Goal: Task Accomplishment & Management: Complete application form

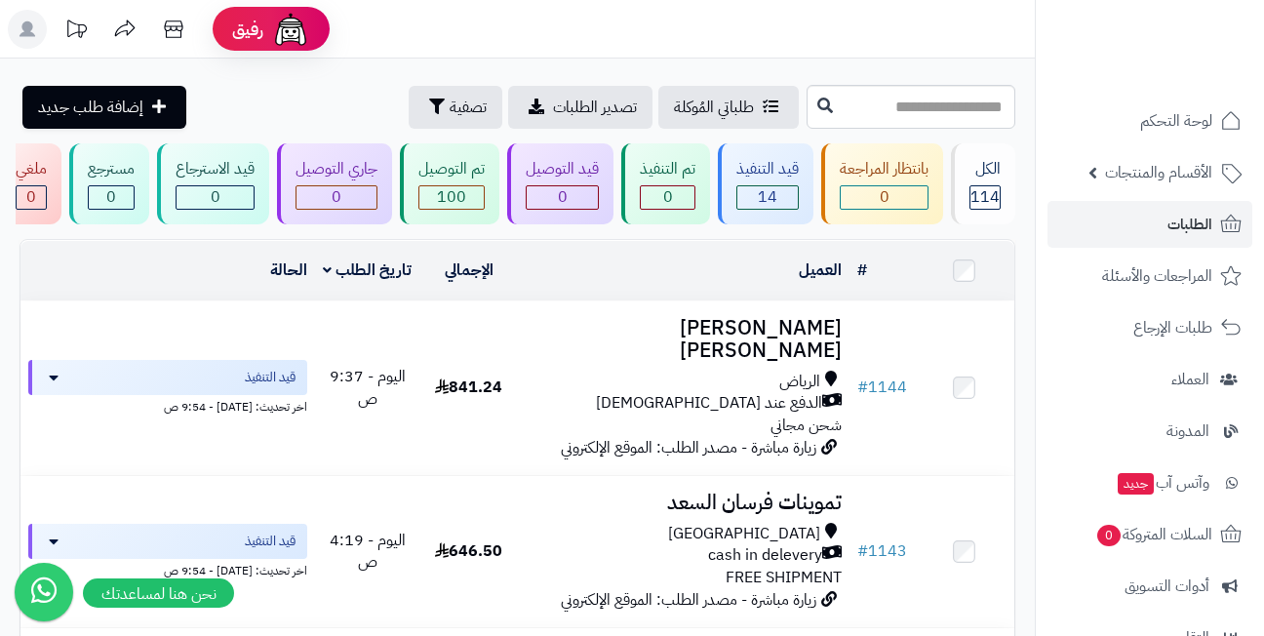
drag, startPoint x: 0, startPoint y: 0, endPoint x: 629, endPoint y: 31, distance: 630.1
click at [629, 31] on header "رفيق ! الطلبات معالجة مكتمل إرجاع المنتجات العملاء المتواجدون الان 444 عملاء من…" at bounding box center [632, 29] width 1264 height 59
click at [1157, 223] on link "الطلبات" at bounding box center [1150, 224] width 205 height 47
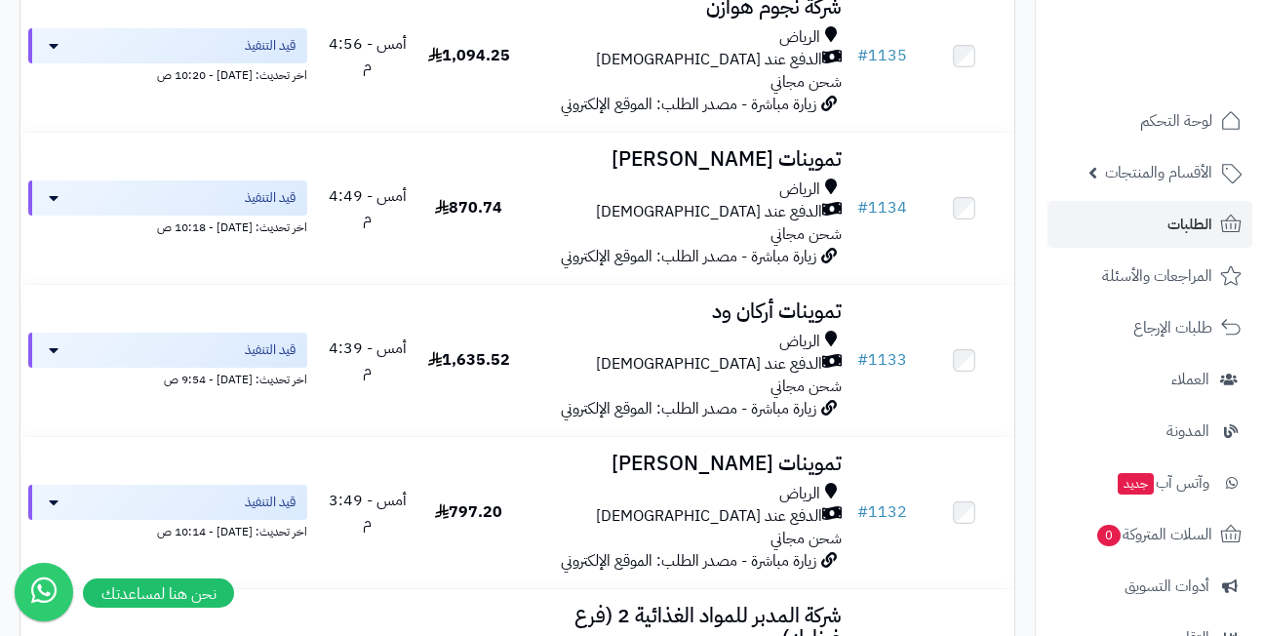
scroll to position [1659, 0]
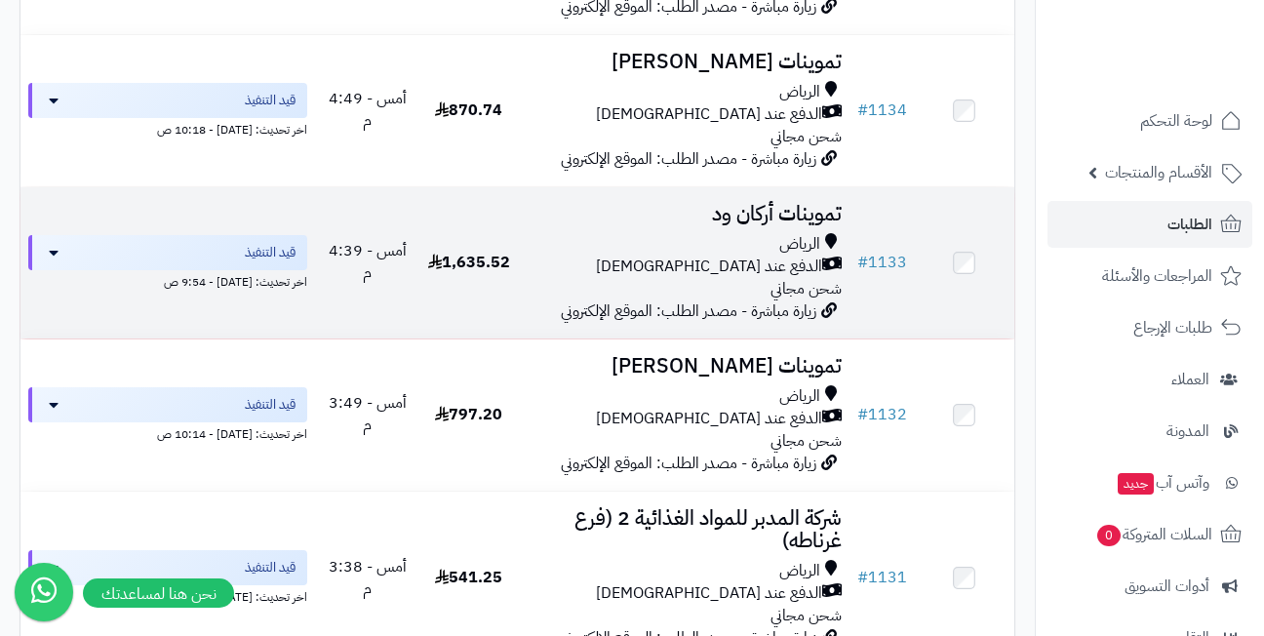
click at [753, 203] on h3 "تموينات أركان ود" at bounding box center [684, 214] width 315 height 22
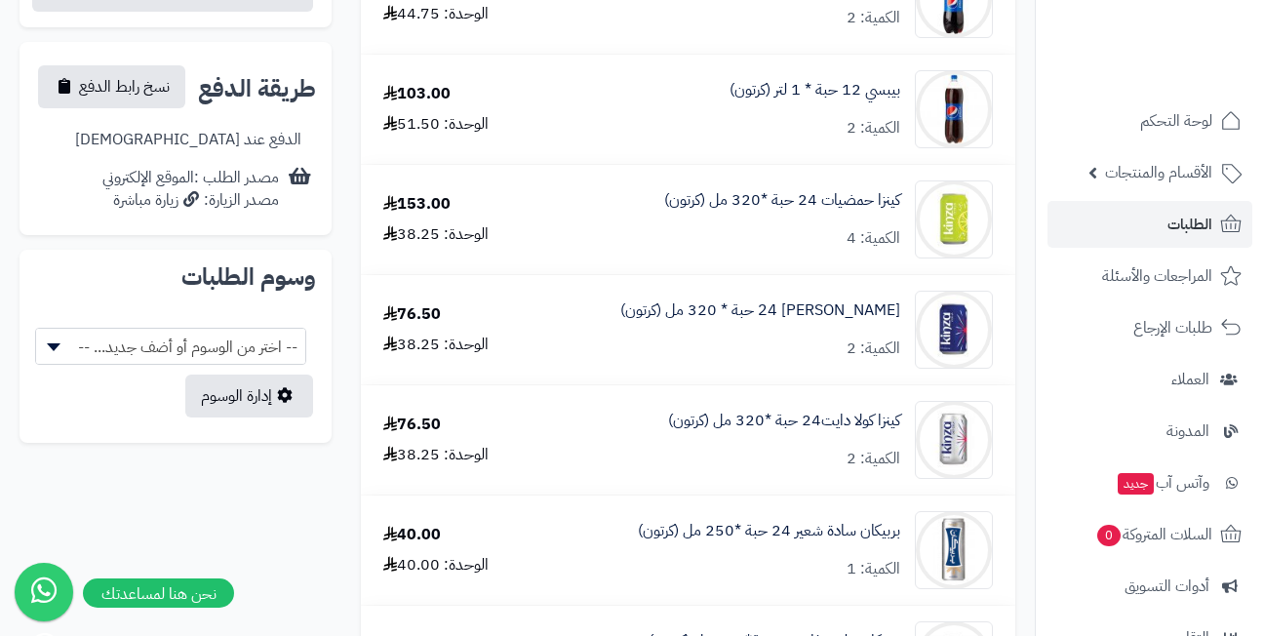
scroll to position [878, 0]
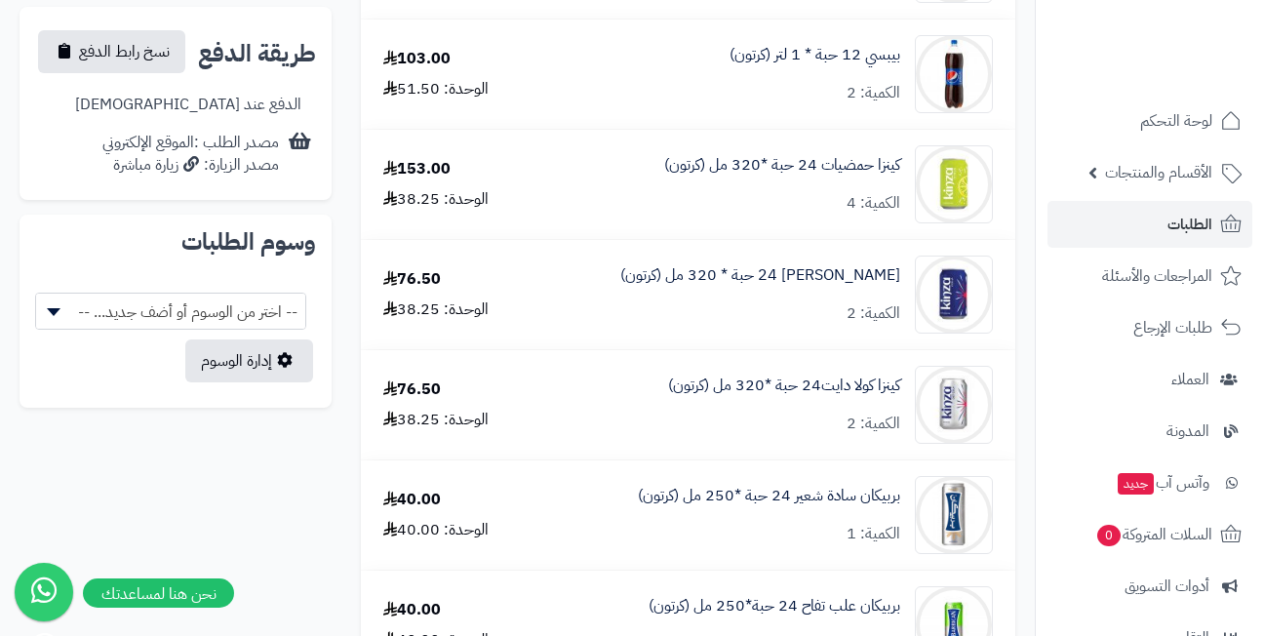
click at [88, 294] on span "-- اختر من الوسوم أو أضف جديد... --" at bounding box center [170, 312] width 269 height 37
click at [78, 292] on button "button" at bounding box center [66, 313] width 52 height 43
select select
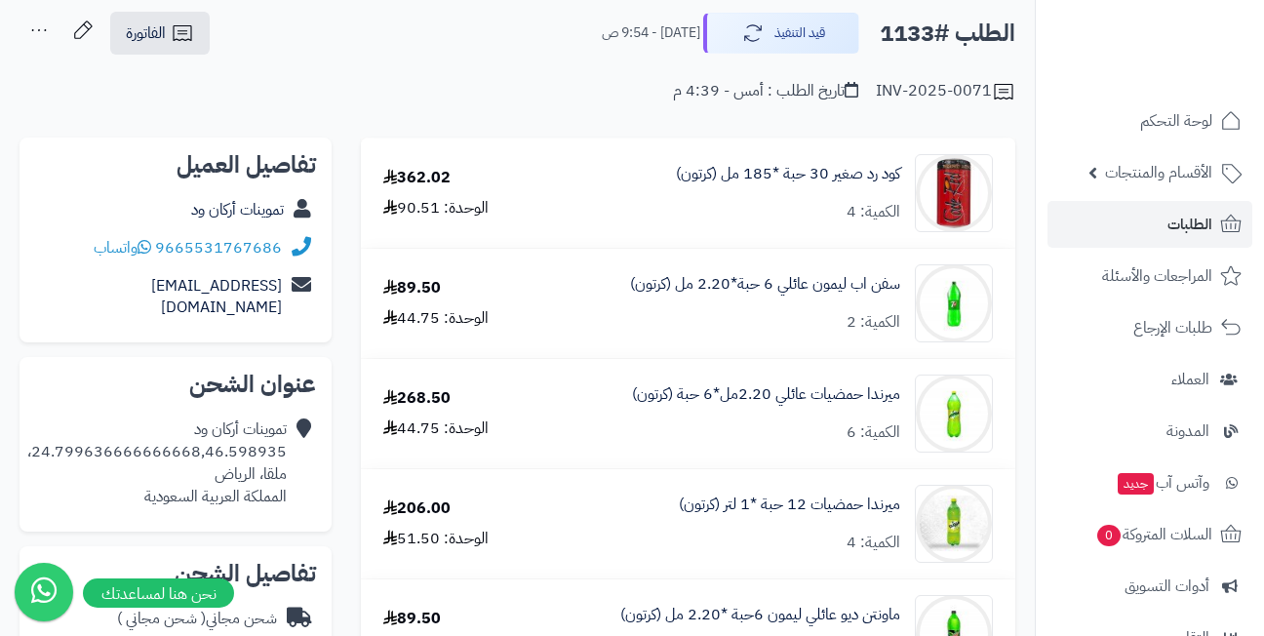
scroll to position [0, 0]
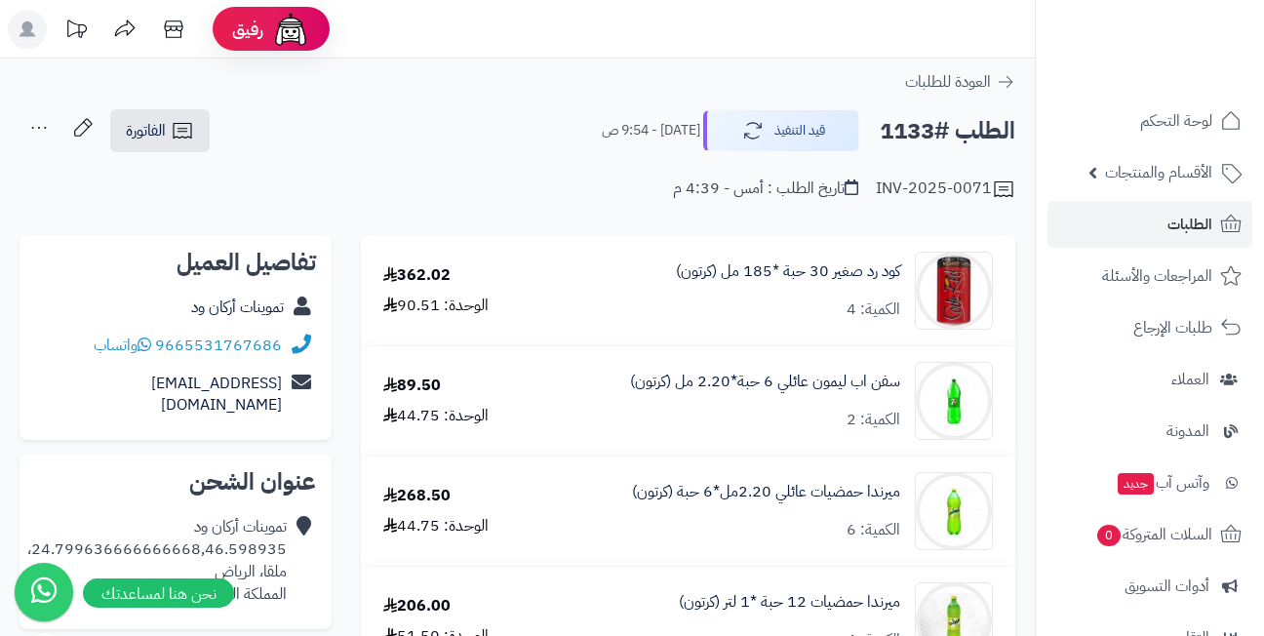
click at [37, 122] on icon at bounding box center [39, 127] width 39 height 39
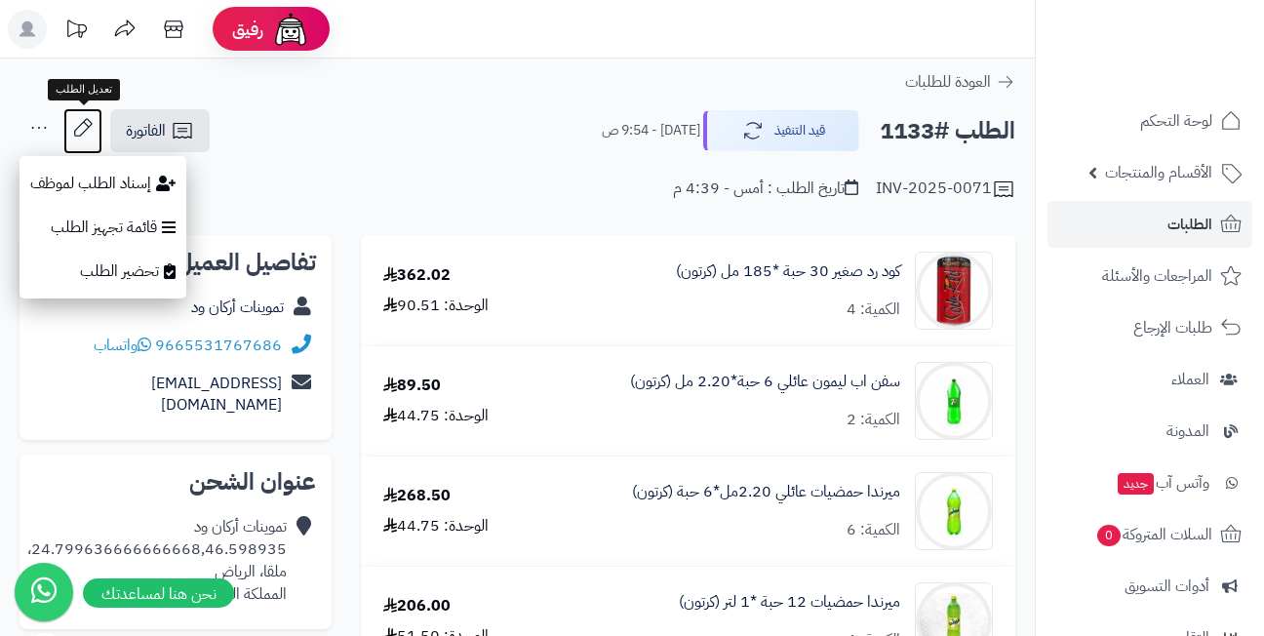
click at [79, 124] on icon at bounding box center [82, 127] width 39 height 39
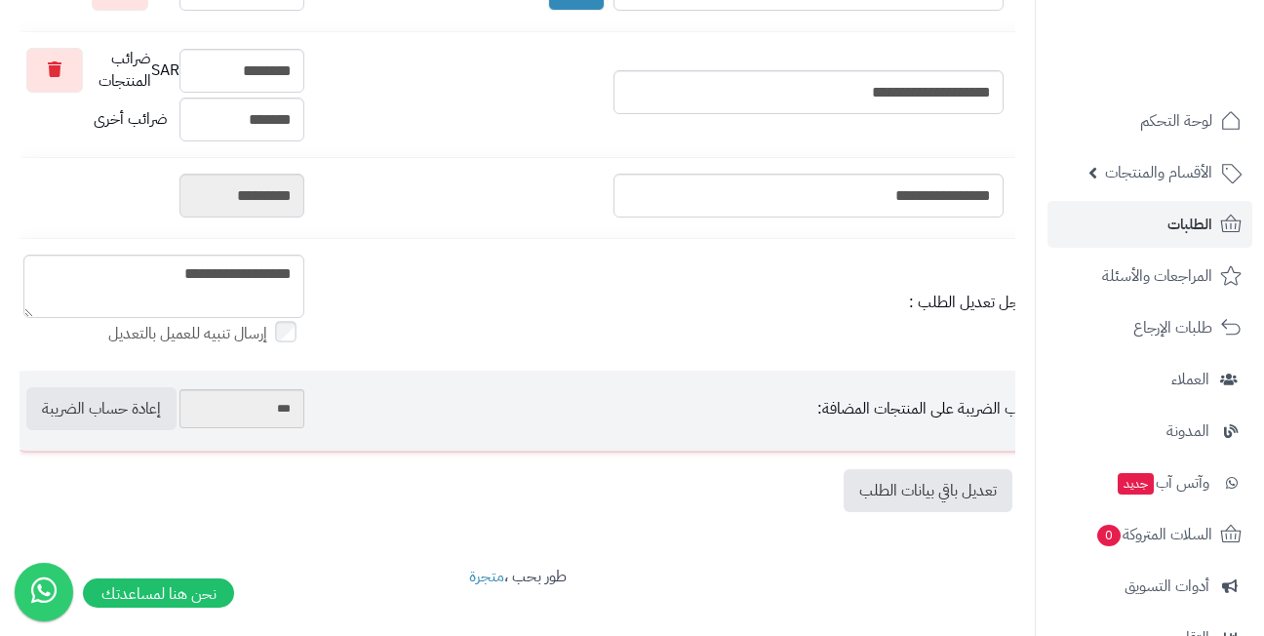
scroll to position [1505, 0]
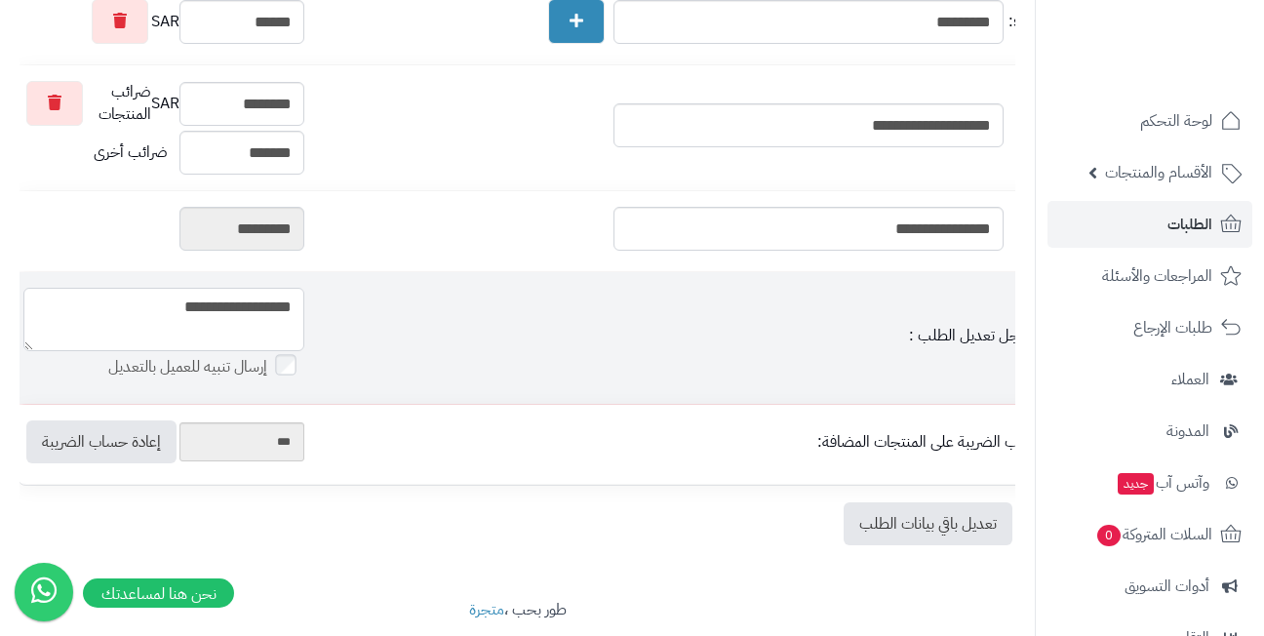
click at [267, 339] on textarea "**********" at bounding box center [163, 319] width 281 height 63
drag, startPoint x: 155, startPoint y: 336, endPoint x: 317, endPoint y: 336, distance: 162.0
click at [317, 336] on tr "**********" at bounding box center [550, 338] width 1063 height 132
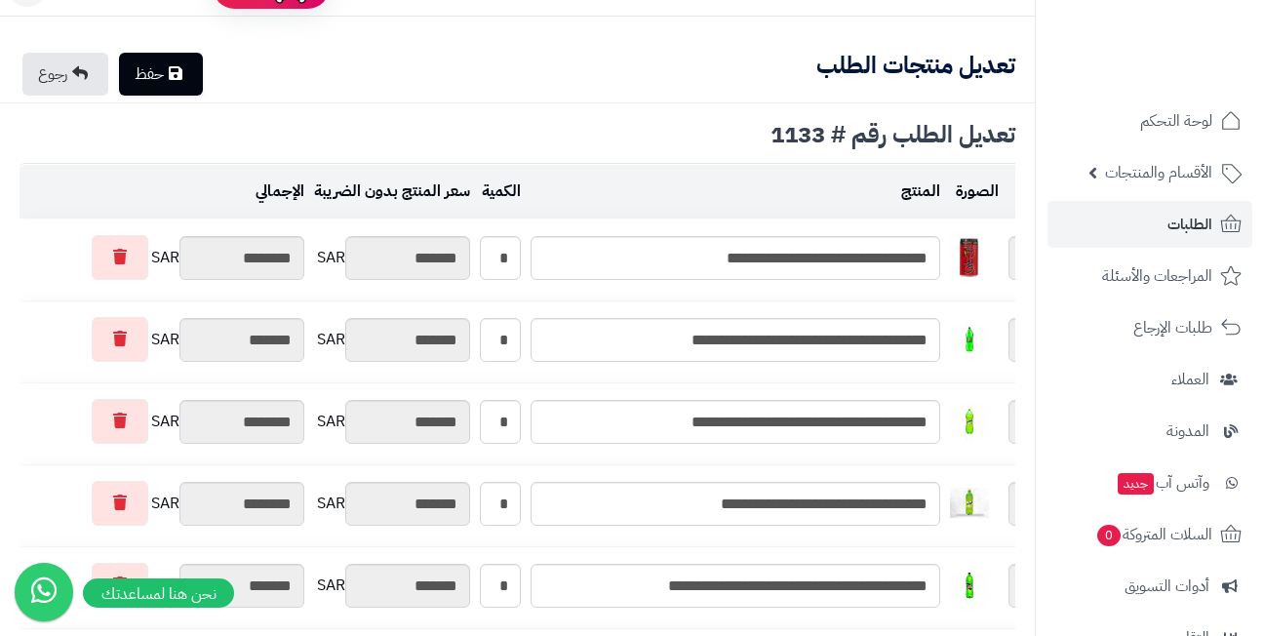
scroll to position [0, 0]
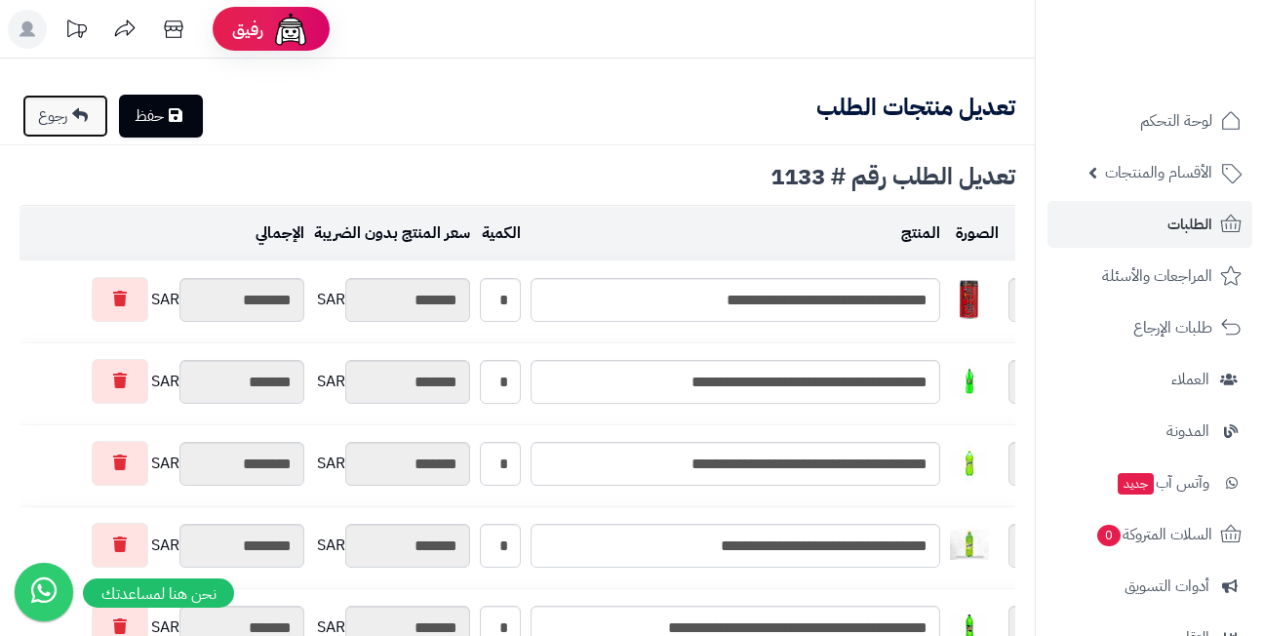
click at [78, 114] on icon at bounding box center [80, 115] width 16 height 16
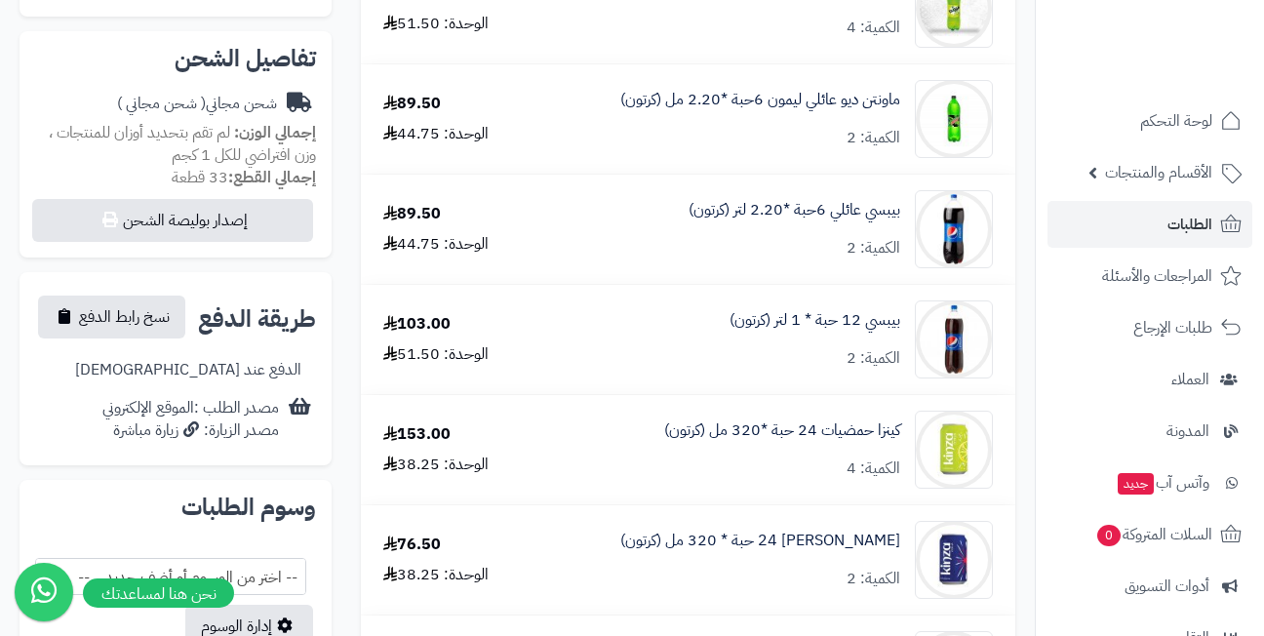
scroll to position [280, 0]
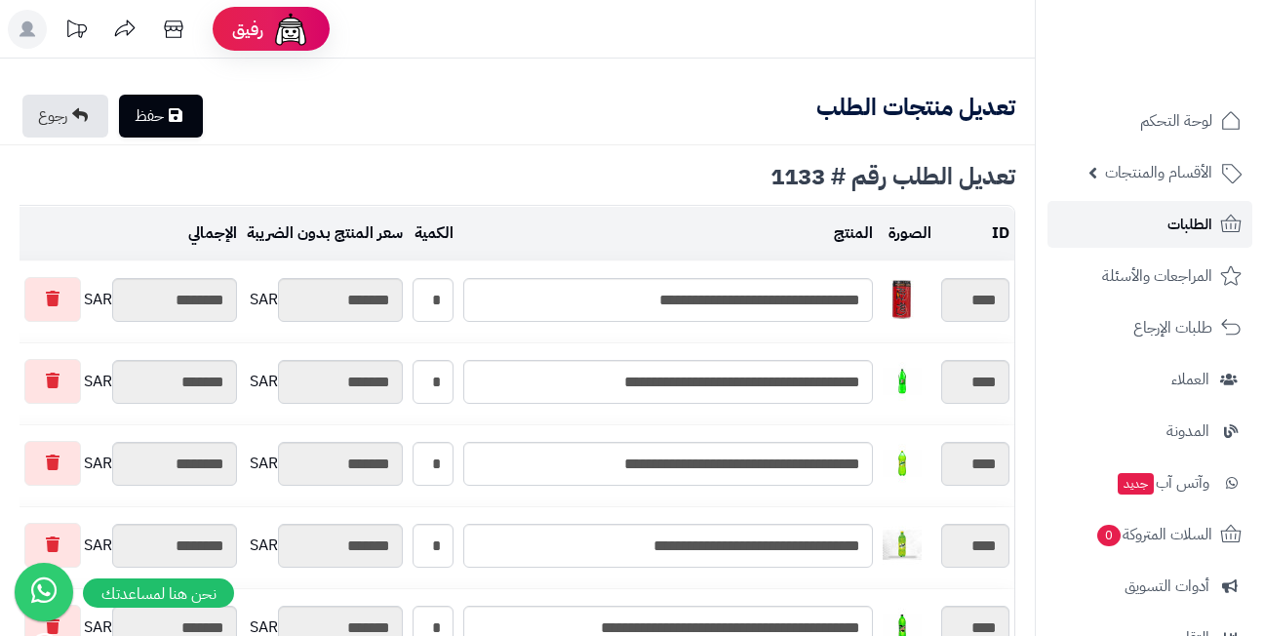
click at [1158, 214] on link "الطلبات" at bounding box center [1150, 224] width 205 height 47
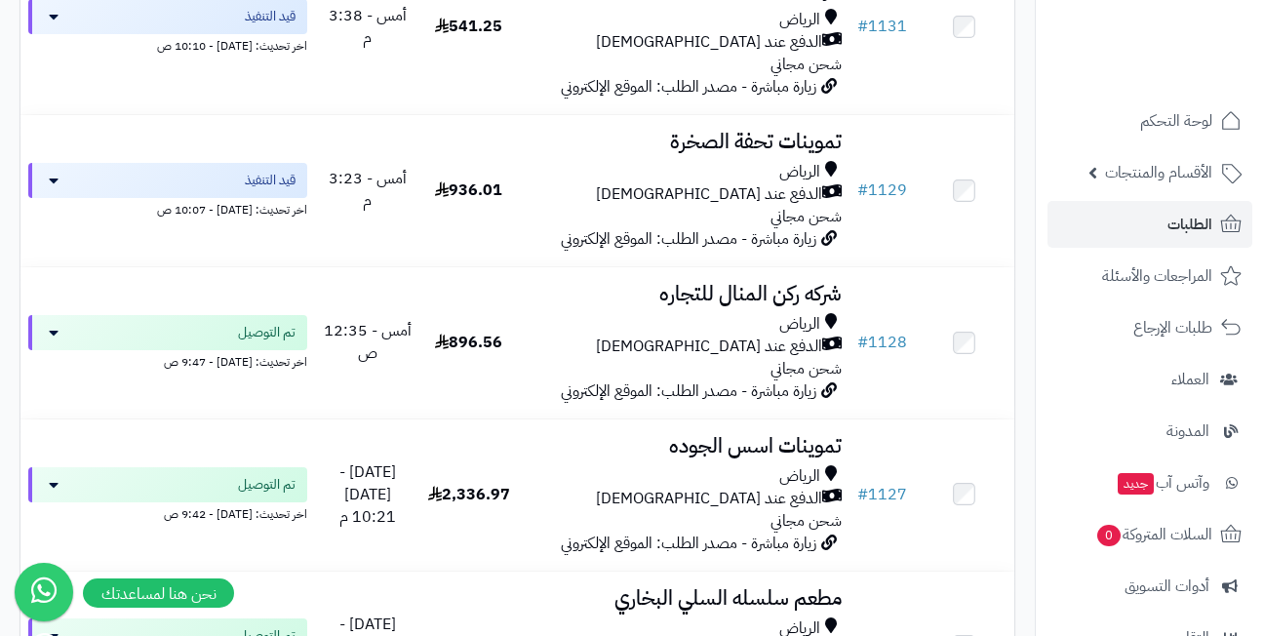
scroll to position [2244, 0]
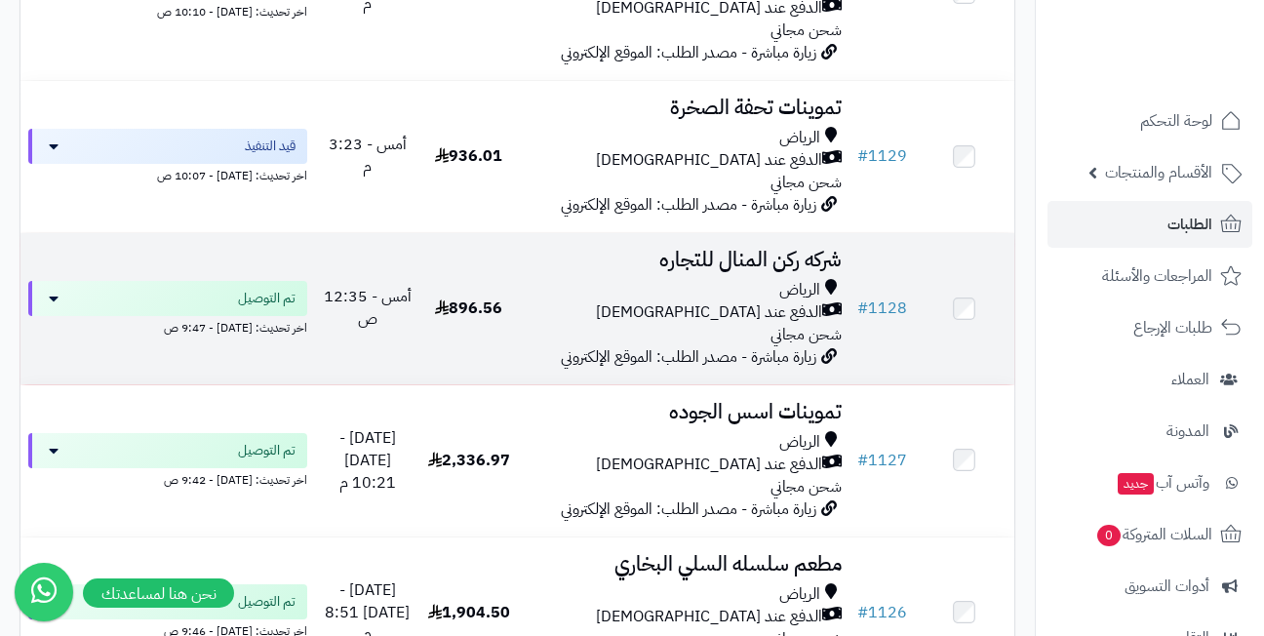
click at [733, 249] on h3 "شركه ركن المنال للتجاره" at bounding box center [684, 260] width 315 height 22
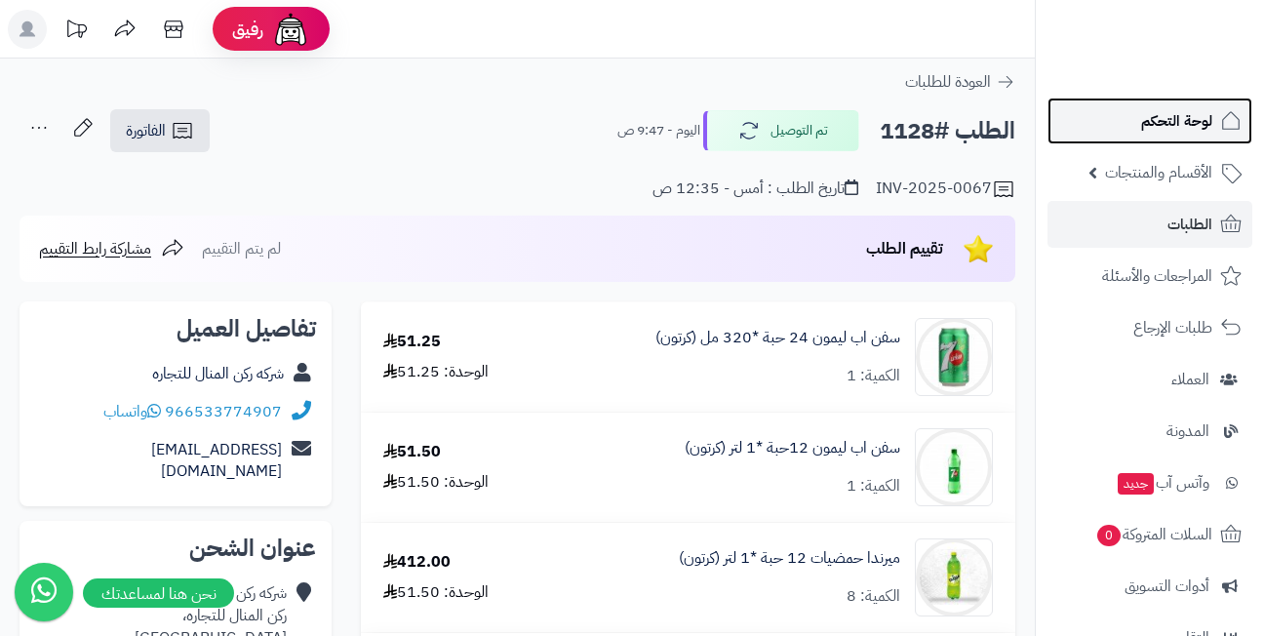
click at [1112, 126] on link "لوحة التحكم" at bounding box center [1150, 121] width 205 height 47
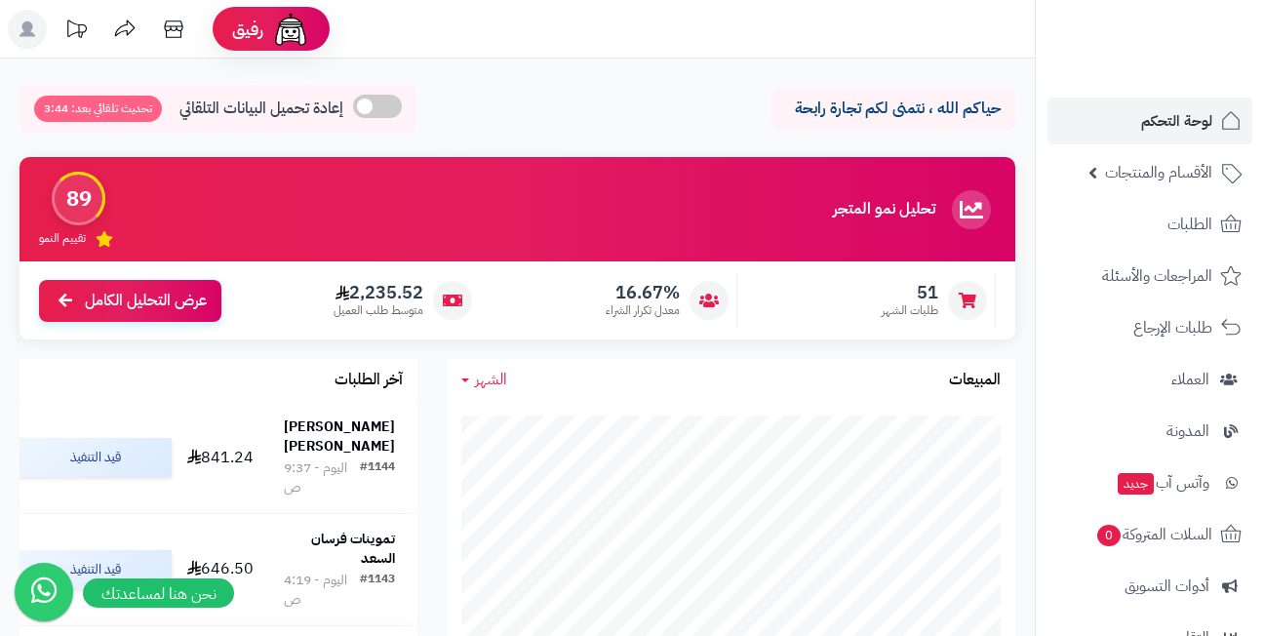
click at [451, 40] on header "رفيق ! الطلبات معالجة مكتمل إرجاع المنتجات العملاء المتواجدون الان 444 عملاء من…" at bounding box center [632, 29] width 1264 height 59
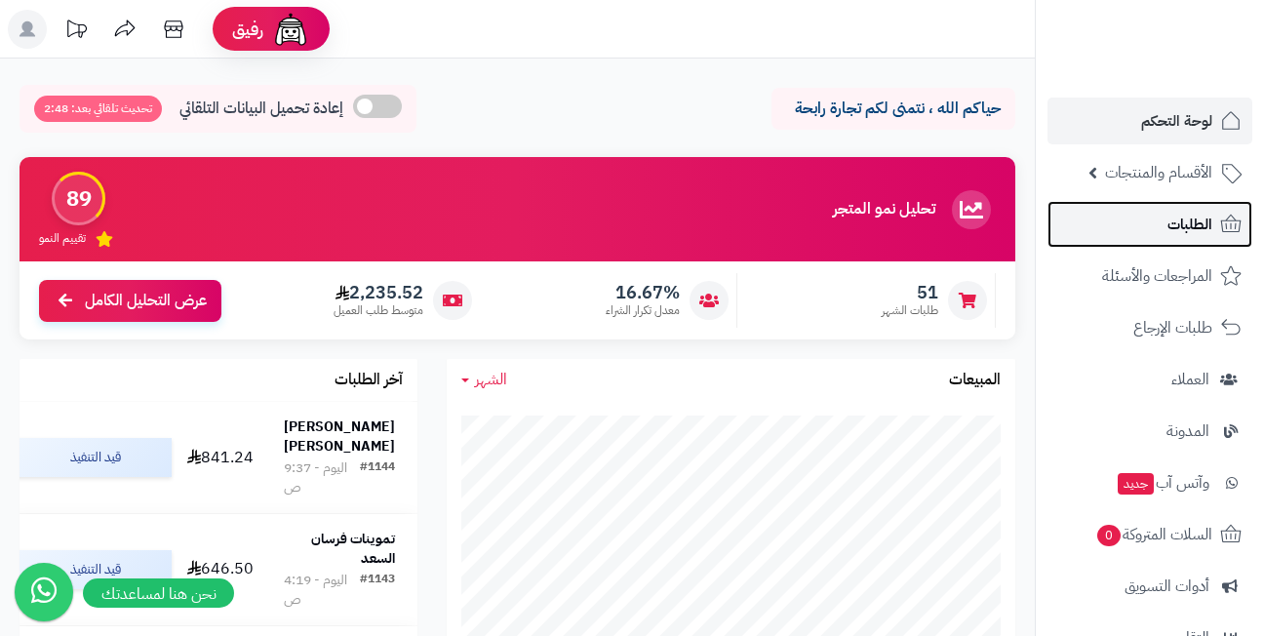
click at [1142, 230] on link "الطلبات" at bounding box center [1150, 224] width 205 height 47
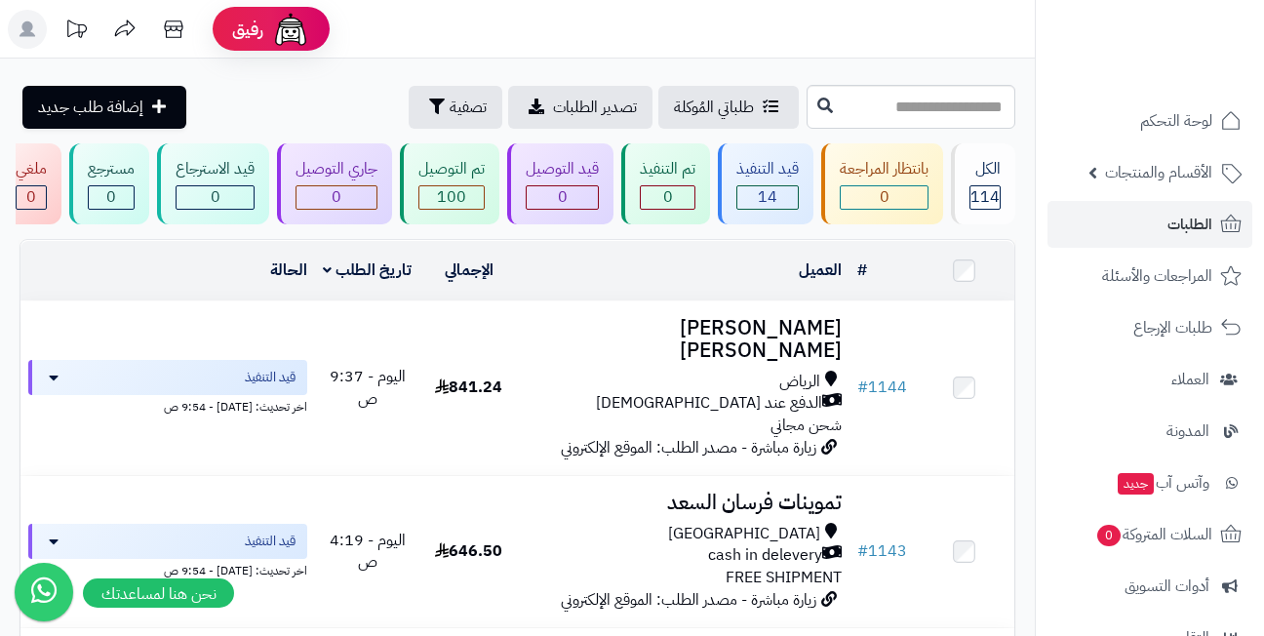
click at [526, 32] on header "رفيق ! الطلبات معالجة مكتمل إرجاع المنتجات العملاء المتواجدون الان 444 عملاء من…" at bounding box center [632, 29] width 1264 height 59
click at [109, 111] on span "إضافة طلب جديد" at bounding box center [90, 107] width 105 height 23
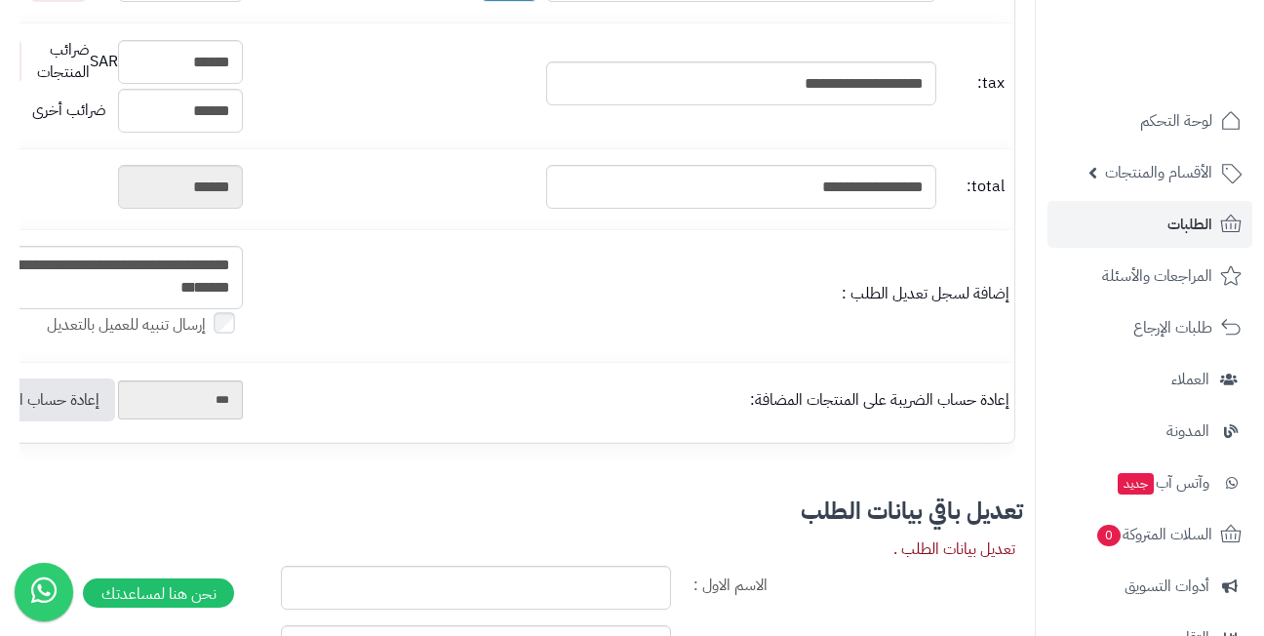
scroll to position [466, 0]
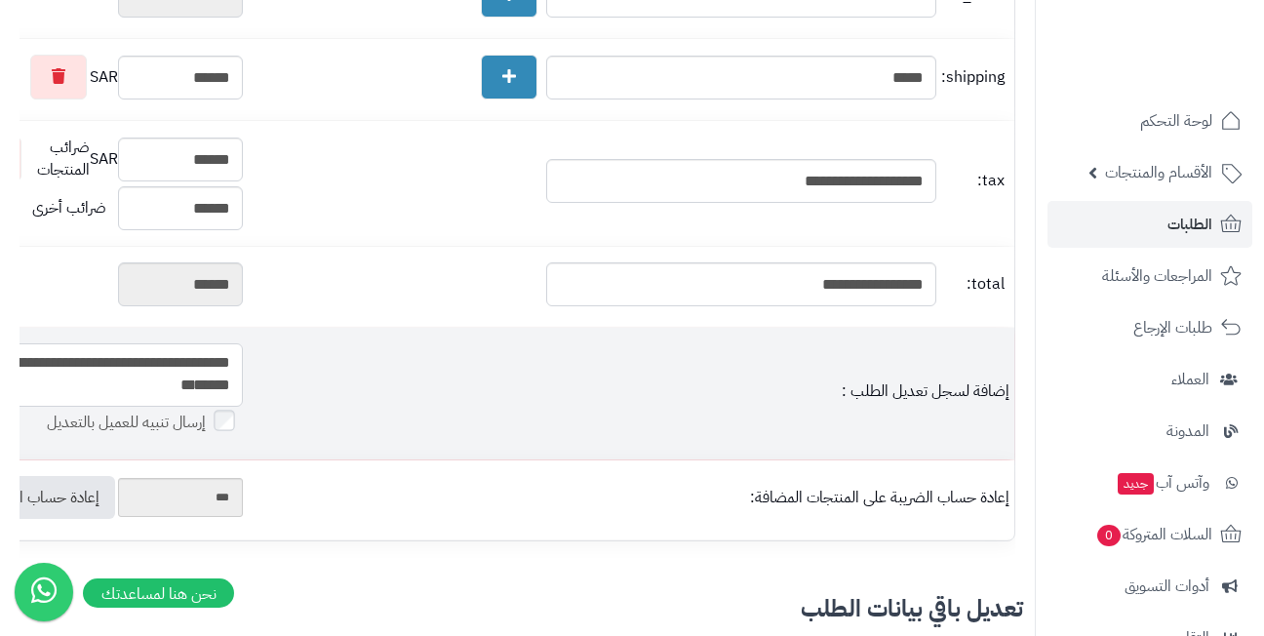
click at [182, 381] on textarea "**********" at bounding box center [102, 374] width 281 height 63
click at [176, 407] on textarea "**********" at bounding box center [102, 374] width 281 height 63
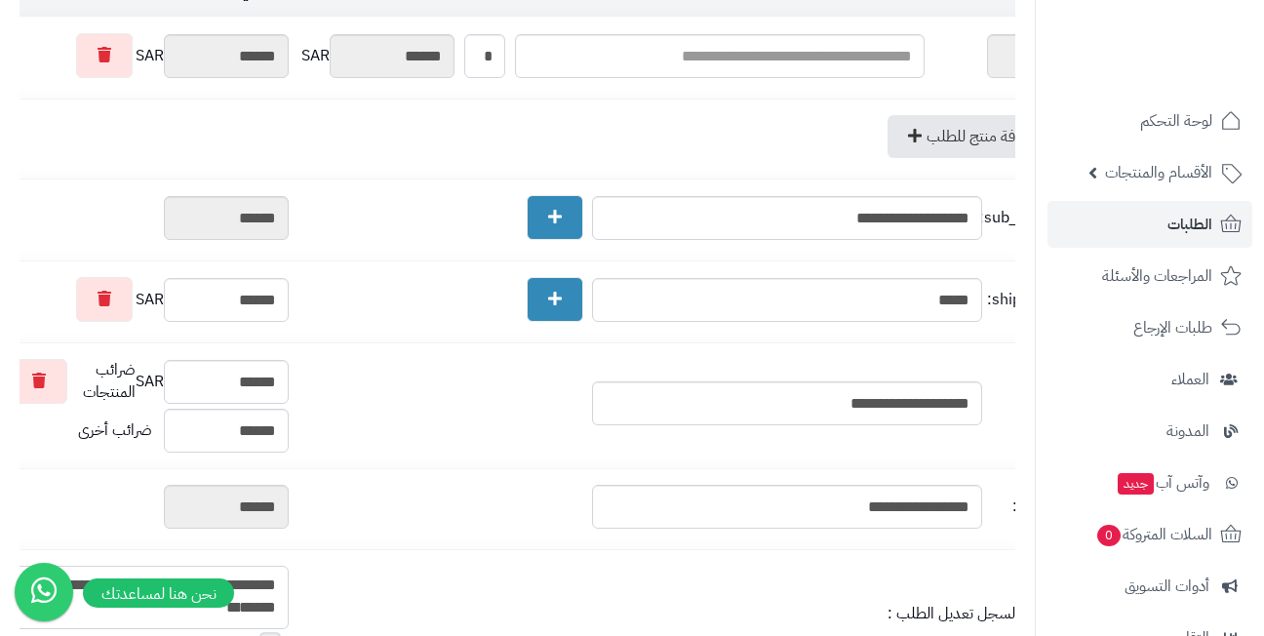
scroll to position [0, 0]
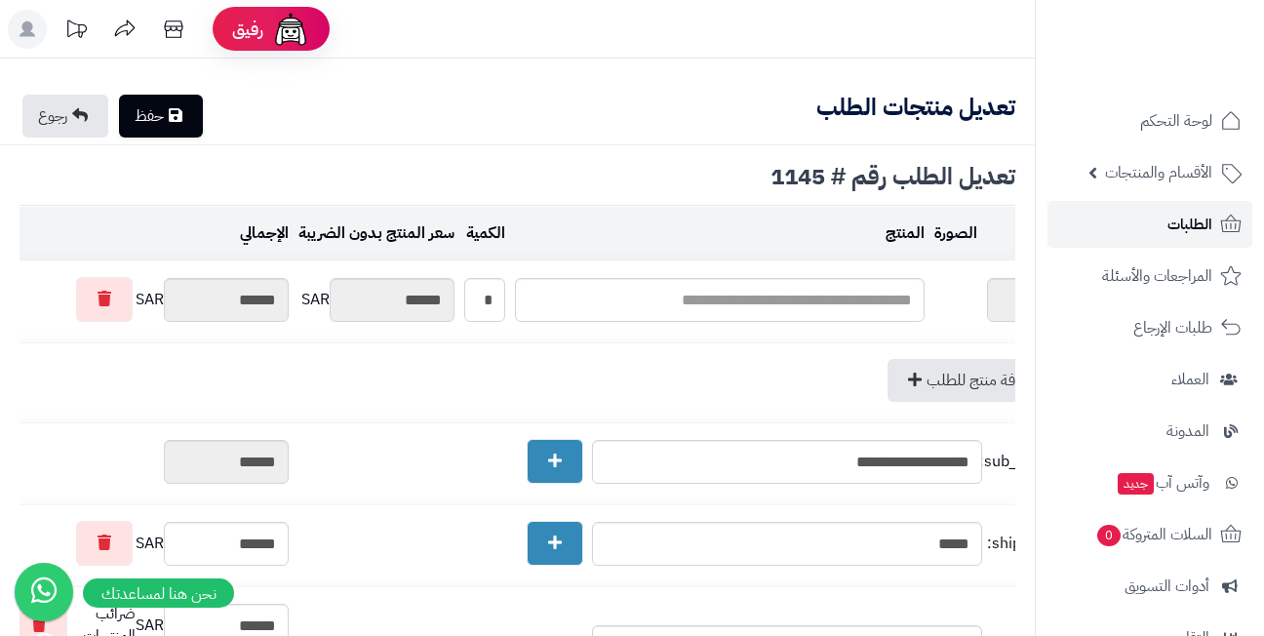
click at [1189, 215] on span "الطلبات" at bounding box center [1190, 224] width 45 height 27
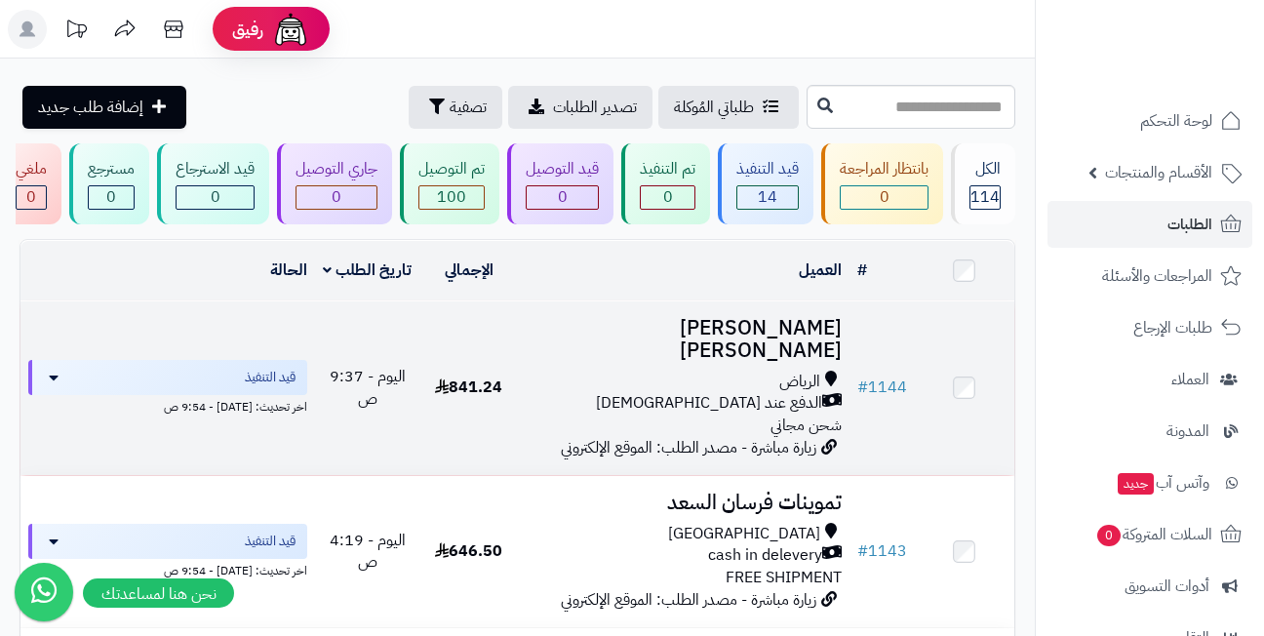
click at [745, 332] on h3 "عبد الله سعيد باقازي باقازي" at bounding box center [684, 339] width 315 height 45
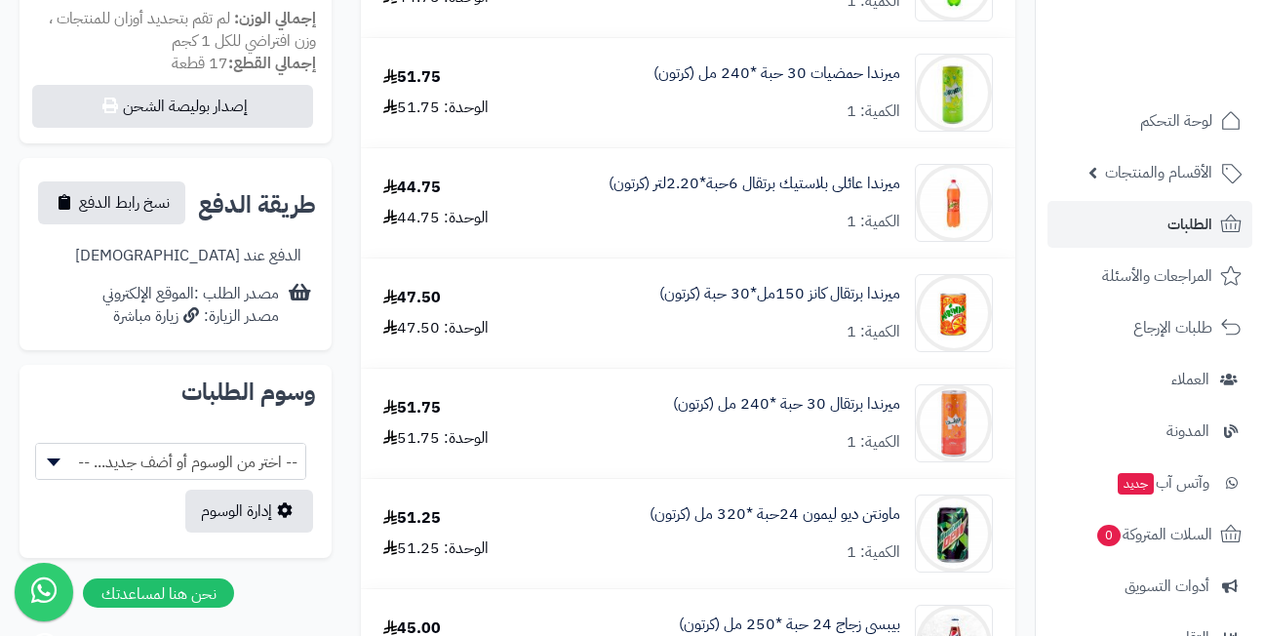
scroll to position [878, 0]
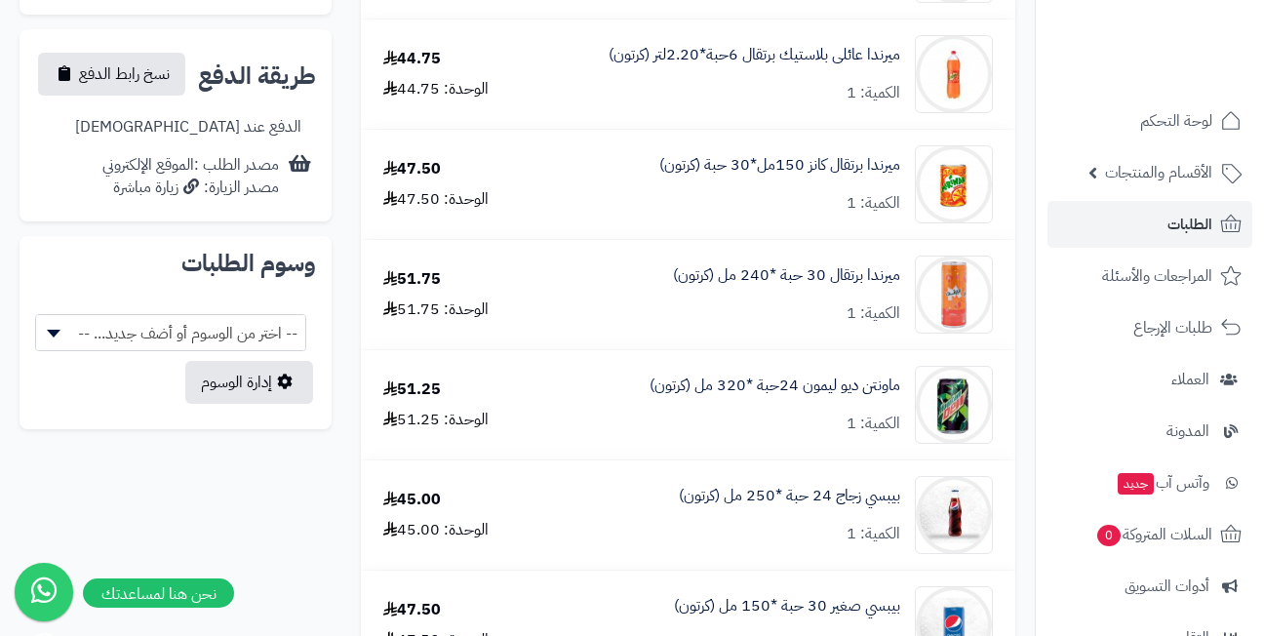
click at [174, 315] on span "-- اختر من الوسوم أو أضف جديد... --" at bounding box center [170, 333] width 269 height 37
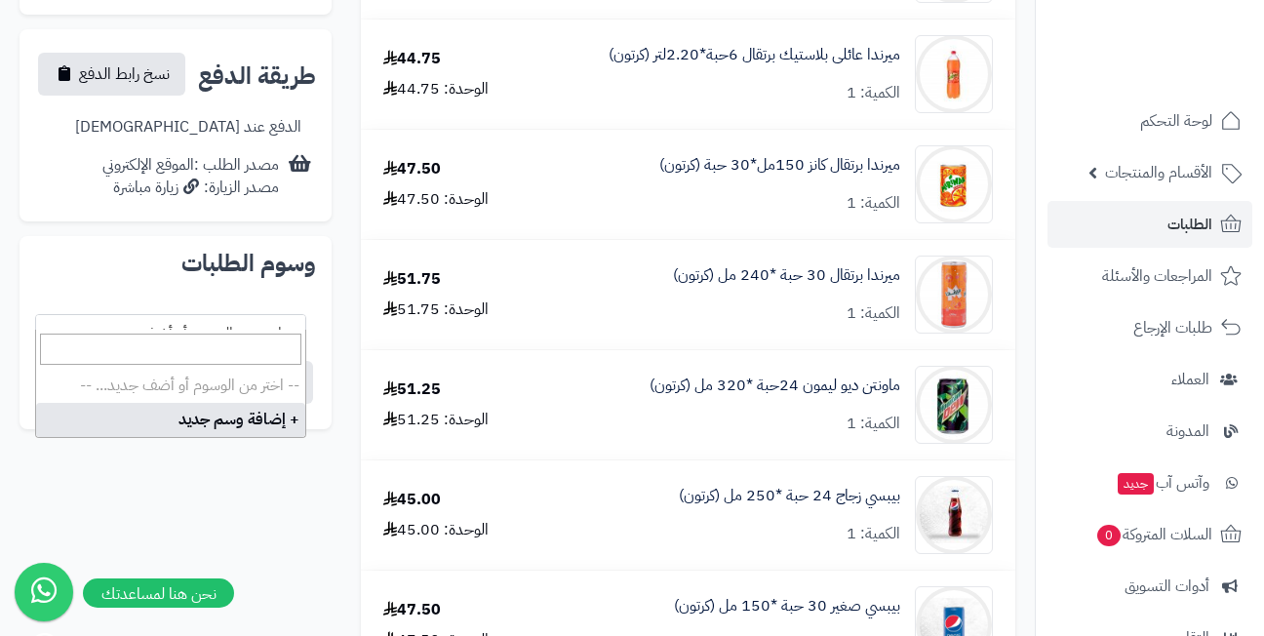
click at [198, 383] on li "-- اختر من الوسوم أو أضف جديد... --" at bounding box center [170, 386] width 269 height 34
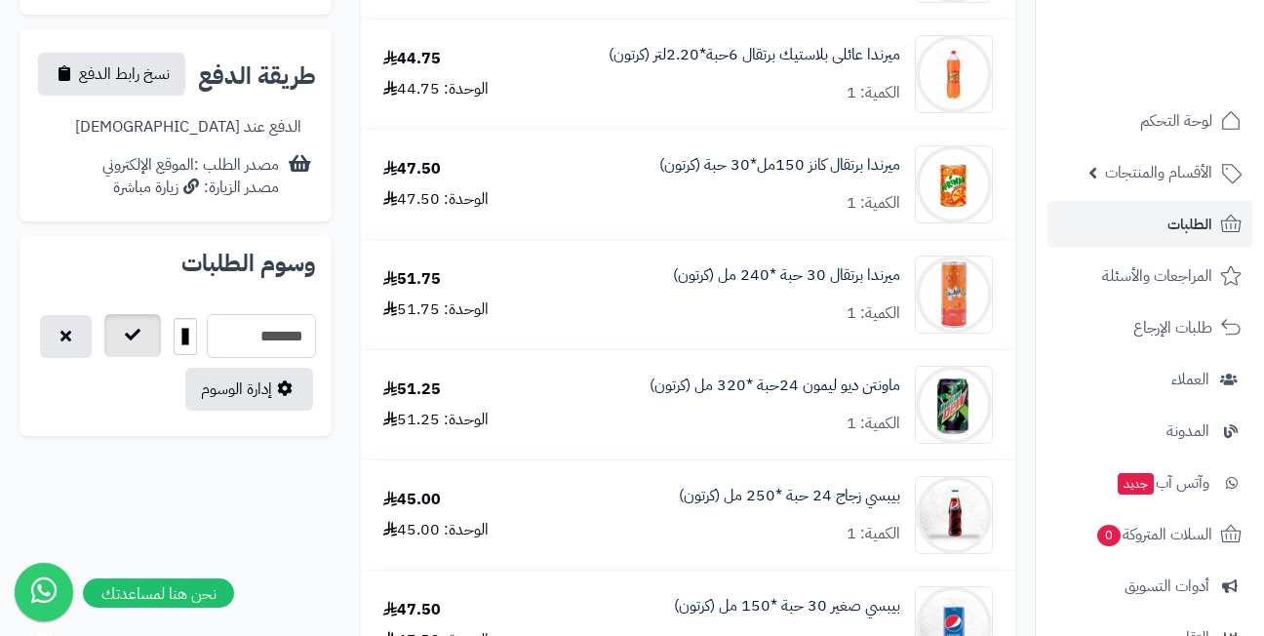
type input "*******"
click at [140, 327] on icon "button" at bounding box center [133, 335] width 16 height 16
select select
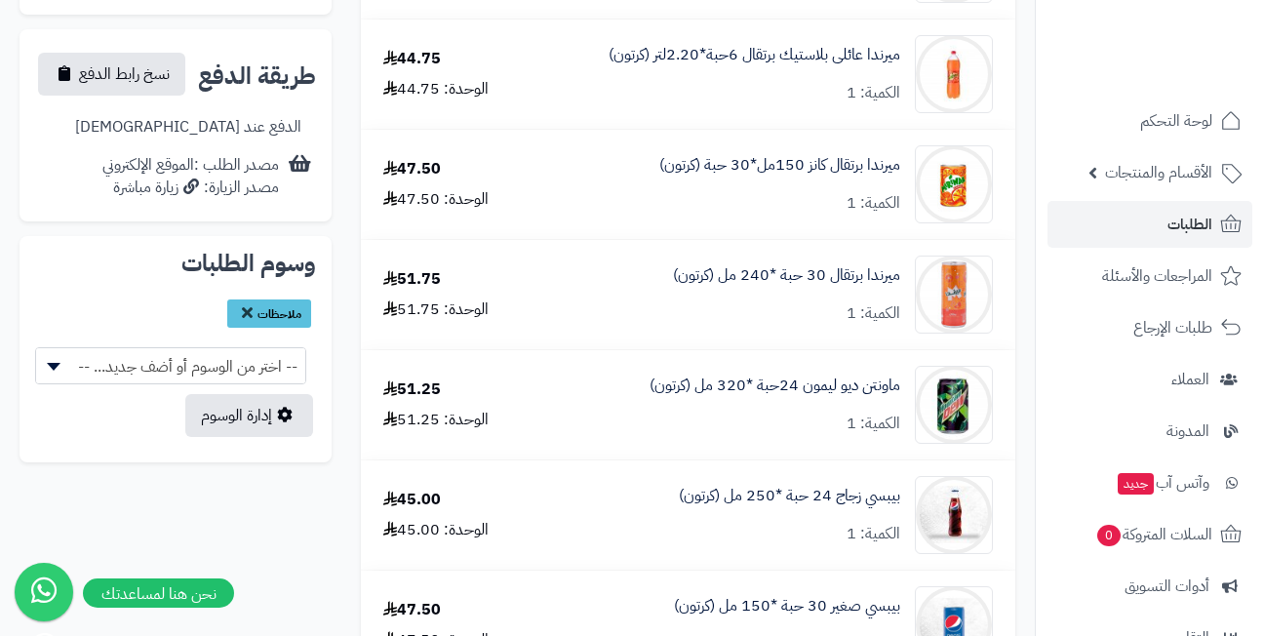
click at [276, 300] on span "ملاحظات" at bounding box center [269, 314] width 84 height 28
click at [243, 304] on icon at bounding box center [247, 312] width 11 height 16
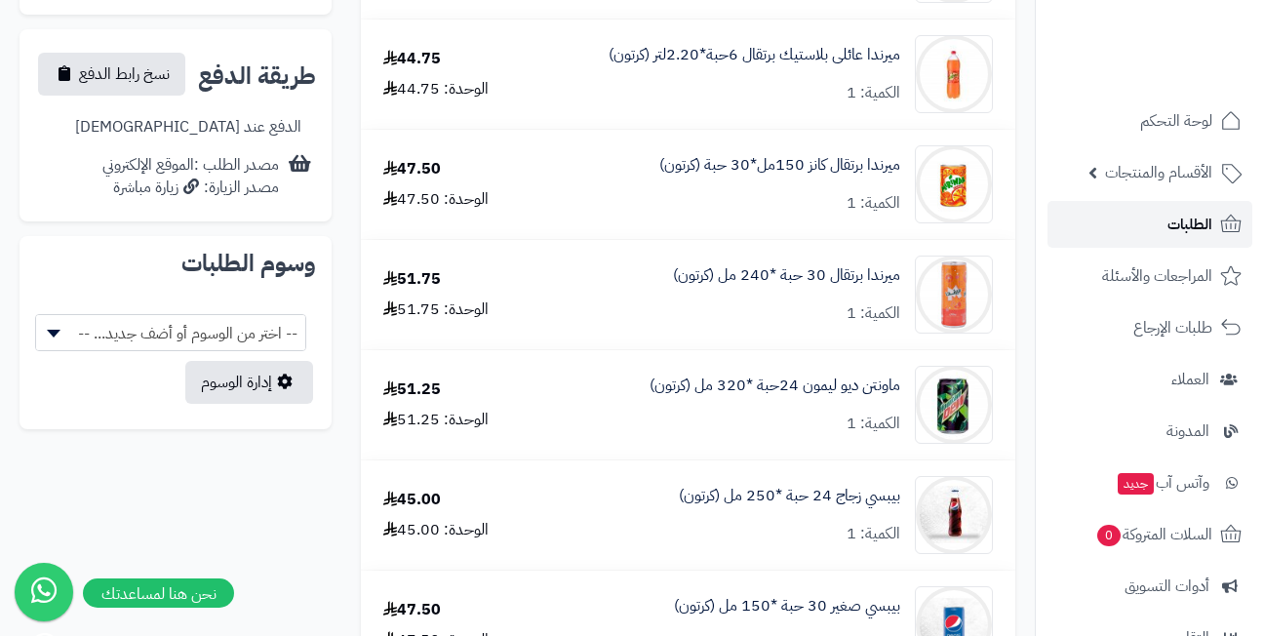
click at [1147, 220] on link "الطلبات" at bounding box center [1150, 224] width 205 height 47
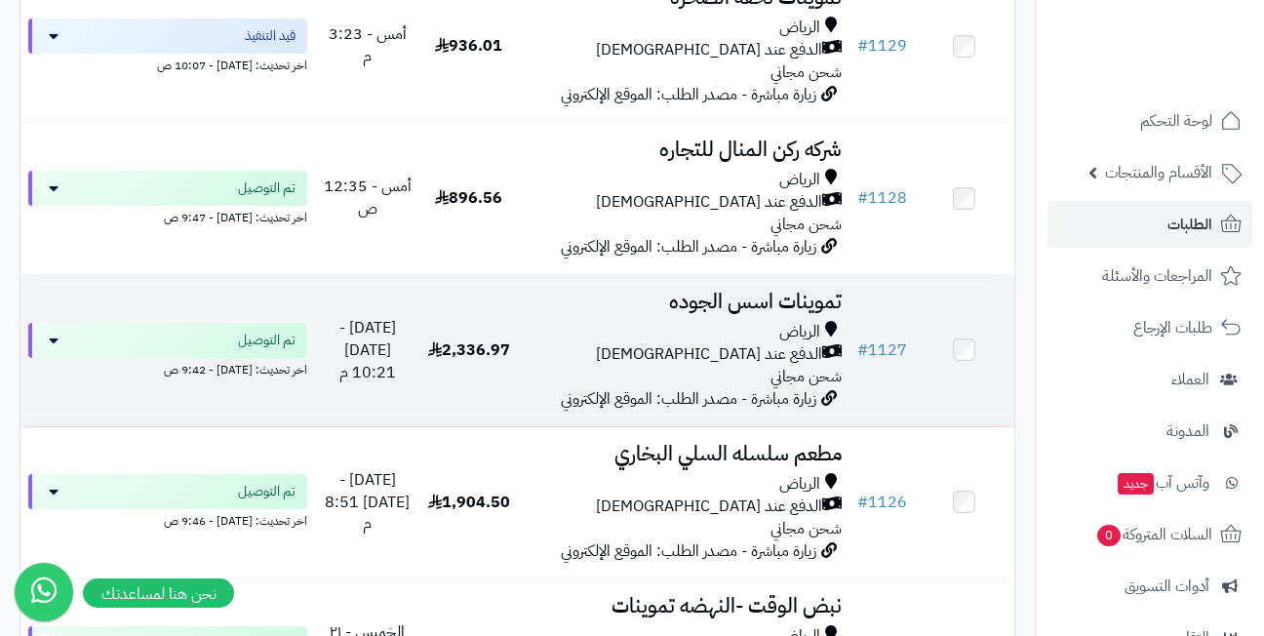
scroll to position [2342, 0]
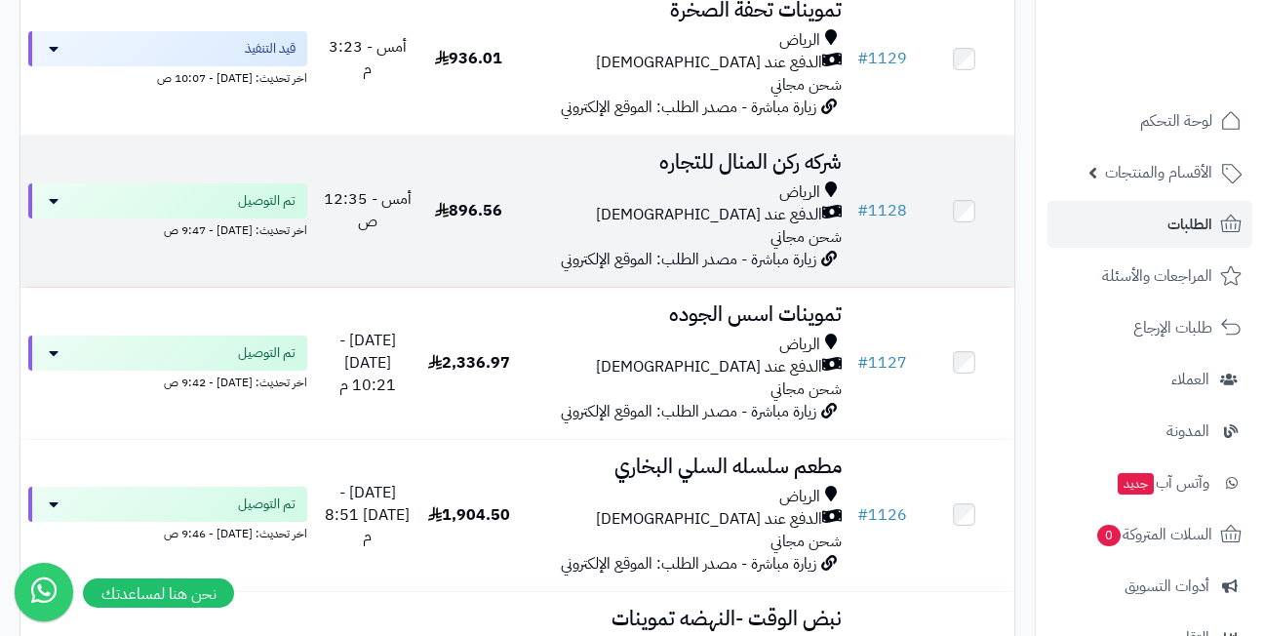
click at [720, 152] on h3 "شركه ركن المنال للتجاره" at bounding box center [684, 162] width 315 height 22
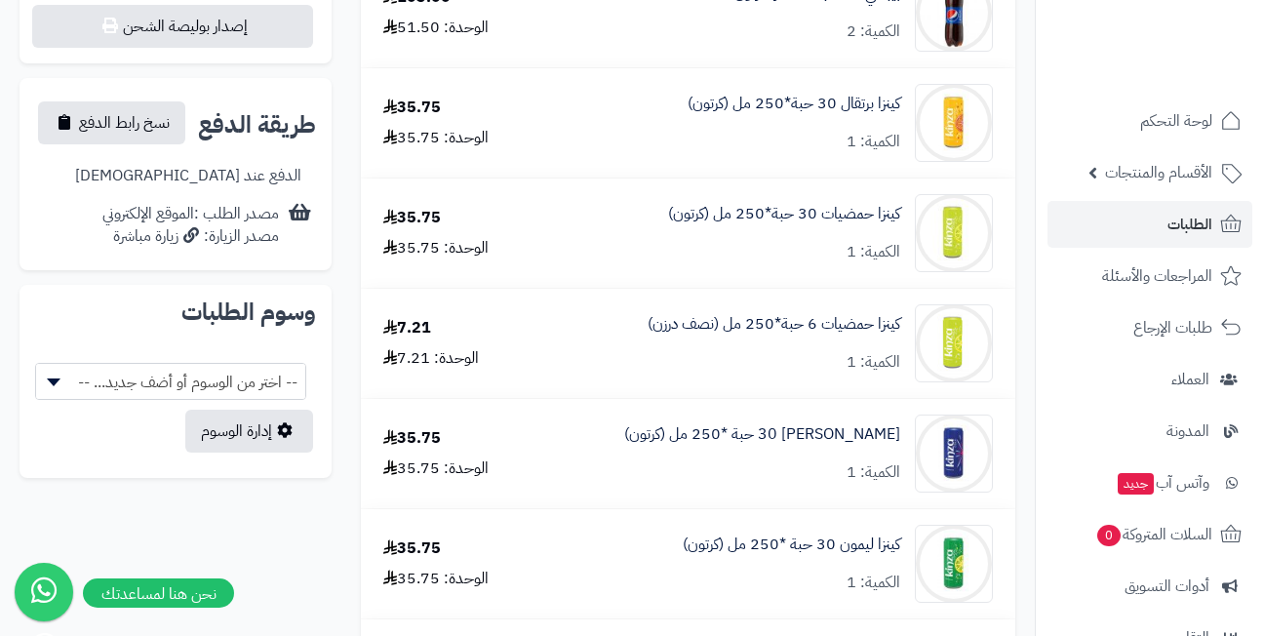
scroll to position [976, 0]
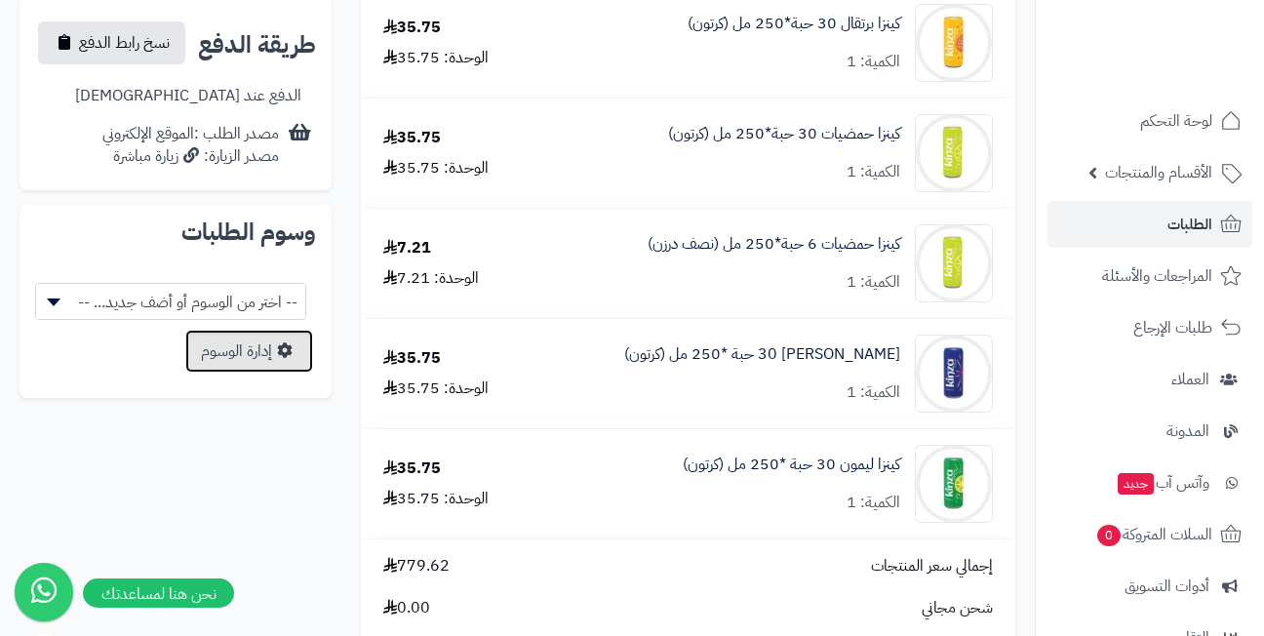
click at [252, 330] on link "إدارة الوسوم" at bounding box center [249, 351] width 128 height 43
click at [196, 284] on span "-- اختر من الوسوم أو أضف جديد... --" at bounding box center [170, 302] width 269 height 37
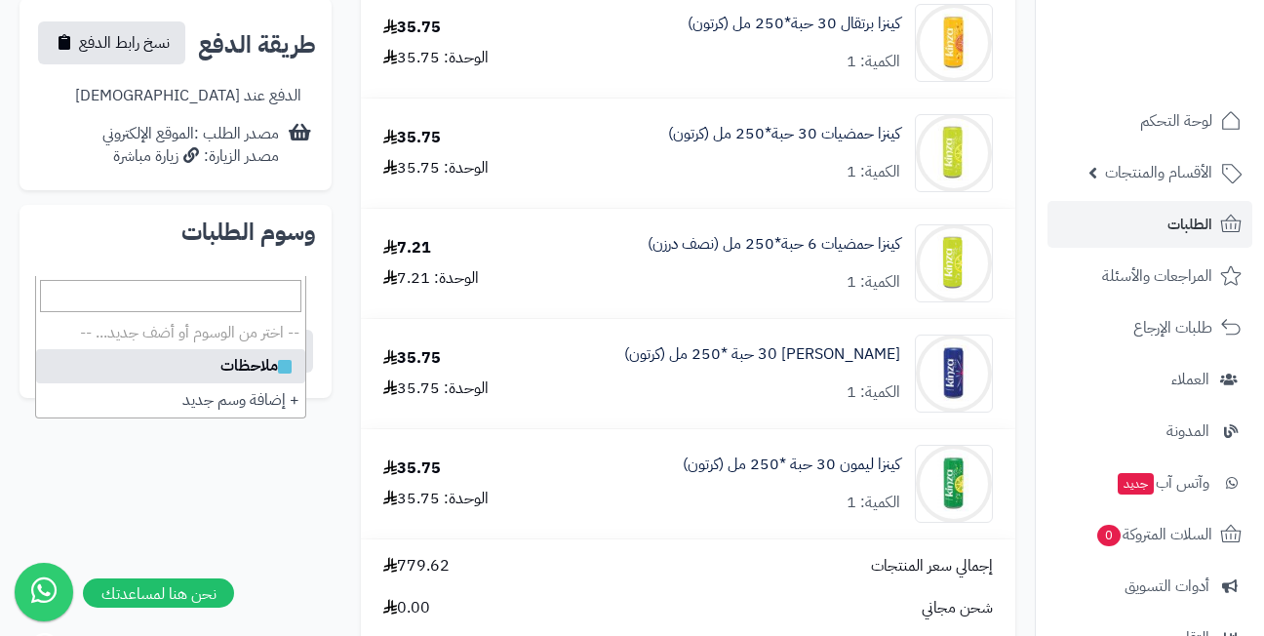
select select
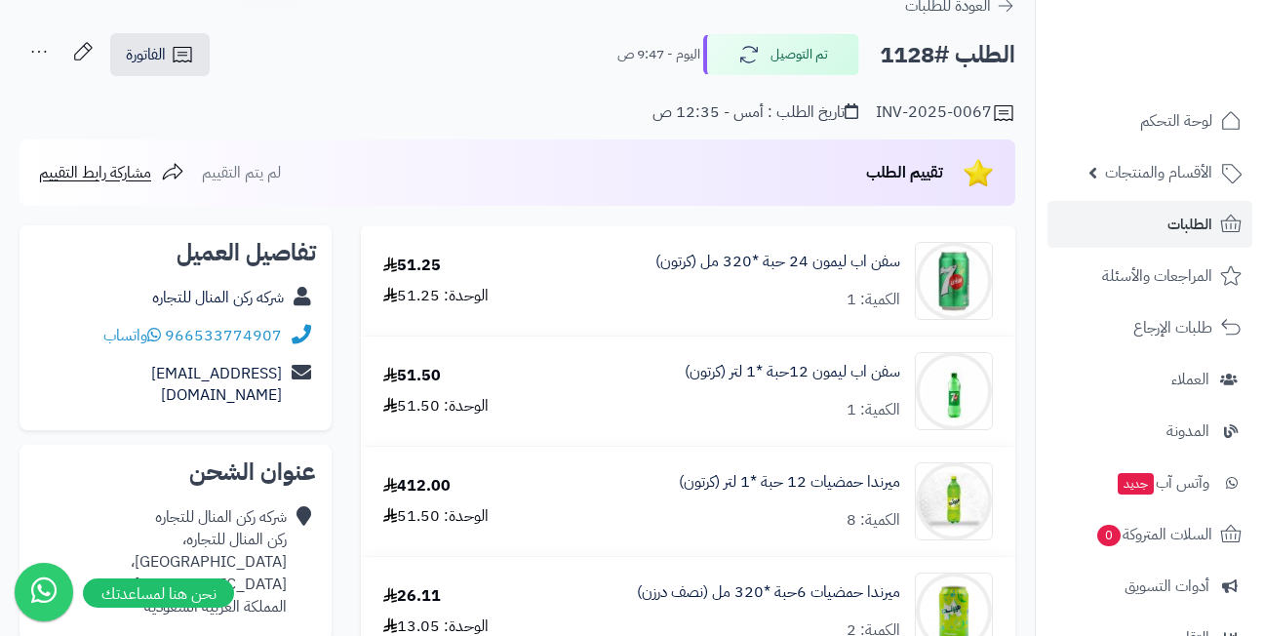
scroll to position [0, 0]
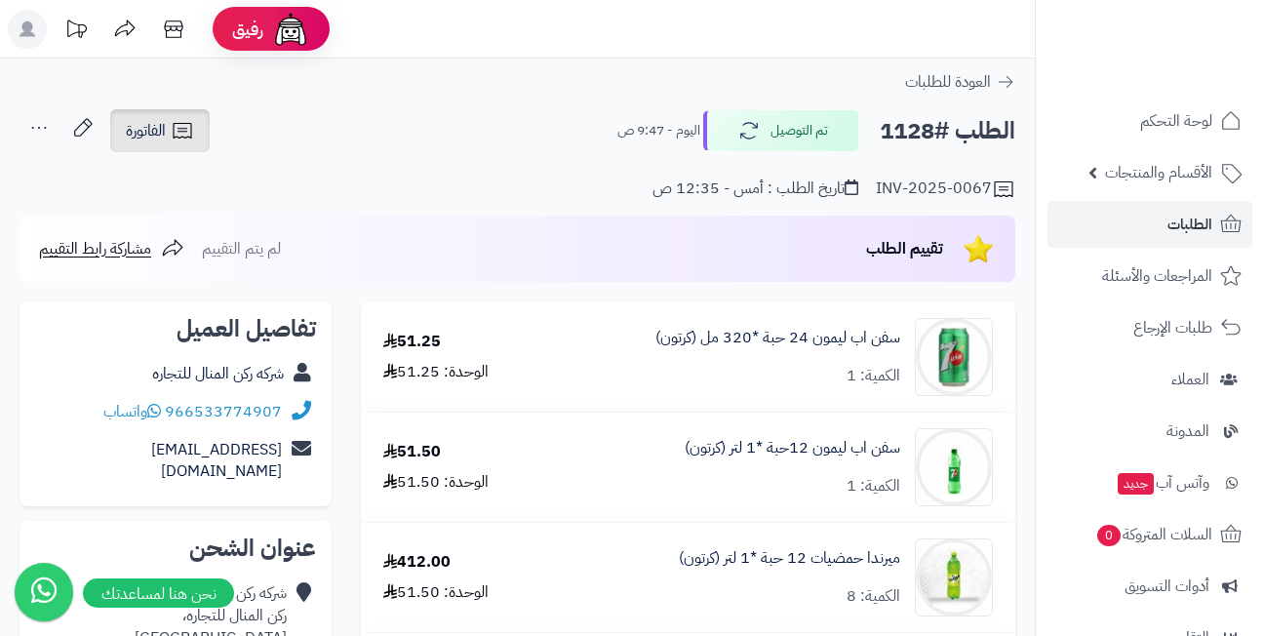
click at [159, 131] on span "الفاتورة" at bounding box center [146, 130] width 40 height 23
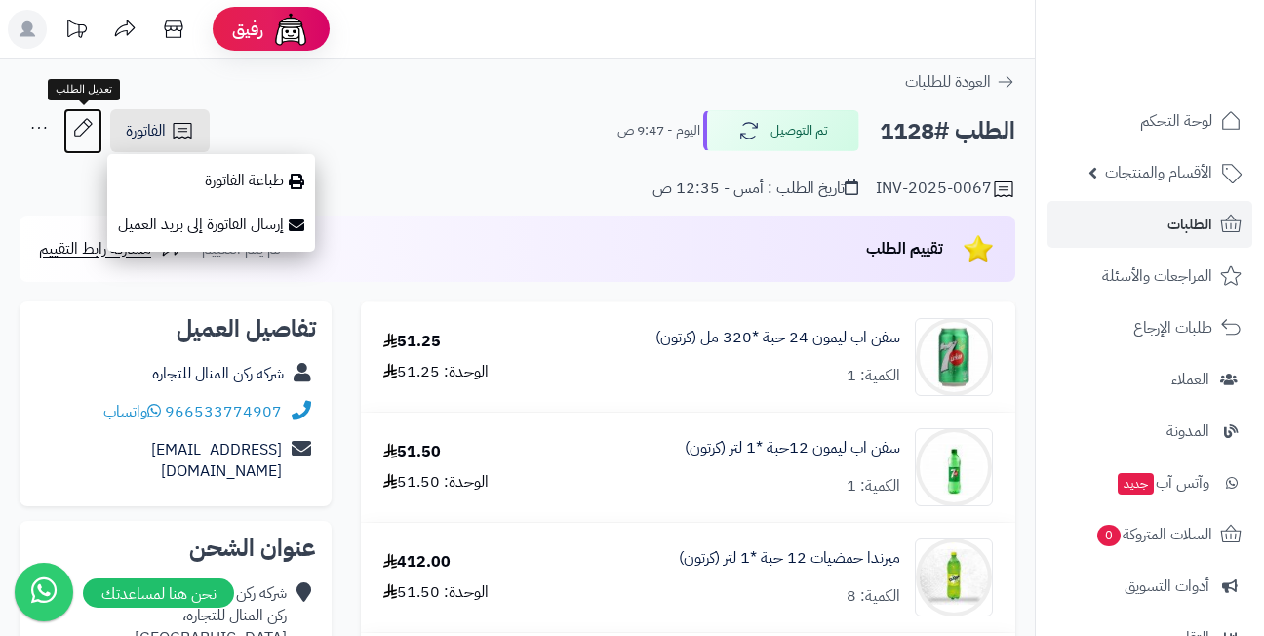
click at [72, 126] on icon at bounding box center [82, 127] width 39 height 39
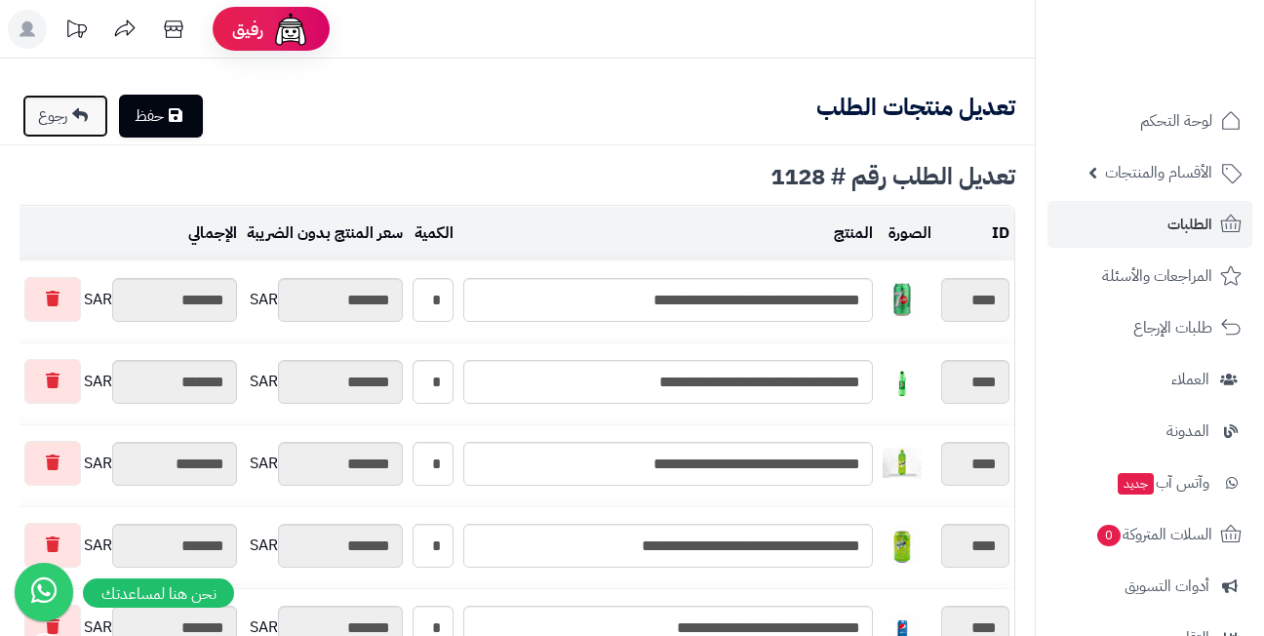
click at [74, 118] on link "رجوع" at bounding box center [65, 116] width 86 height 43
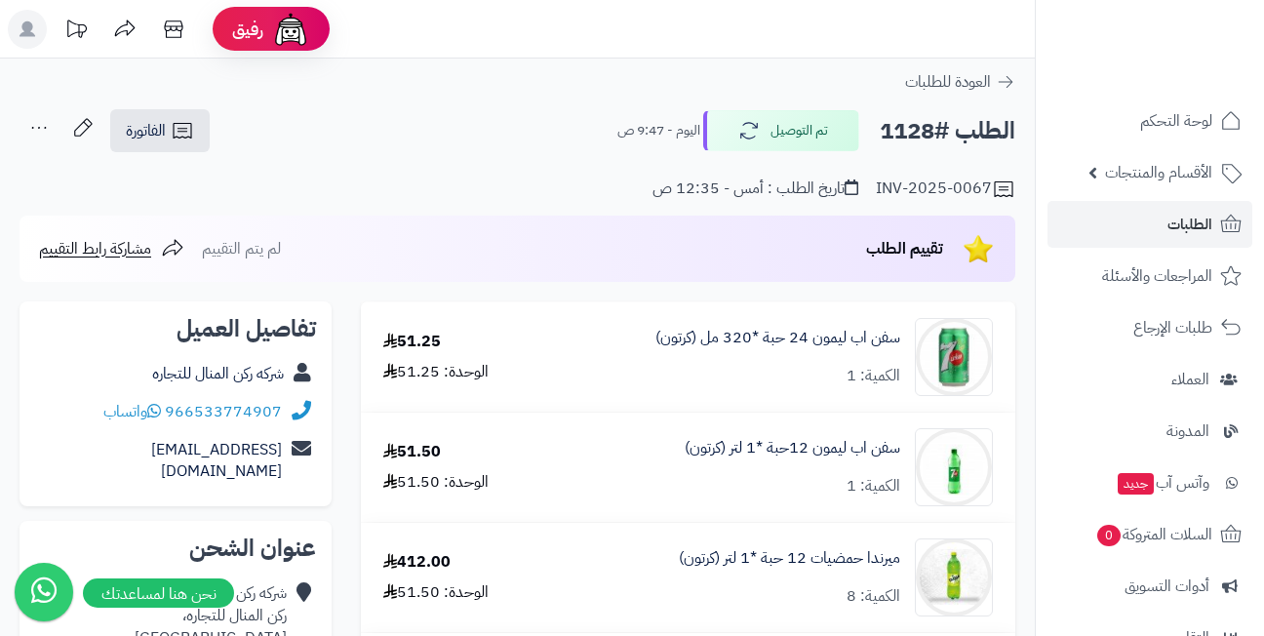
click at [38, 121] on icon at bounding box center [39, 127] width 39 height 39
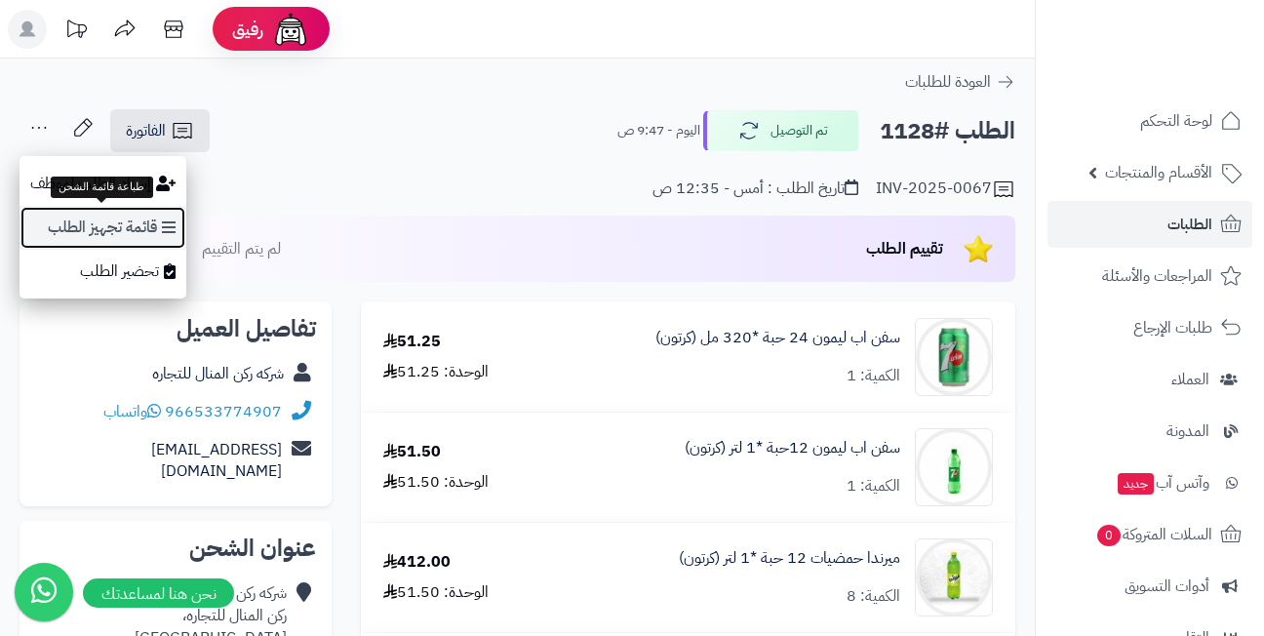
click at [122, 218] on link "قائمة تجهيز الطلب" at bounding box center [103, 228] width 167 height 44
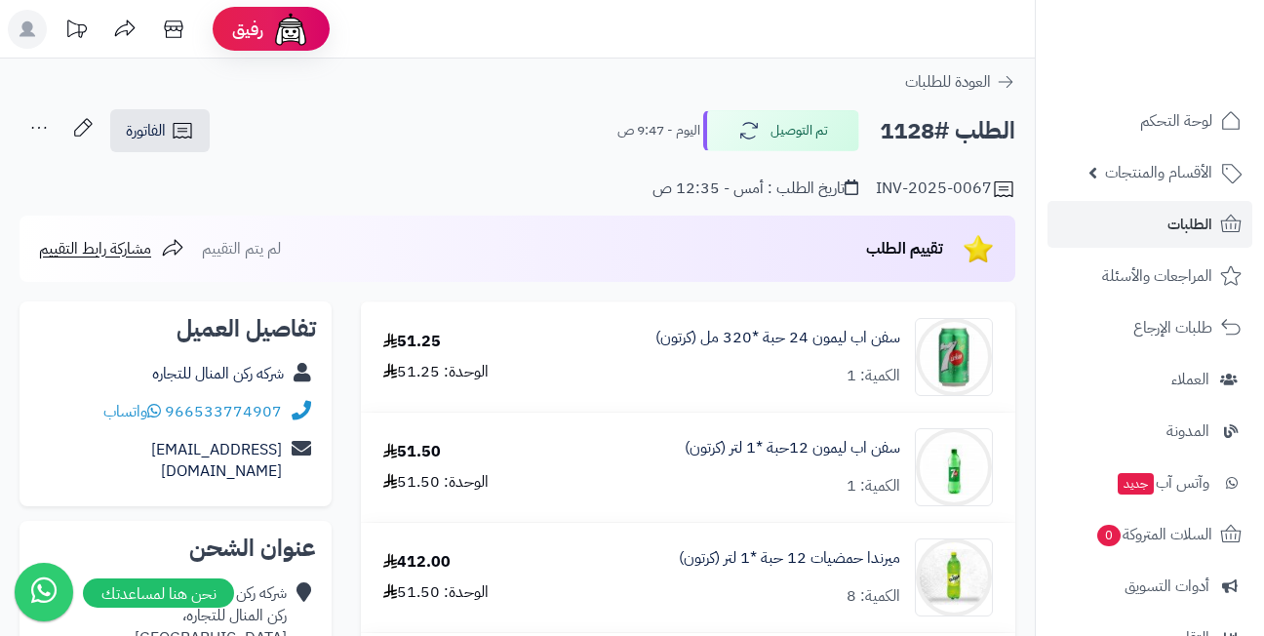
click at [269, 141] on div "الطلب #1128 تم التوصيل اليوم - 9:47 ص الفاتورة طباعة الفاتورة إرسال الفاتورة إل…" at bounding box center [518, 131] width 996 height 46
click at [46, 122] on icon at bounding box center [39, 127] width 39 height 39
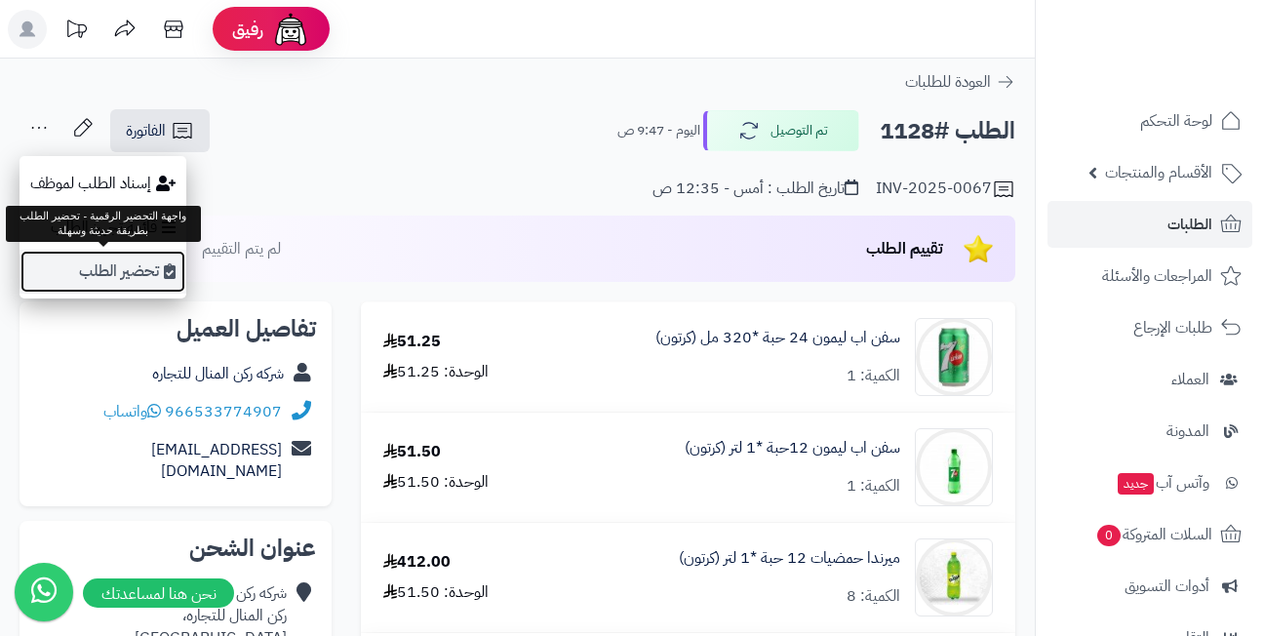
click at [95, 266] on link "تحضير الطلب" at bounding box center [103, 272] width 167 height 44
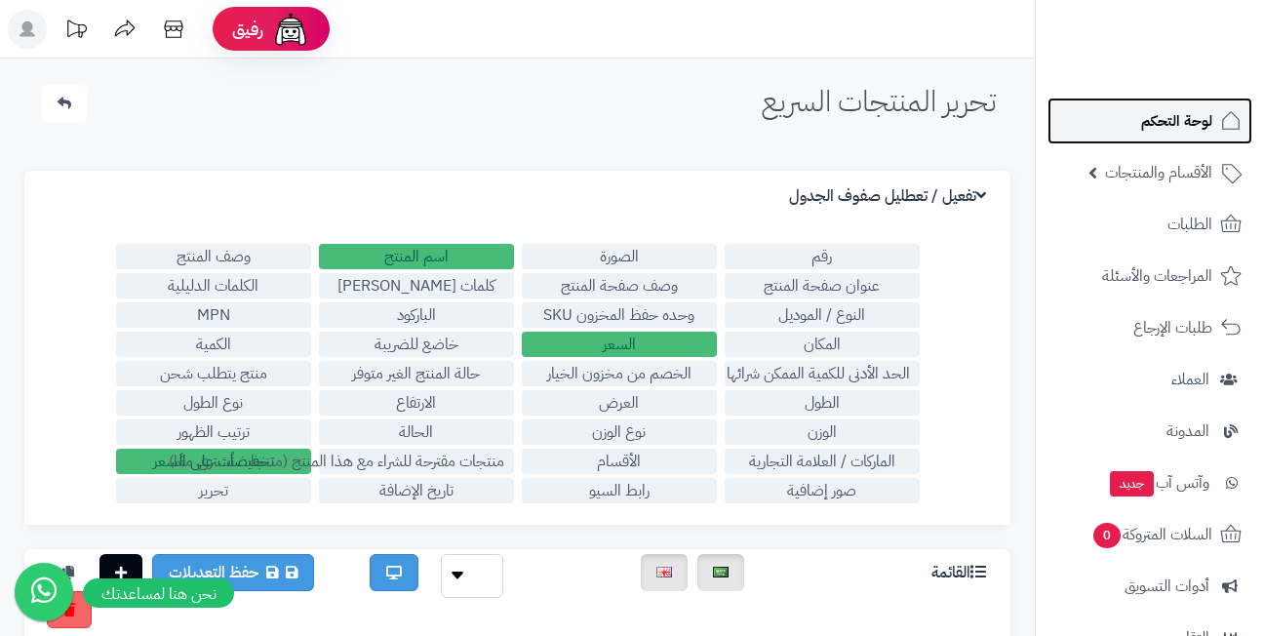
click at [1148, 114] on span "لوحة التحكم" at bounding box center [1176, 120] width 71 height 27
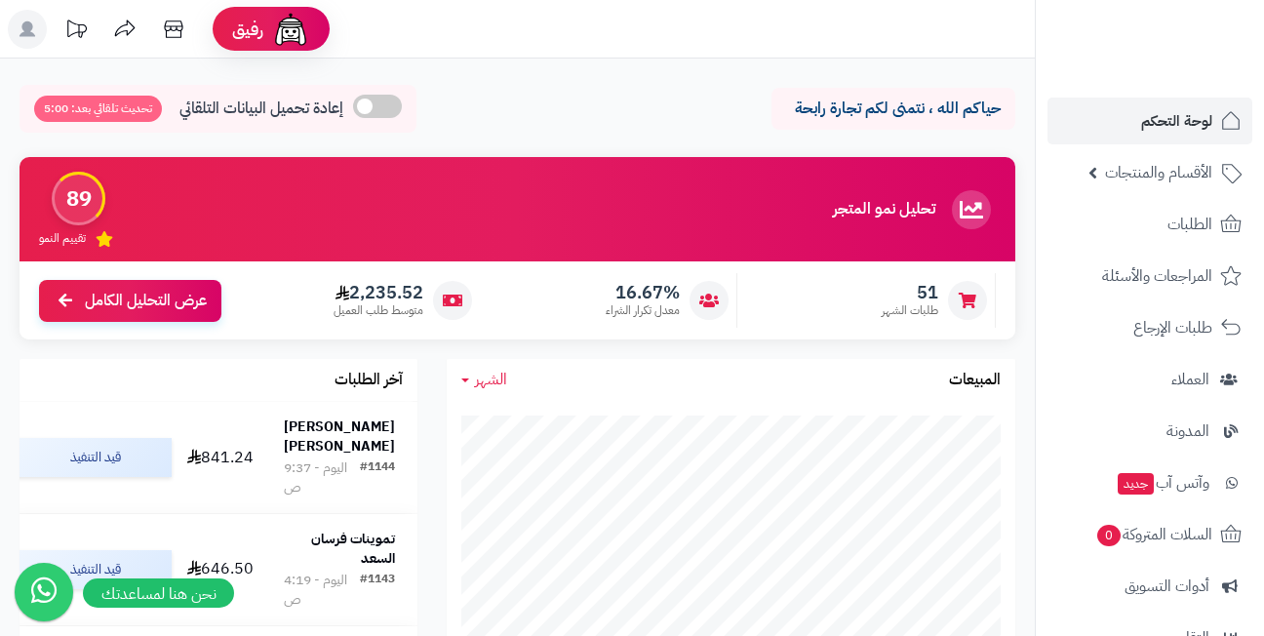
click at [1146, 223] on link "الطلبات" at bounding box center [1150, 224] width 205 height 47
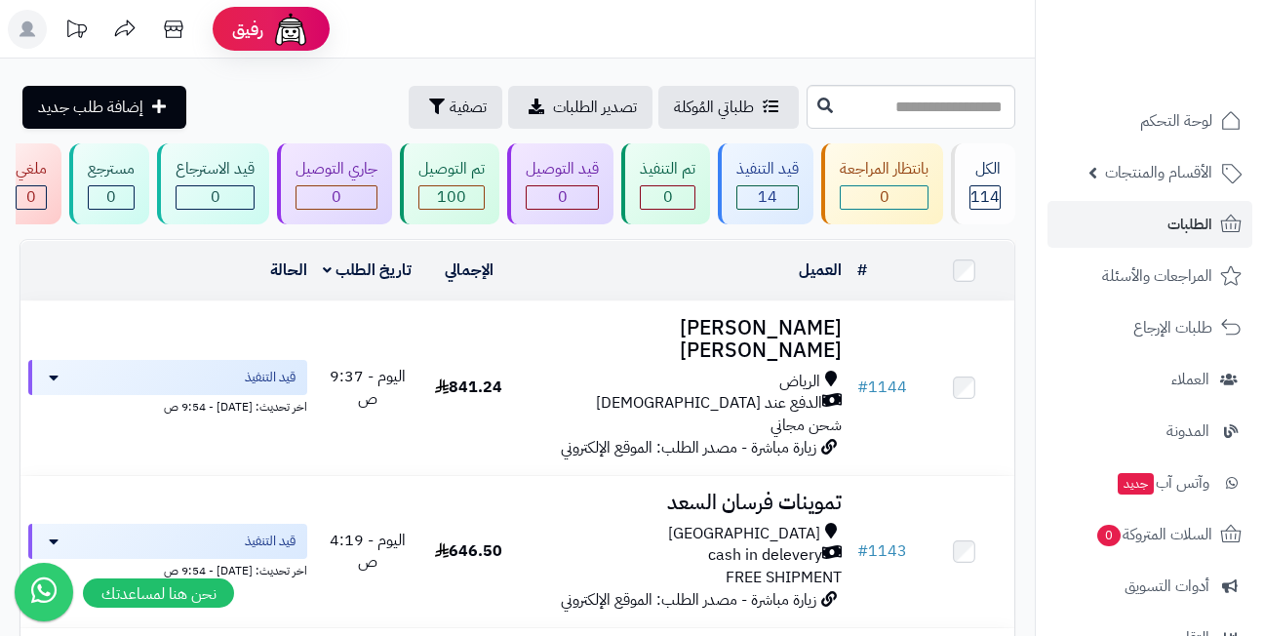
click at [728, 38] on header "رفيق ! الطلبات معالجة مكتمل إرجاع المنتجات العملاء المتواجدون الان 444 عملاء من…" at bounding box center [632, 29] width 1264 height 59
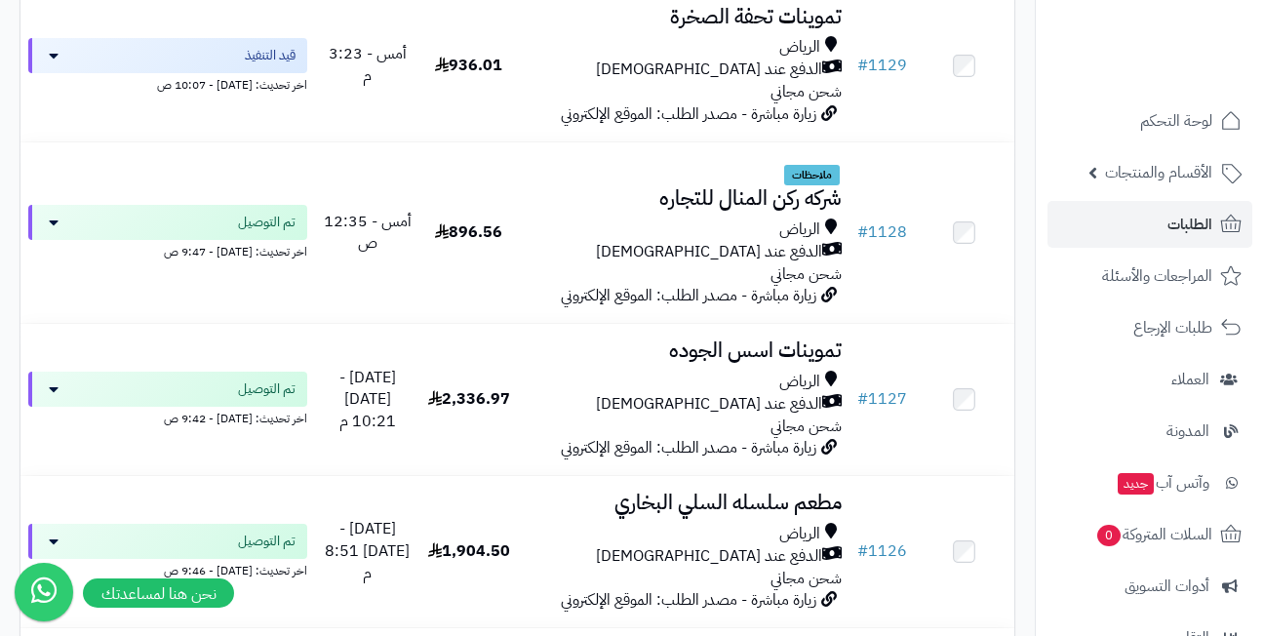
scroll to position [2342, 0]
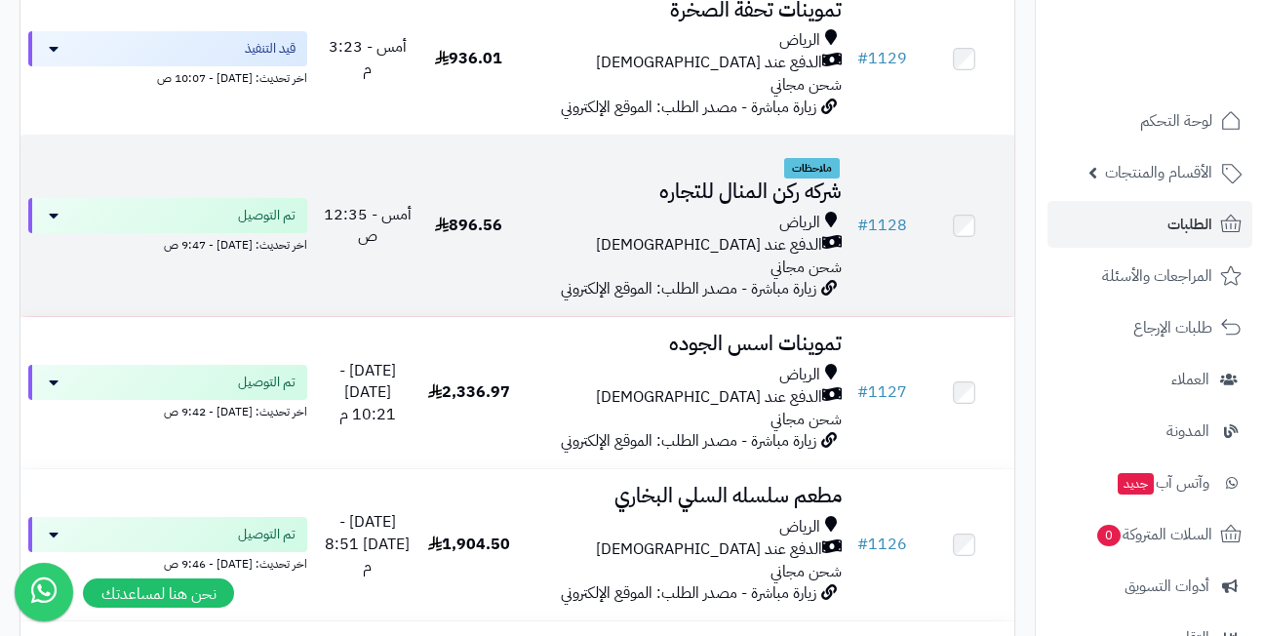
click at [797, 158] on span "ملاحظات" at bounding box center [812, 168] width 56 height 21
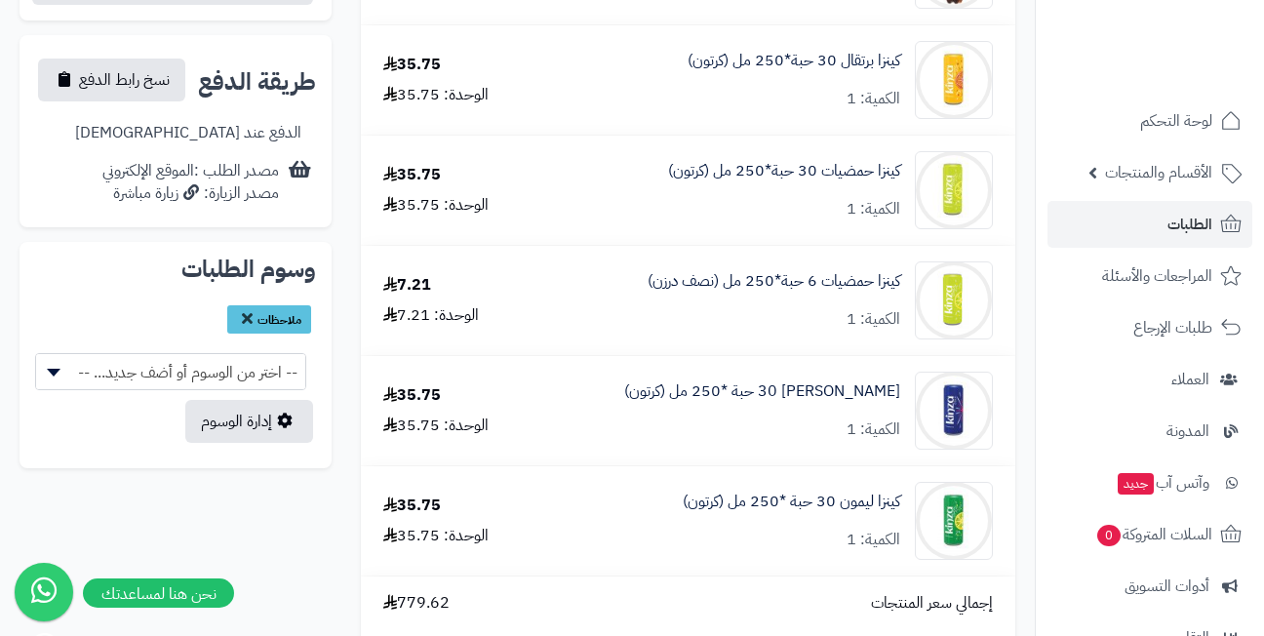
scroll to position [976, 0]
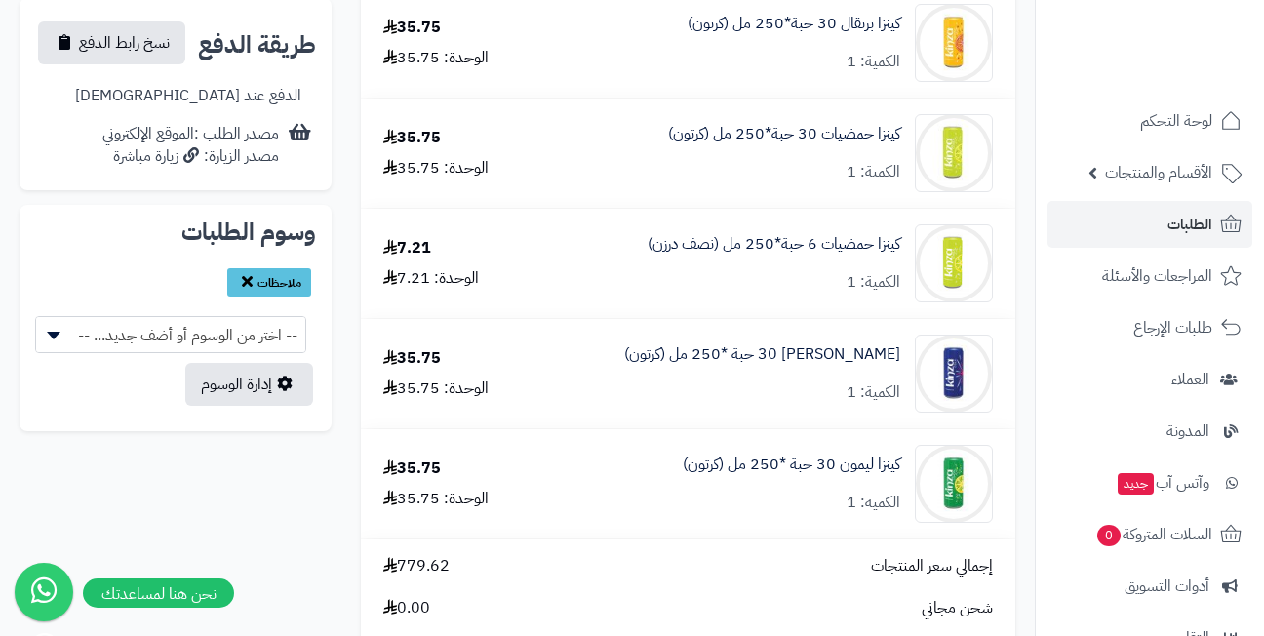
click at [243, 273] on icon at bounding box center [247, 281] width 11 height 16
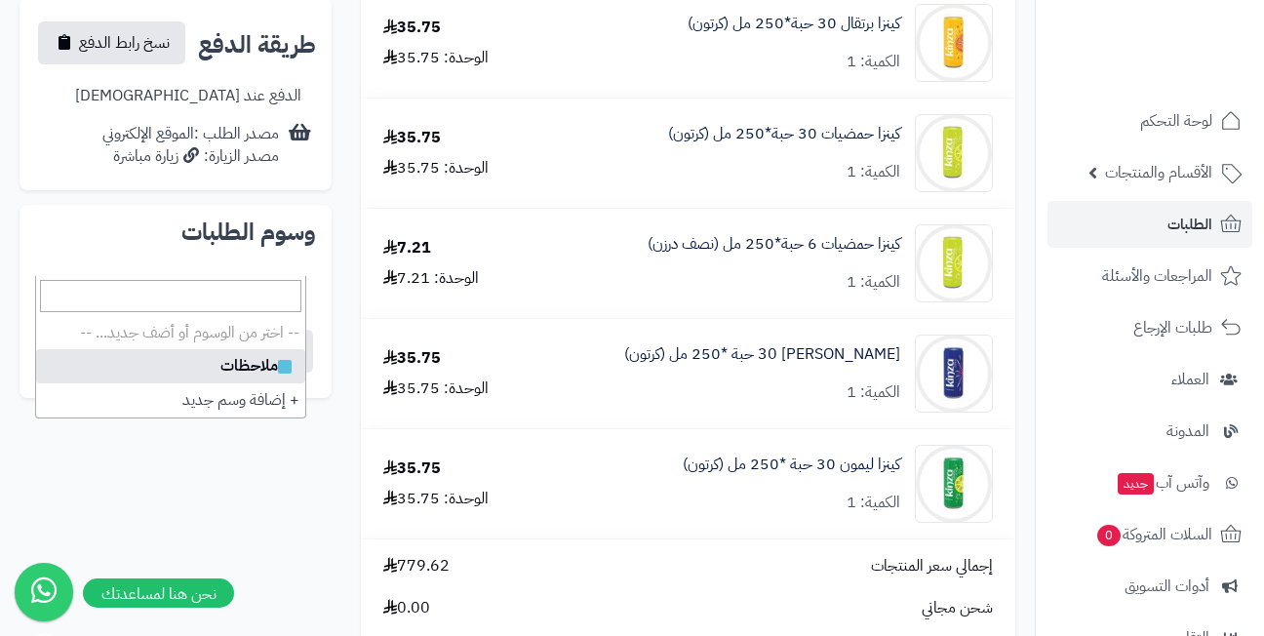
click at [225, 284] on span "-- اختر من الوسوم أو أضف جديد... --" at bounding box center [170, 302] width 269 height 37
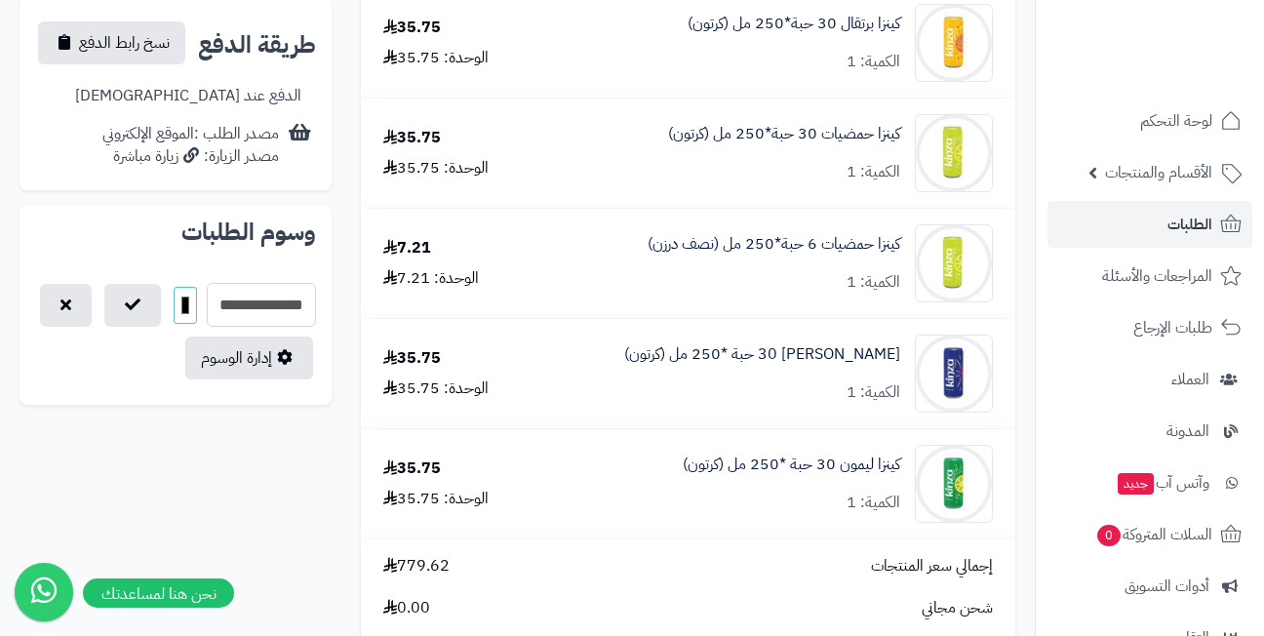
type input "**********"
click at [189, 287] on input "*******" at bounding box center [185, 305] width 23 height 37
type input "*******"
click at [131, 296] on icon "button" at bounding box center [133, 304] width 16 height 16
select select
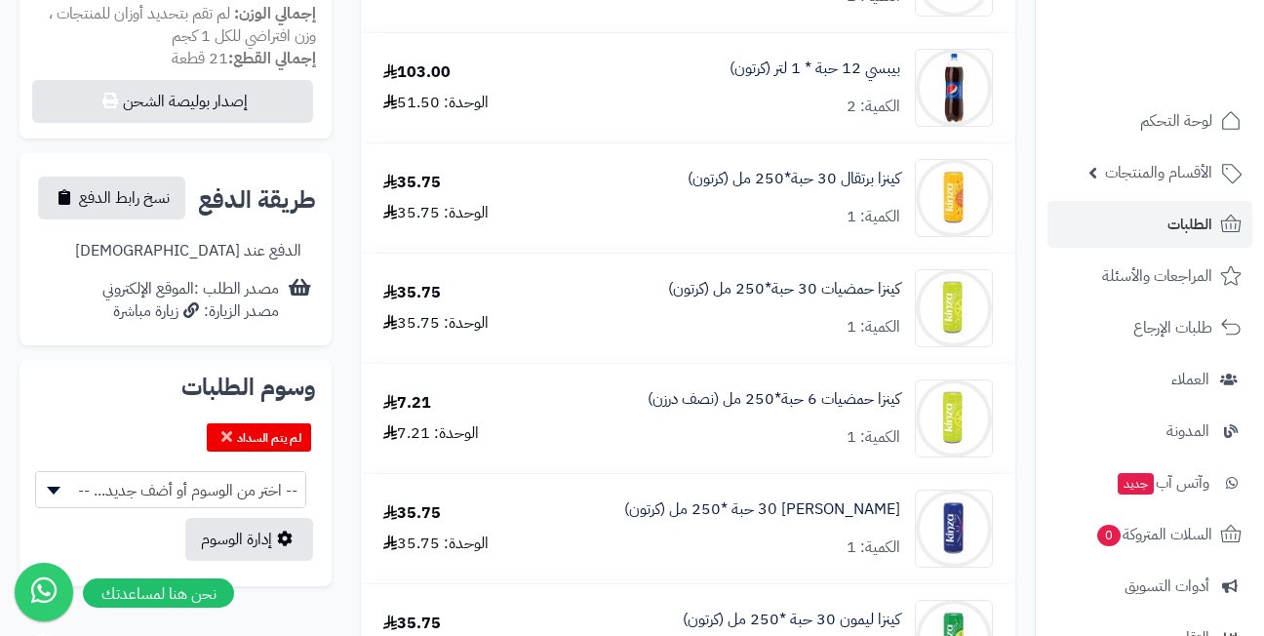
scroll to position [390, 0]
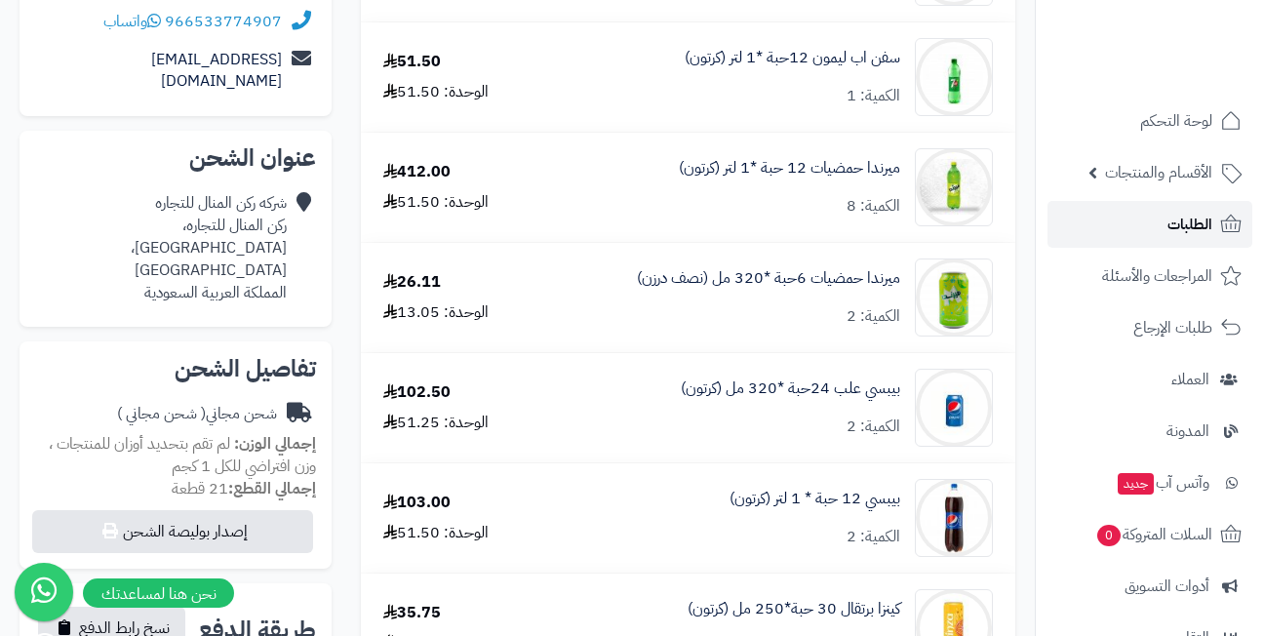
click at [1175, 228] on span "الطلبات" at bounding box center [1190, 224] width 45 height 27
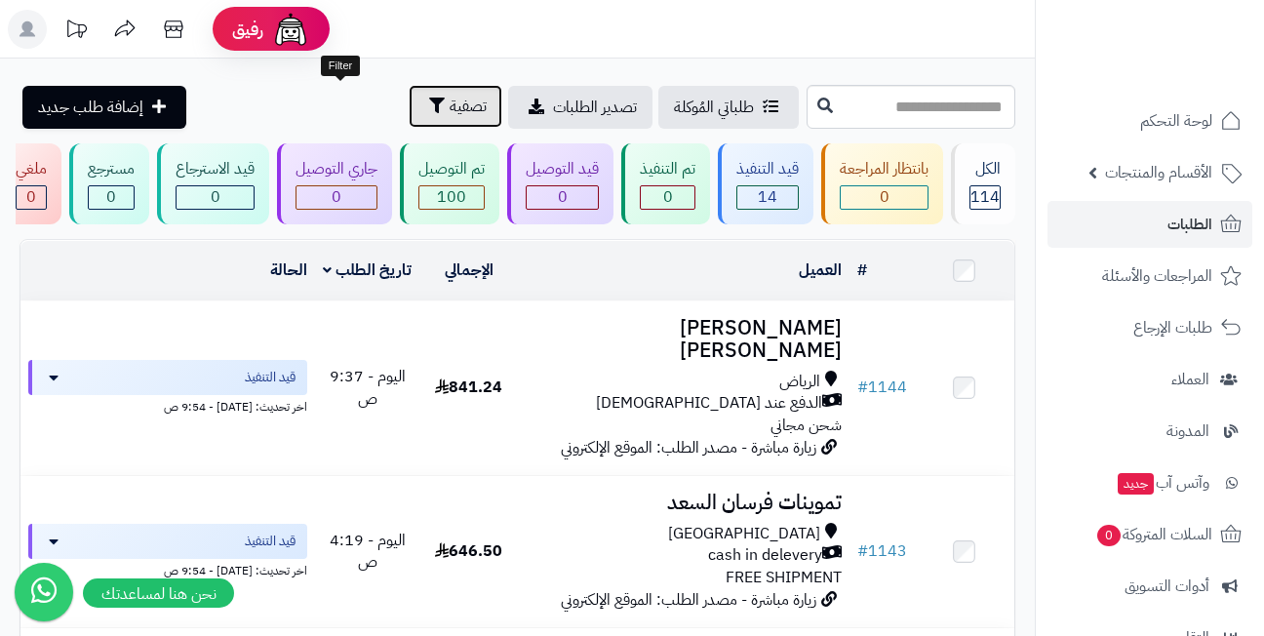
click at [450, 105] on span "تصفية" at bounding box center [468, 106] width 37 height 23
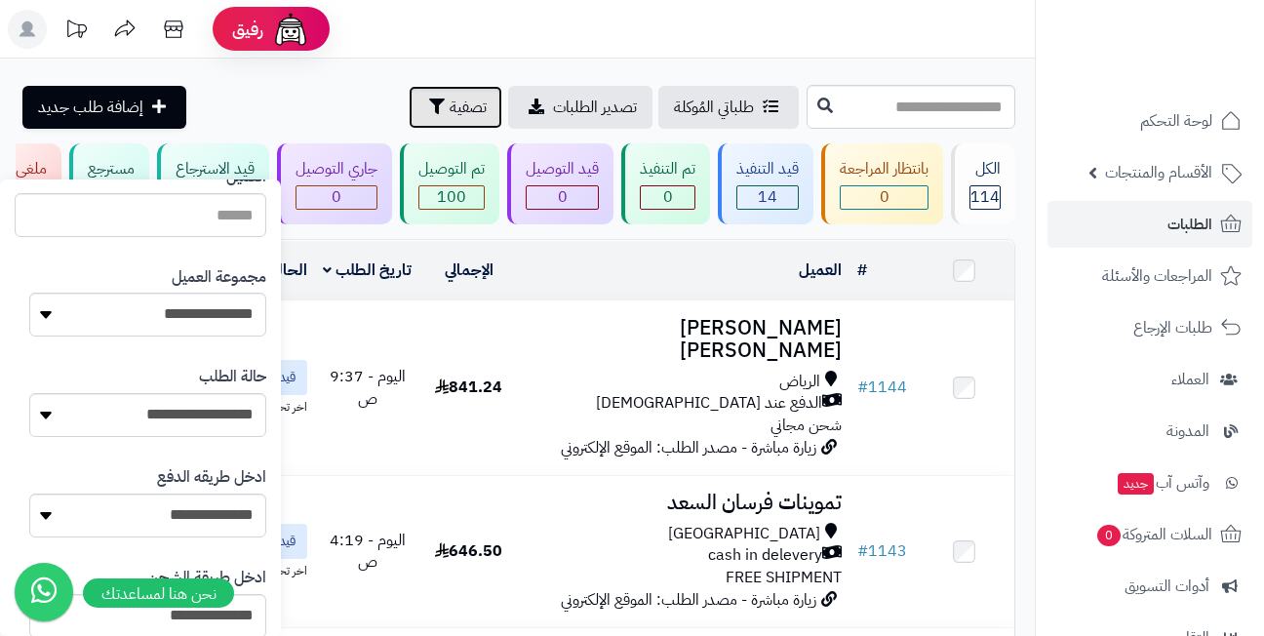
scroll to position [390, 0]
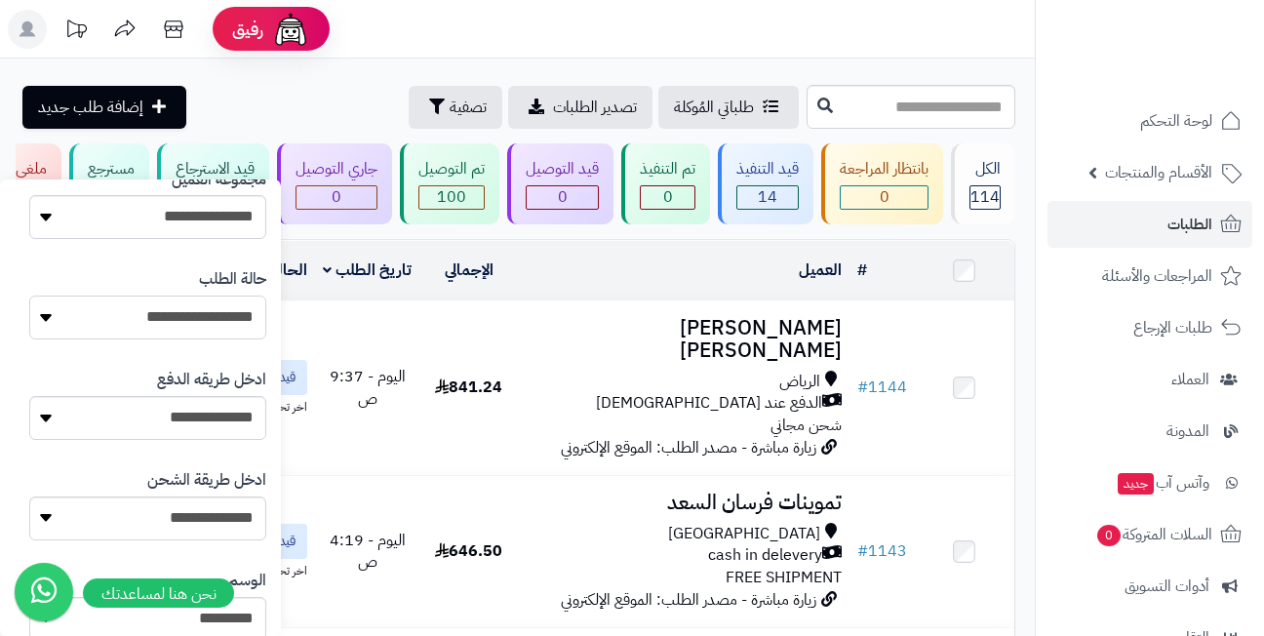
click at [131, 314] on select "**********" at bounding box center [147, 318] width 237 height 44
select select "*"
click at [29, 296] on select "**********" at bounding box center [147, 318] width 237 height 44
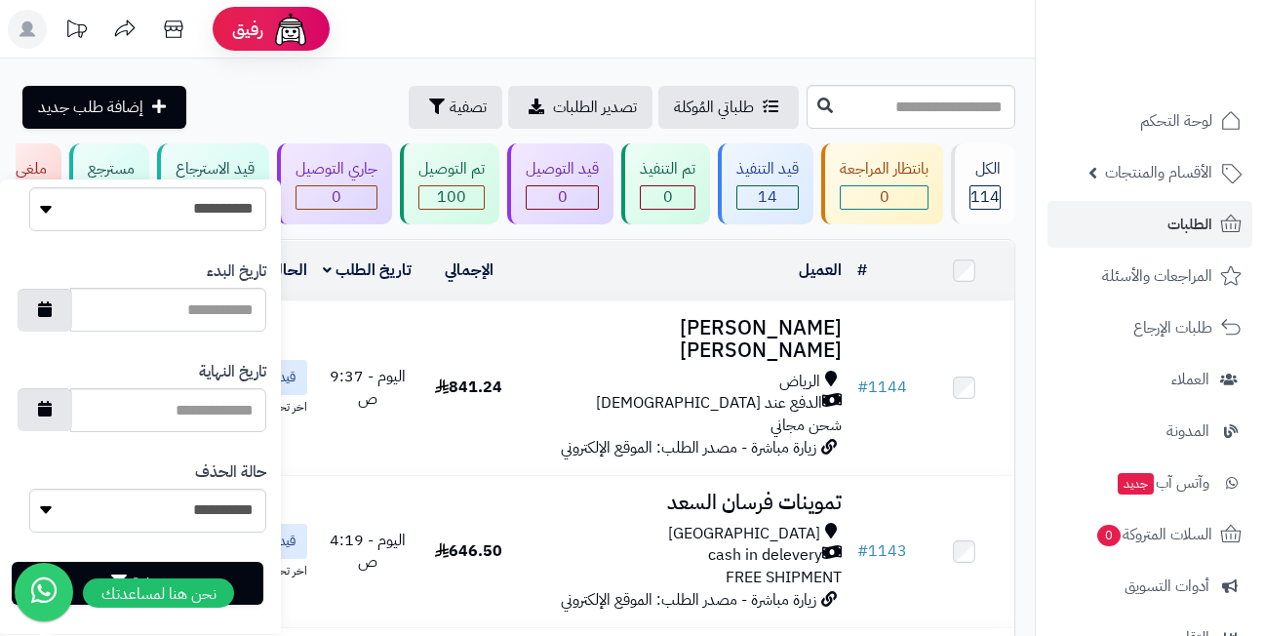
scroll to position [1115, 0]
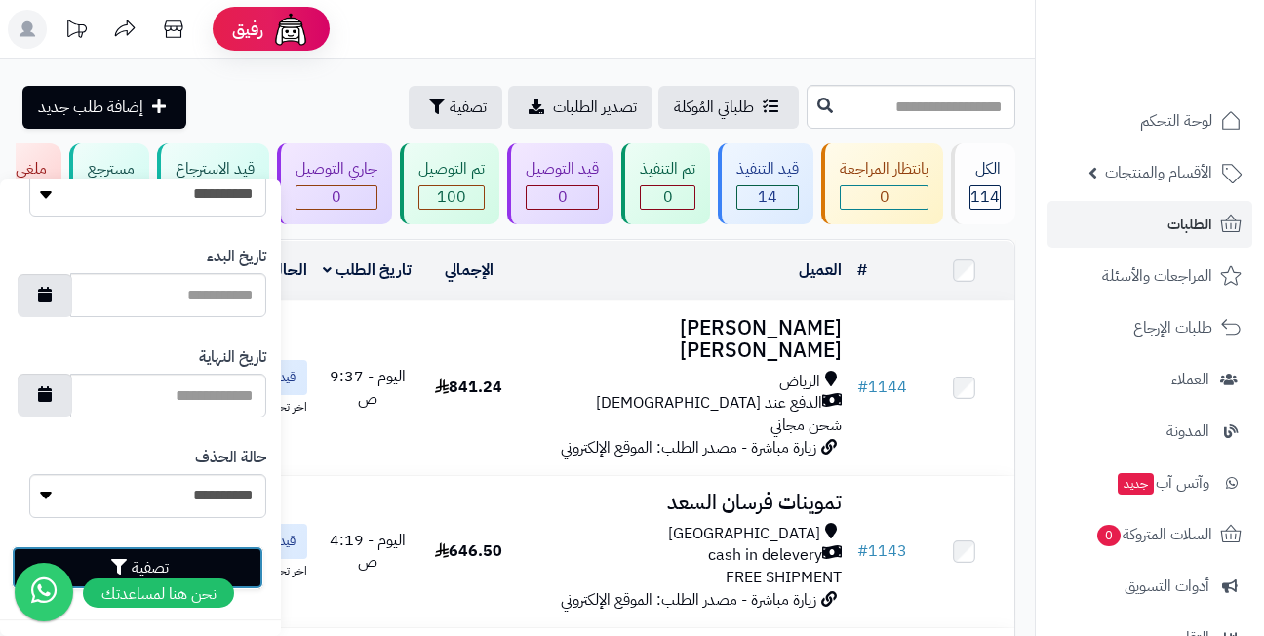
click at [156, 557] on button "تصفية" at bounding box center [138, 567] width 252 height 43
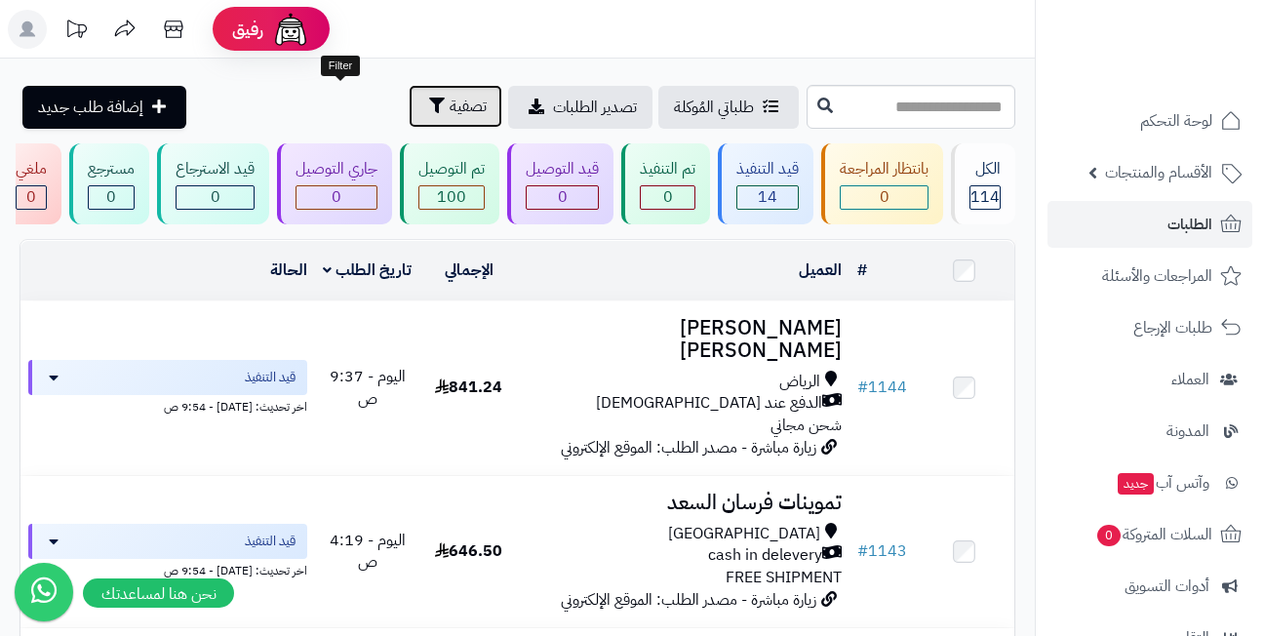
click at [409, 104] on button "تصفية" at bounding box center [456, 106] width 94 height 43
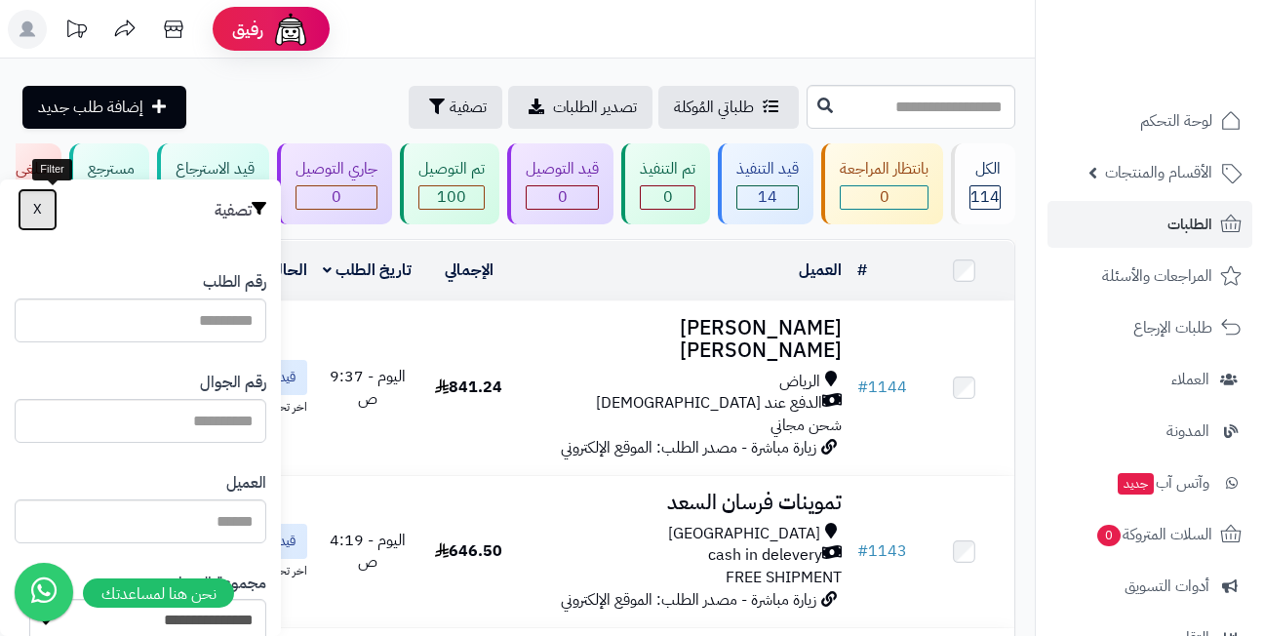
click at [45, 204] on button "X" at bounding box center [38, 209] width 40 height 43
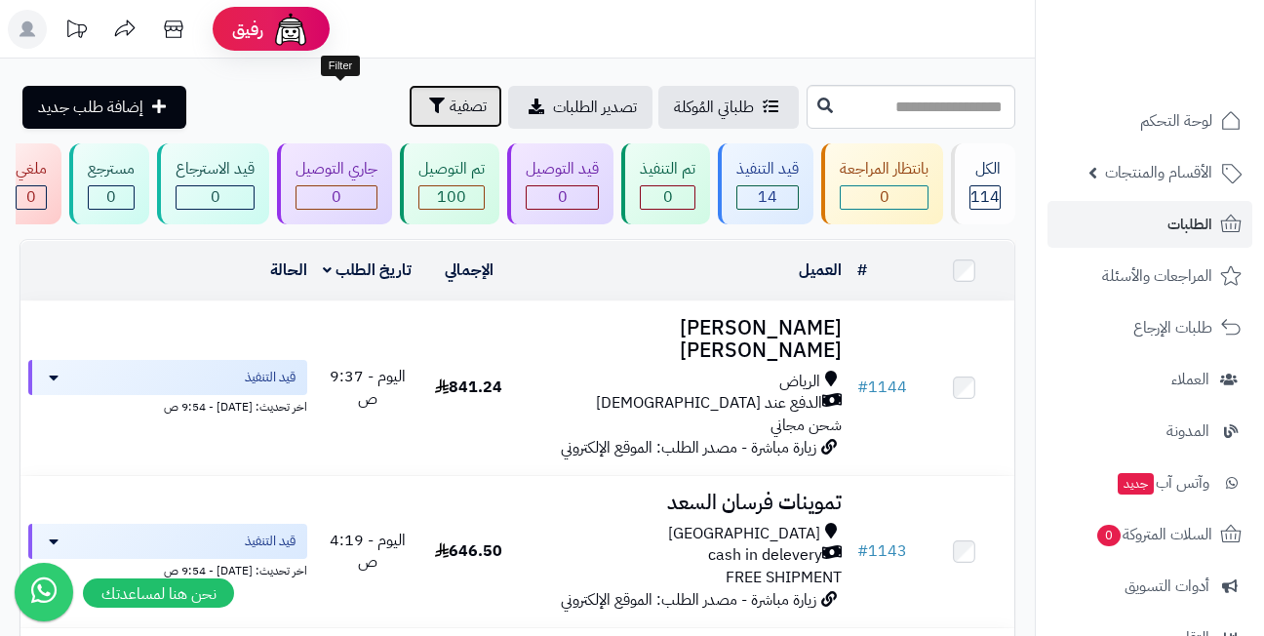
click at [429, 105] on icon "button" at bounding box center [437, 106] width 16 height 16
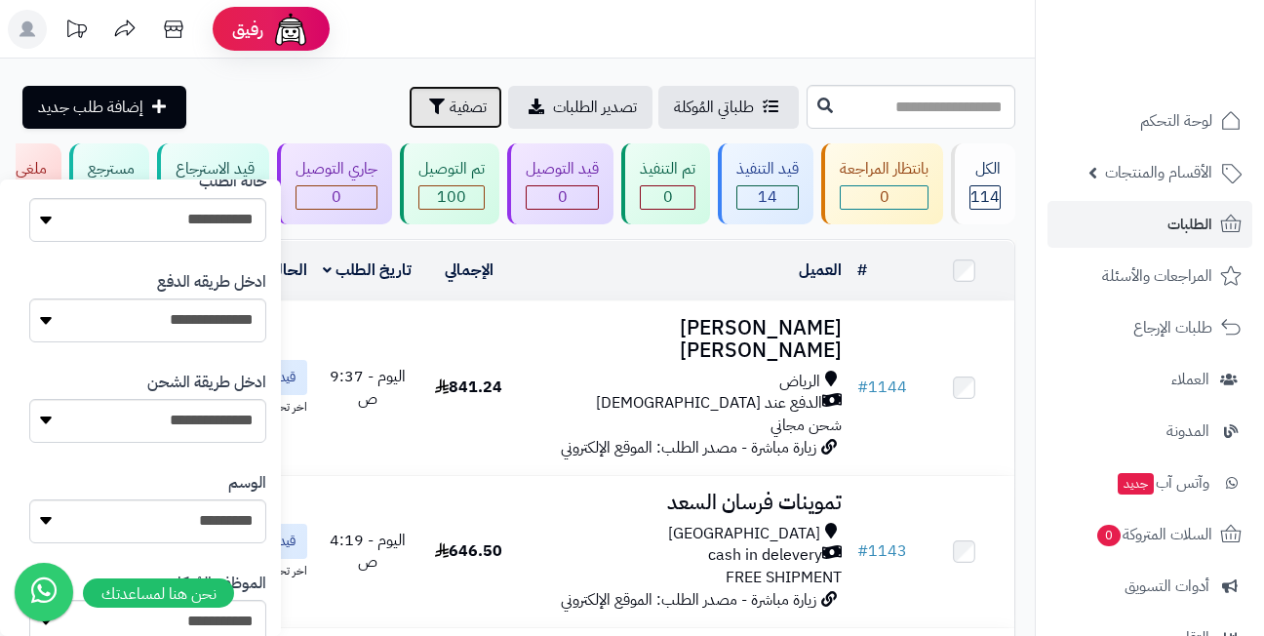
scroll to position [390, 0]
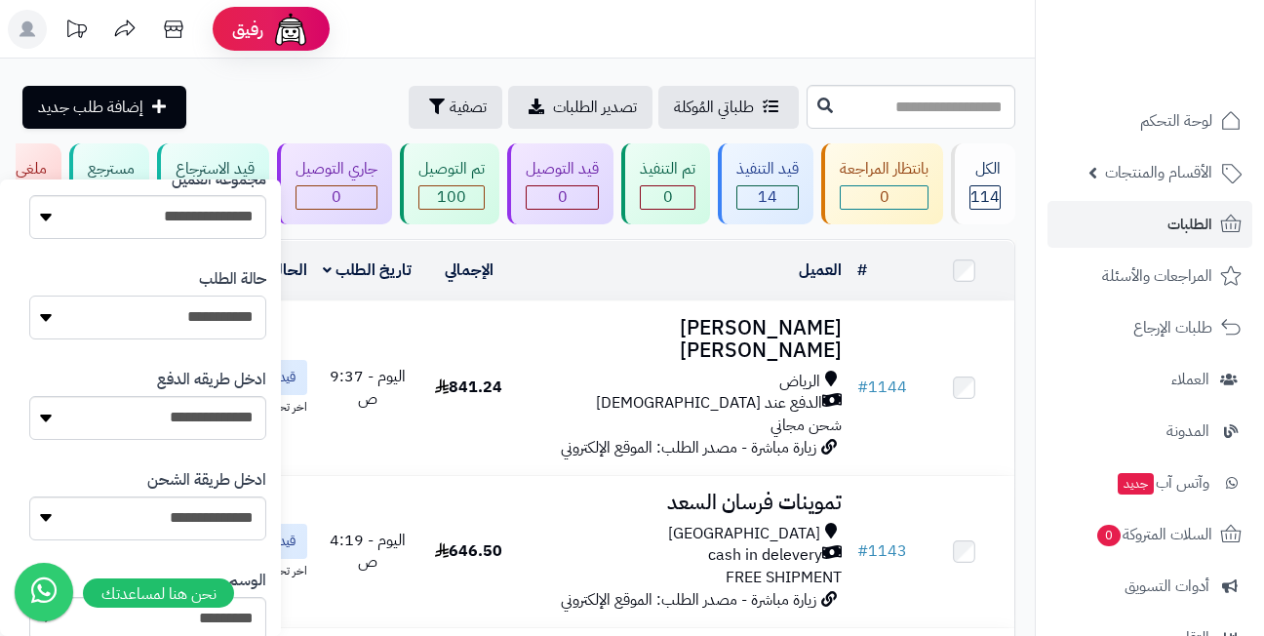
click at [155, 321] on select "**********" at bounding box center [147, 318] width 237 height 44
select select
click at [29, 296] on select "**********" at bounding box center [147, 318] width 237 height 44
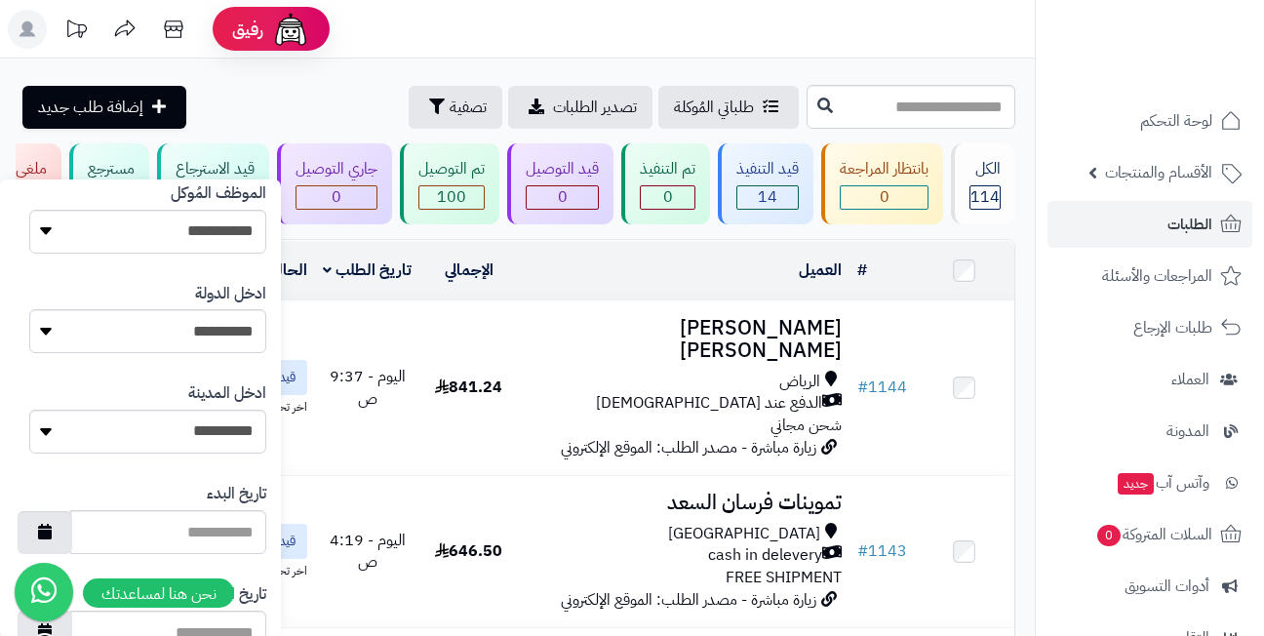
scroll to position [1115, 0]
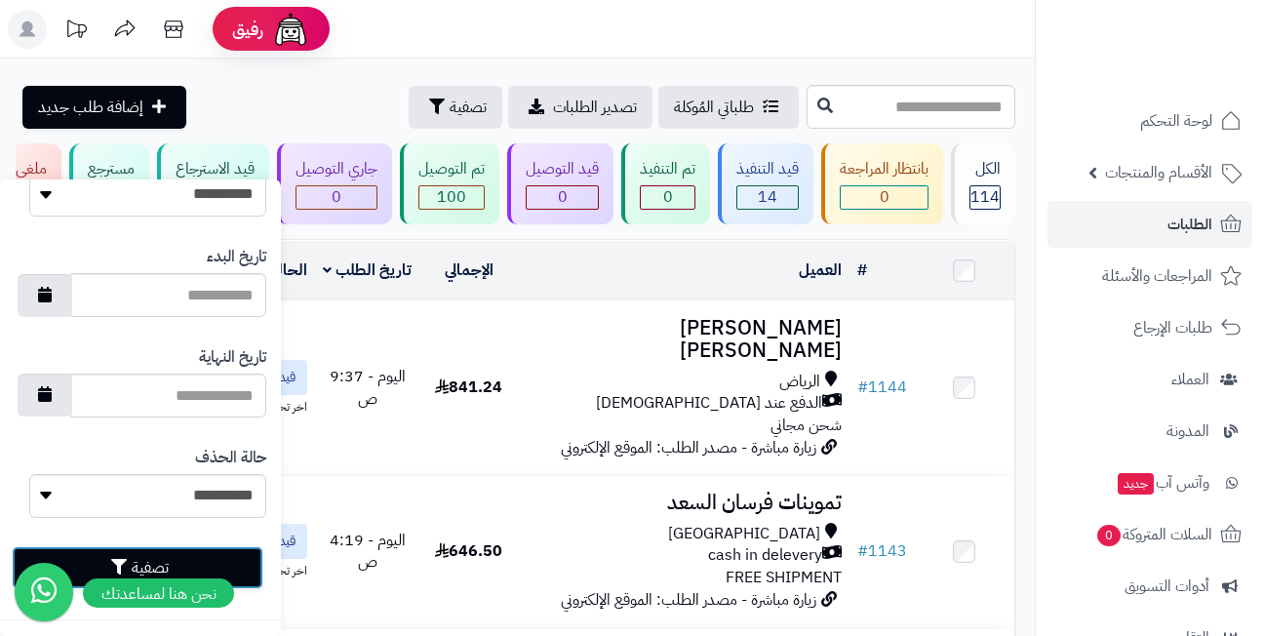
click at [173, 564] on button "تصفية" at bounding box center [138, 567] width 252 height 43
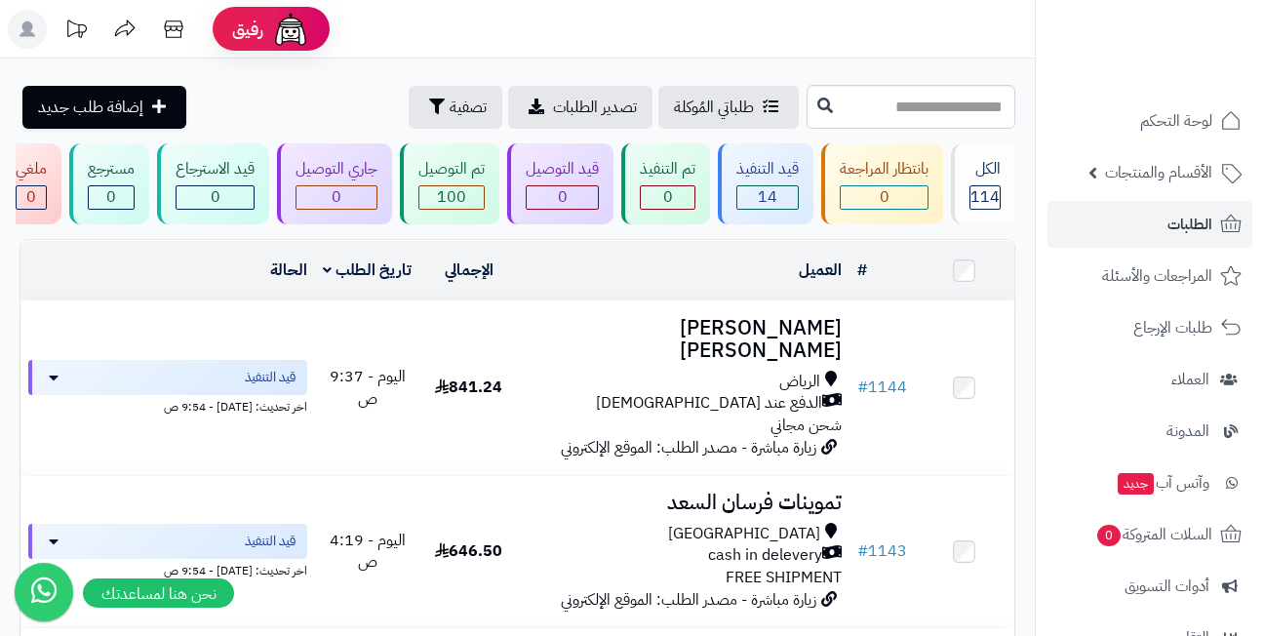
click at [563, 32] on header "رفيق ! الطلبات معالجة مكتمل إرجاع المنتجات العملاء المتواجدون الان 444 عملاء من…" at bounding box center [632, 29] width 1264 height 59
click at [558, 36] on header "رفيق ! الطلبات معالجة مكتمل إرجاع المنتجات العملاء المتواجدون الان 444 عملاء من…" at bounding box center [632, 29] width 1264 height 59
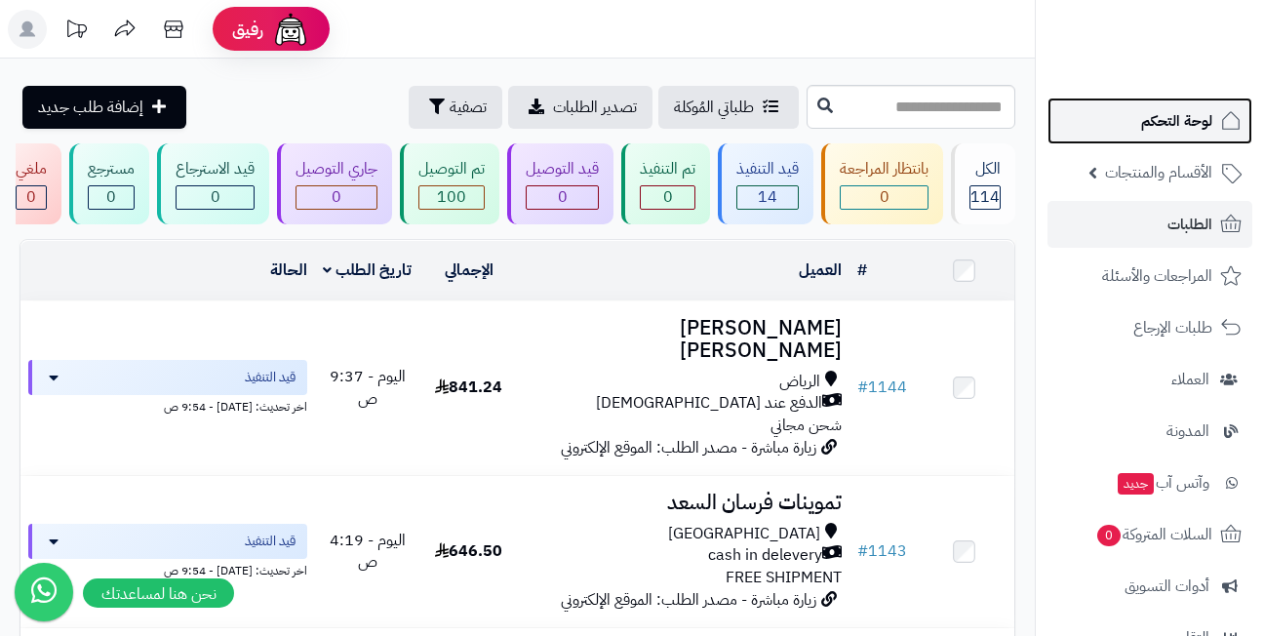
click at [1185, 121] on span "لوحة التحكم" at bounding box center [1176, 120] width 71 height 27
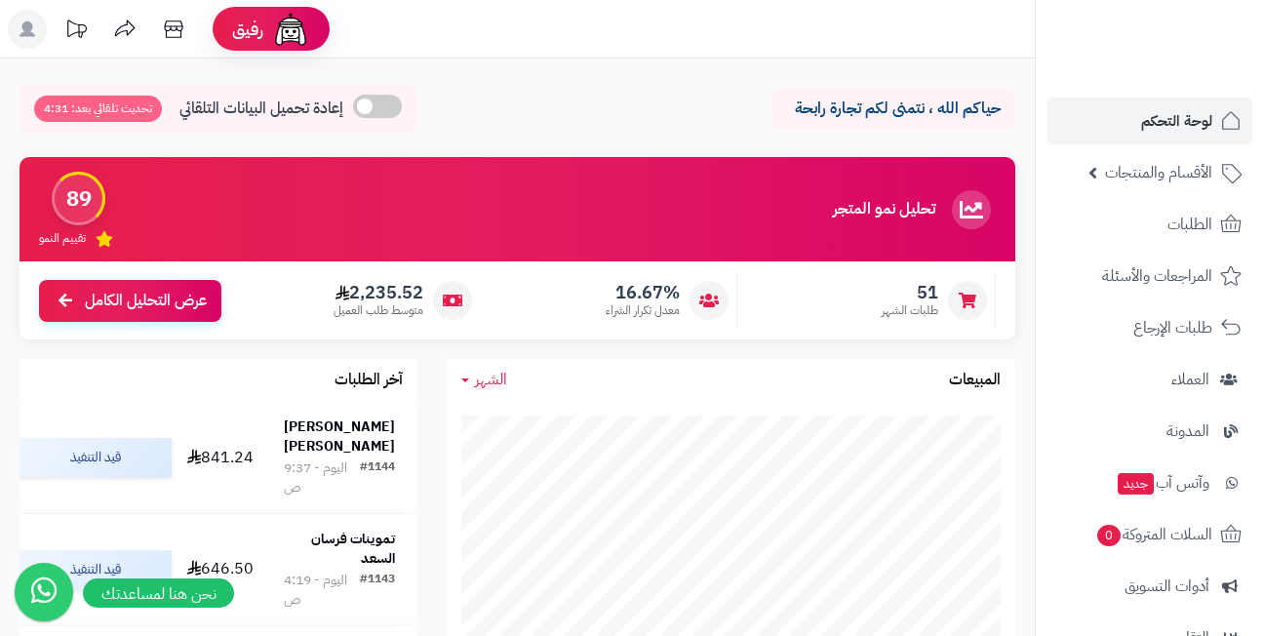
click at [568, 44] on header "رفيق ! الطلبات معالجة مكتمل إرجاع المنتجات العملاء المتواجدون الان 444 عملاء من…" at bounding box center [632, 29] width 1264 height 59
click at [566, 40] on header "رفيق ! الطلبات معالجة مكتمل إرجاع المنتجات العملاء المتواجدون الان 444 عملاء من…" at bounding box center [632, 29] width 1264 height 59
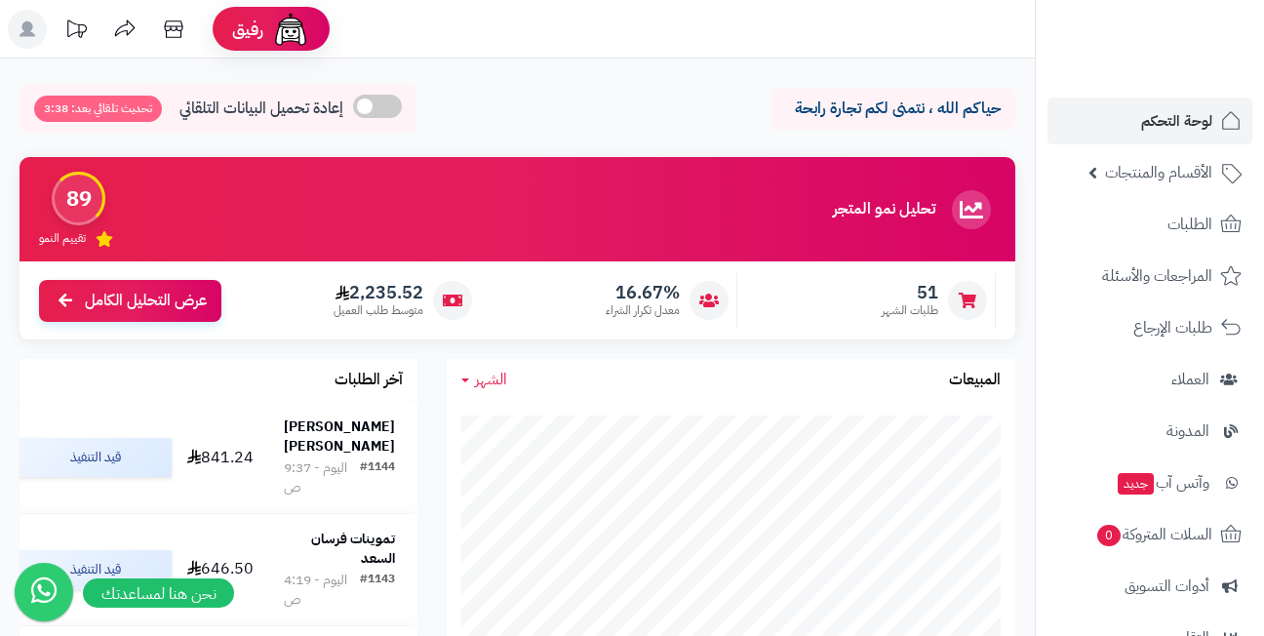
click at [821, 23] on header "رفيق ! الطلبات معالجة مكتمل إرجاع المنتجات العملاء المتواجدون الان 444 عملاء من…" at bounding box center [632, 29] width 1264 height 59
click at [587, 28] on header "رفيق ! الطلبات معالجة مكتمل إرجاع المنتجات العملاء المتواجدون الان 444 عملاء من…" at bounding box center [632, 29] width 1264 height 59
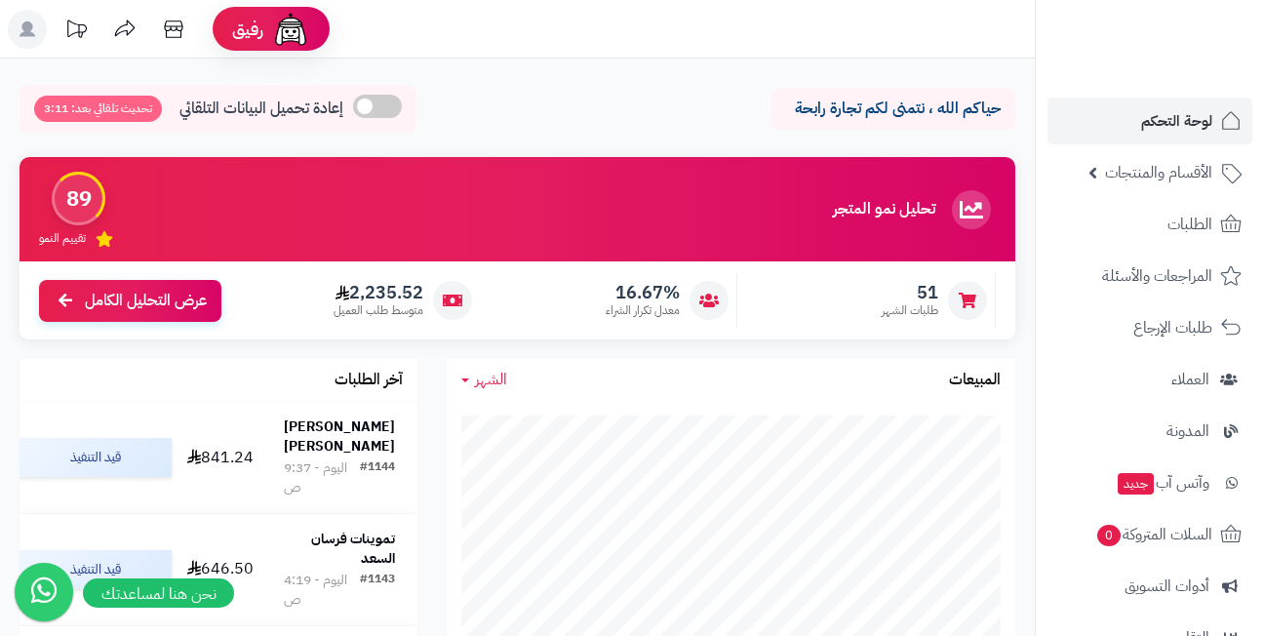
click at [587, 28] on header "رفيق ! الطلبات معالجة مكتمل إرجاع المنتجات العملاء المتواجدون الان 444 عملاء من…" at bounding box center [632, 29] width 1264 height 59
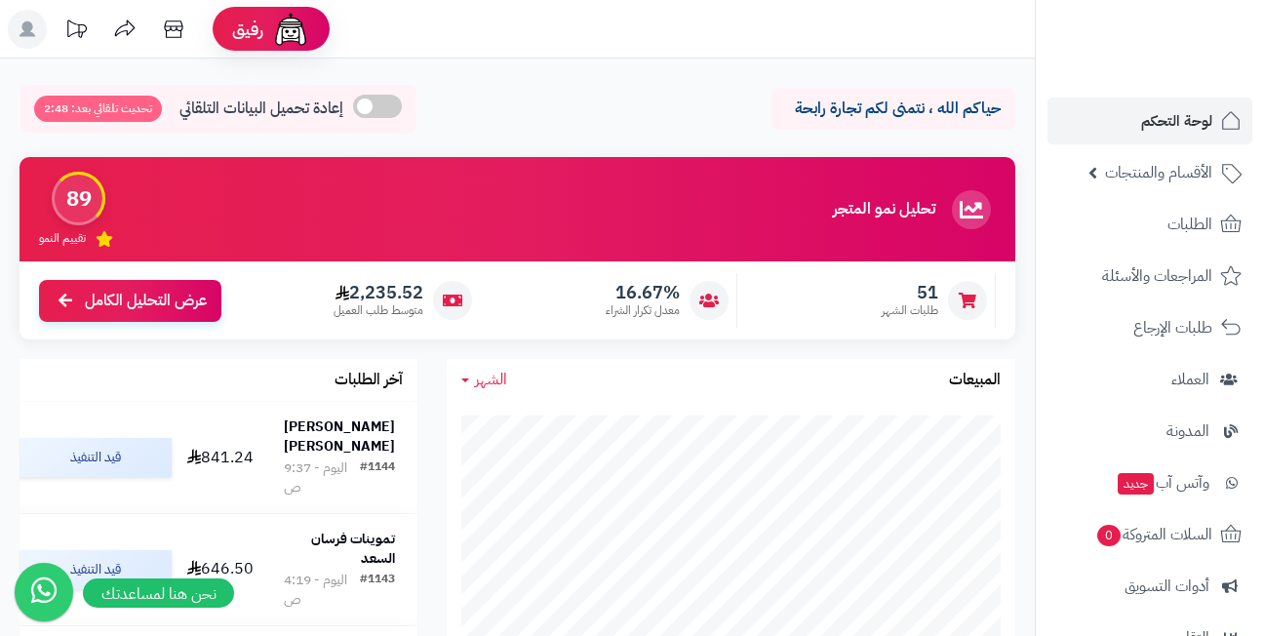
click at [587, 28] on header "رفيق ! الطلبات معالجة مكتمل إرجاع المنتجات العملاء المتواجدون الان 444 عملاء من…" at bounding box center [632, 29] width 1264 height 59
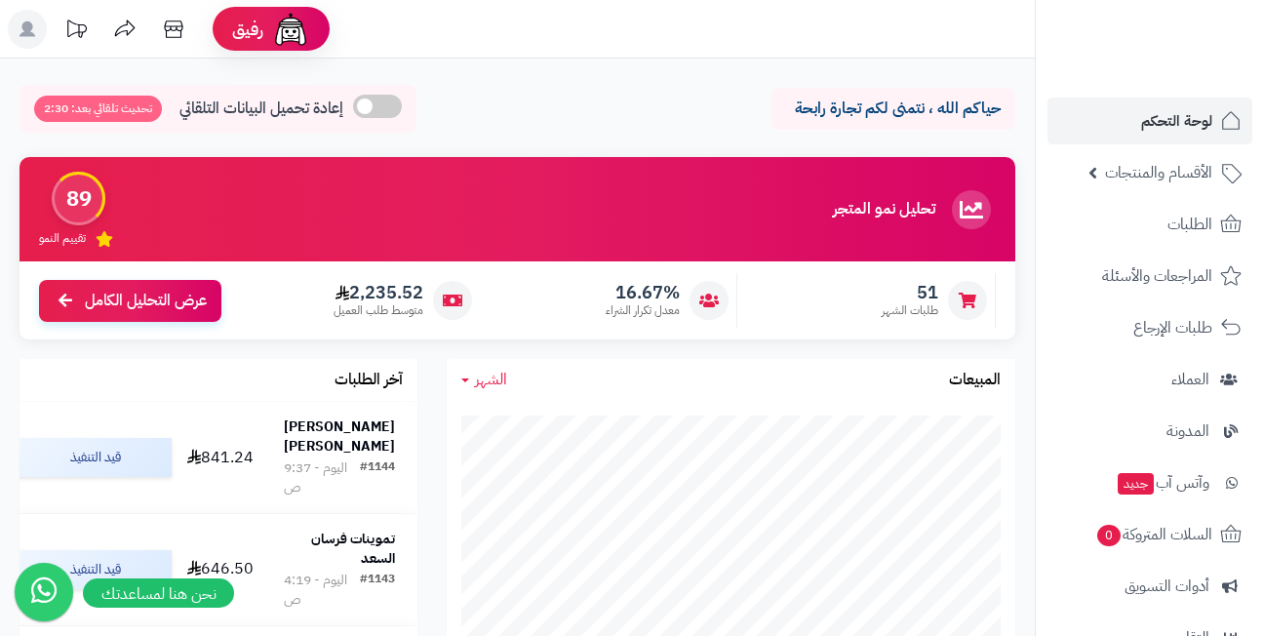
click at [587, 28] on header "رفيق ! الطلبات معالجة مكتمل إرجاع المنتجات العملاء المتواجدون الان 444 عملاء من…" at bounding box center [632, 29] width 1264 height 59
click at [587, 26] on header "رفيق ! الطلبات معالجة مكتمل إرجاع المنتجات العملاء المتواجدون الان 444 عملاء من…" at bounding box center [632, 29] width 1264 height 59
click at [550, 91] on div "حياكم الله ، نتمنى لكم تجارة رابحة إعادة تحميل البيانات التلقائي تحديث تلقائي ب…" at bounding box center [518, 114] width 996 height 58
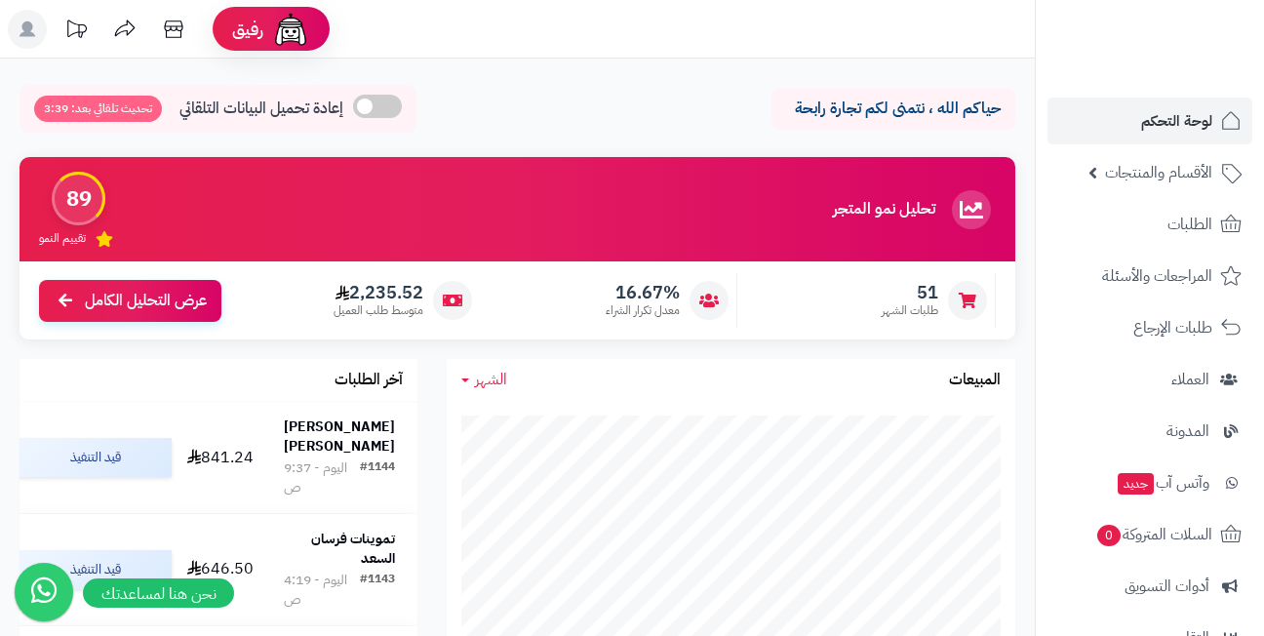
click at [550, 91] on div "حياكم الله ، نتمنى لكم تجارة رابحة إعادة تحميل البيانات التلقائي تحديث تلقائي ب…" at bounding box center [518, 114] width 996 height 58
click at [1147, 125] on span "لوحة التحكم" at bounding box center [1176, 120] width 71 height 27
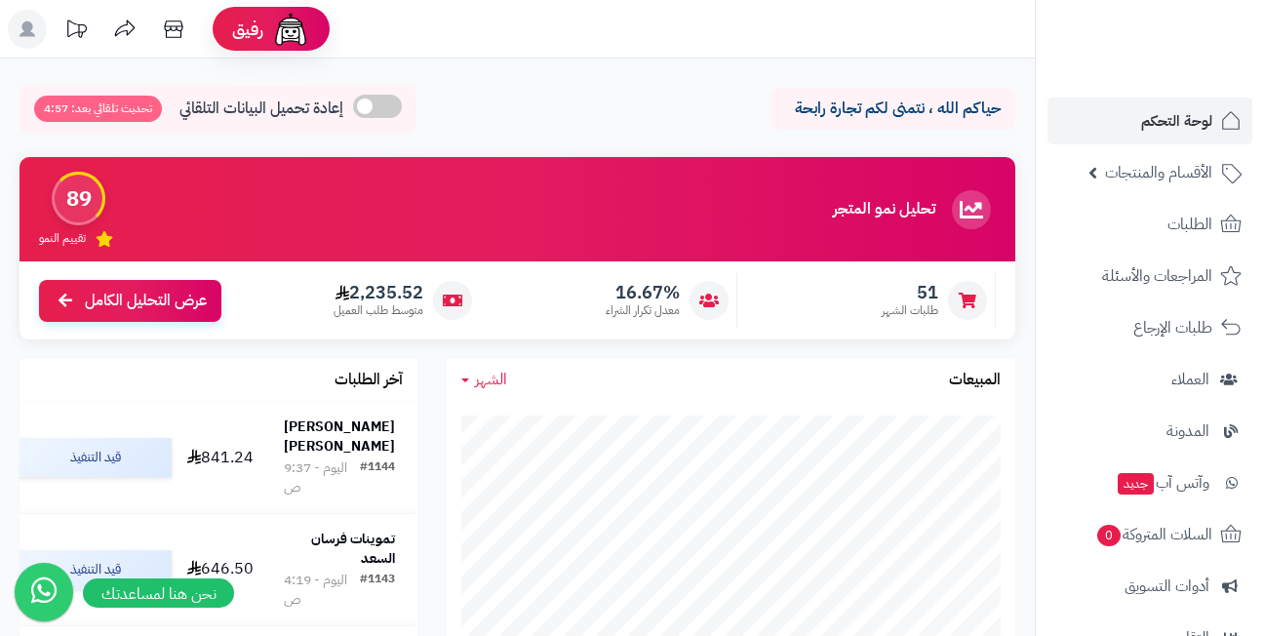
click at [373, 103] on span at bounding box center [377, 106] width 49 height 23
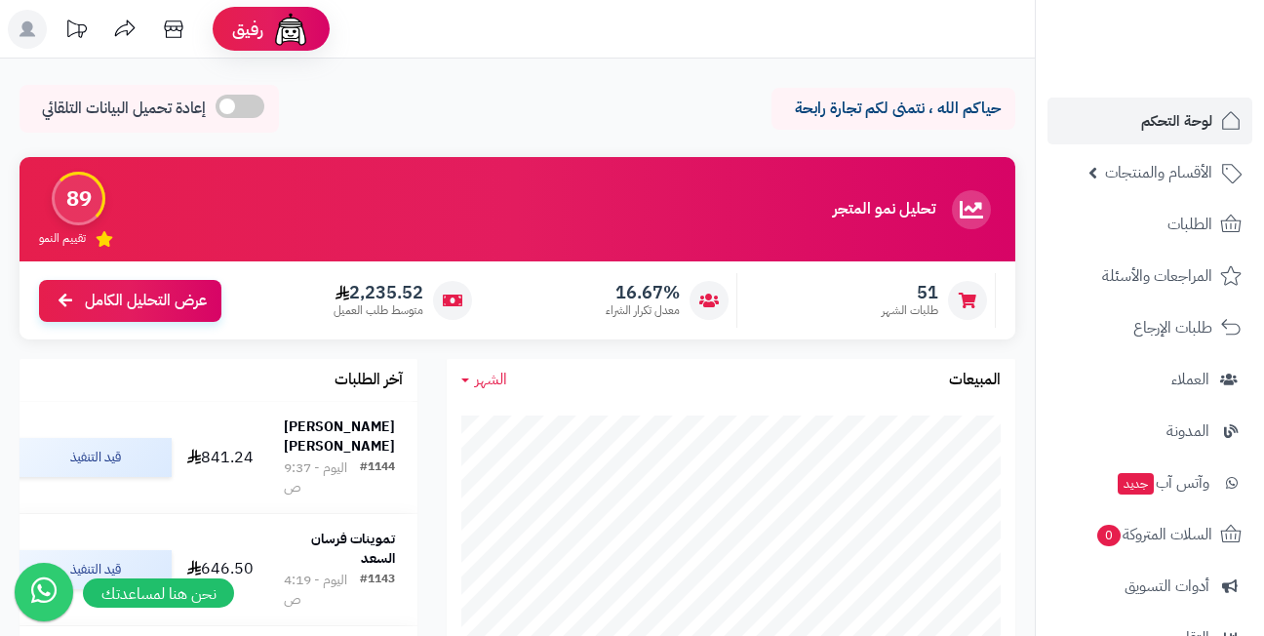
click at [252, 101] on span at bounding box center [240, 106] width 49 height 23
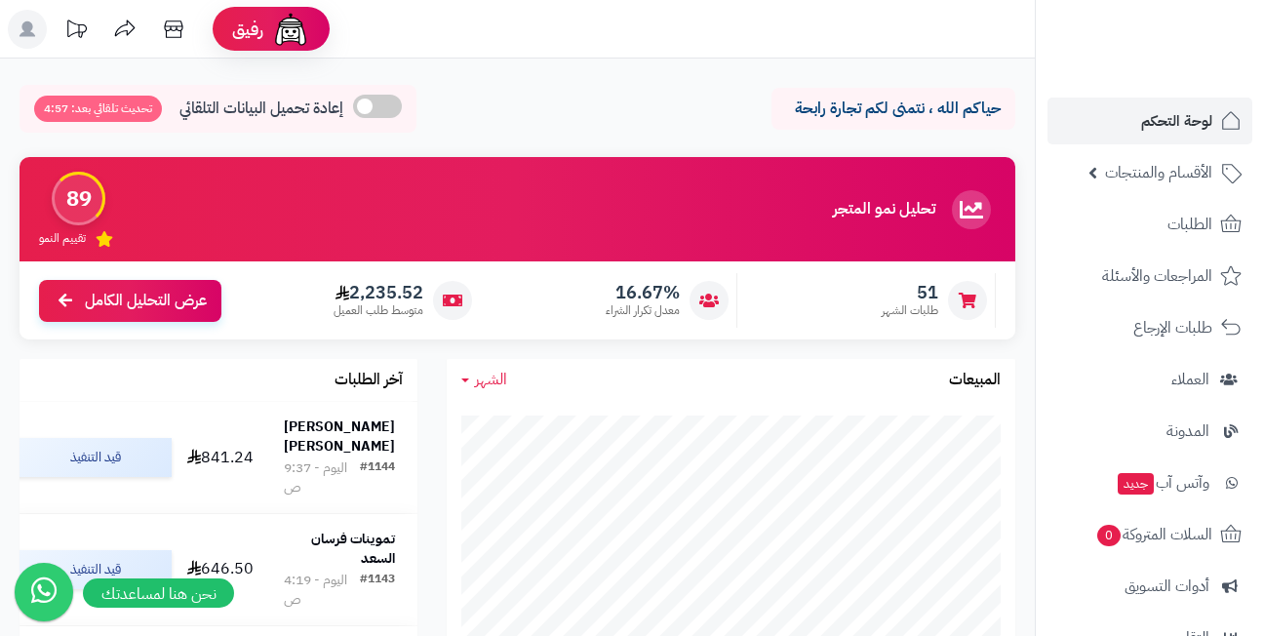
click at [616, 88] on div "حياكم الله ، نتمنى لكم تجارة رابحة إعادة تحميل البيانات التلقائي تحديث تلقائي ب…" at bounding box center [518, 114] width 996 height 58
click at [1064, 129] on link "لوحة التحكم" at bounding box center [1150, 121] width 205 height 47
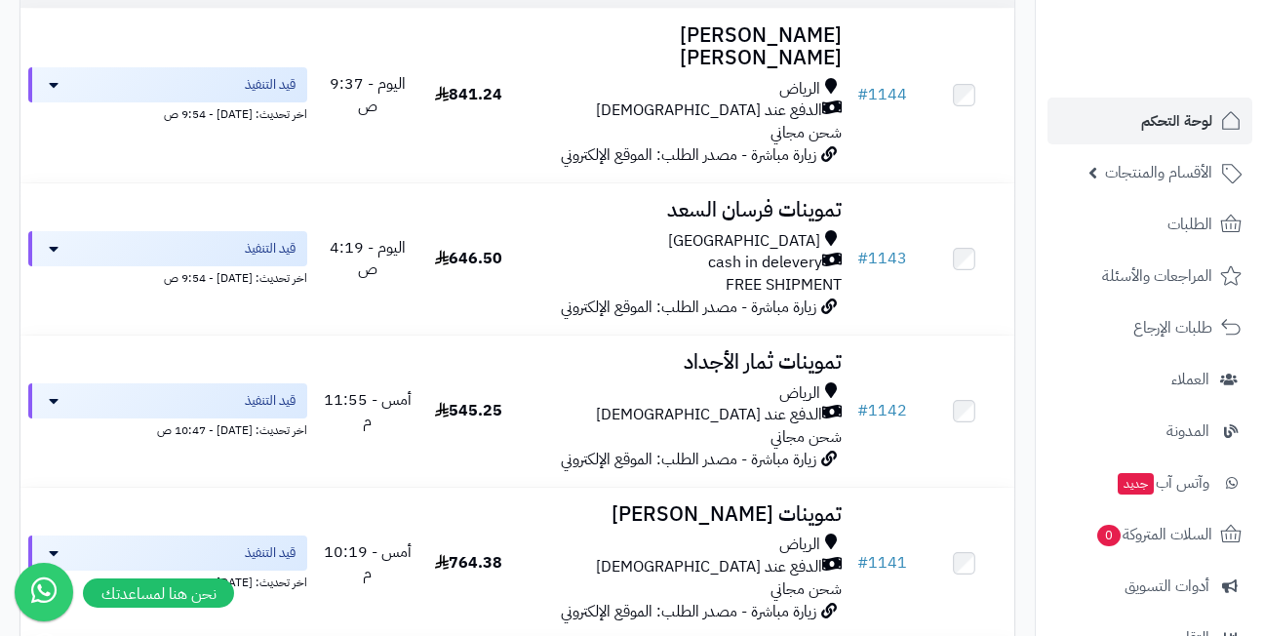
scroll to position [390, 0]
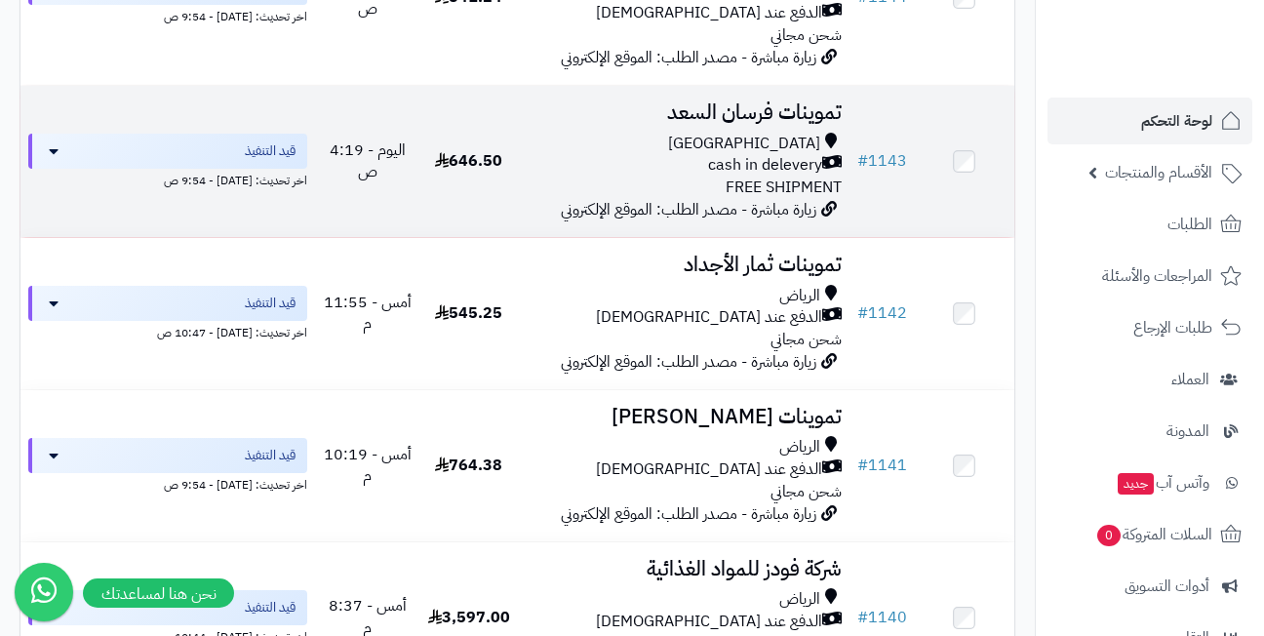
click at [555, 189] on td "تموينات فرسان السعد Riyadh cash in delevery FREE SHIPMENT زيارة مباشرة - مصدر ا…" at bounding box center [684, 161] width 331 height 151
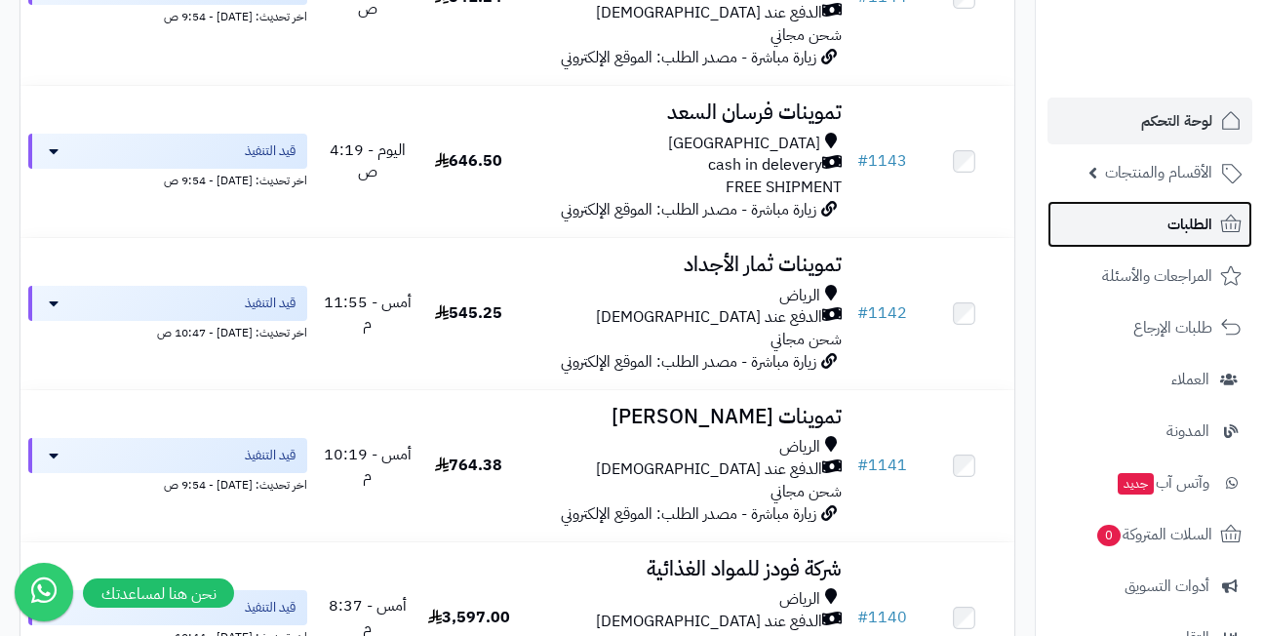
click at [1122, 226] on link "الطلبات" at bounding box center [1150, 224] width 205 height 47
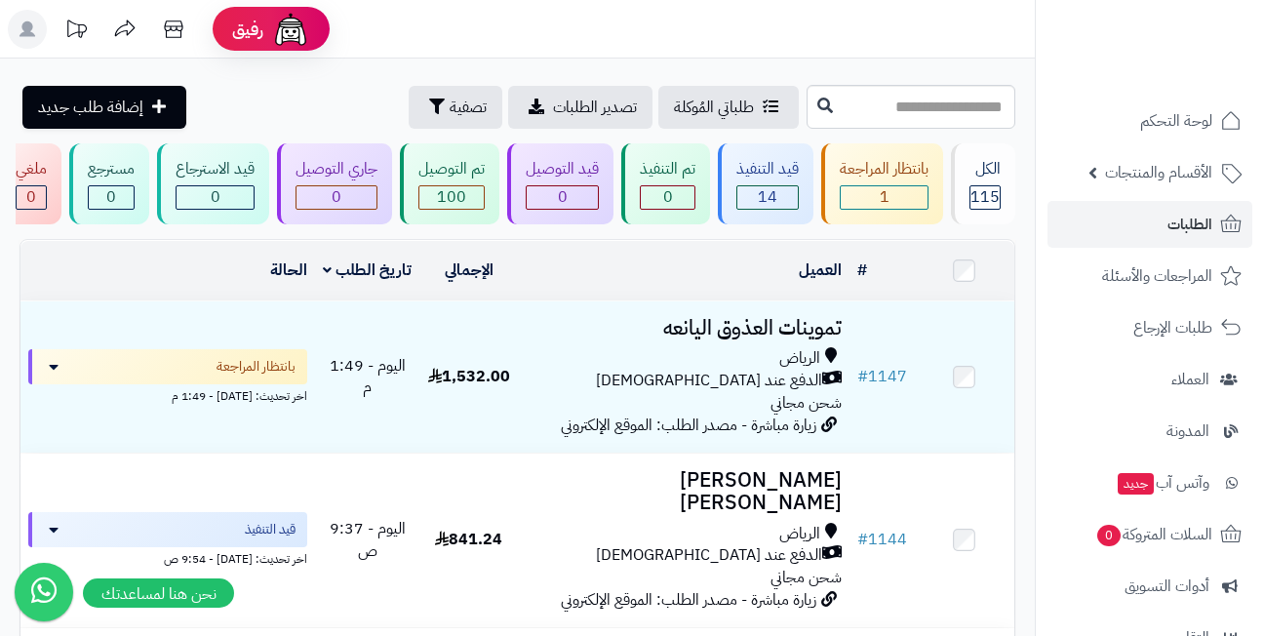
click at [592, 22] on header "رفيق ! 0 الطلبات معالجة مكتمل إرجاع المنتجات العملاء المتواجدون الان 444 عملاء …" at bounding box center [632, 29] width 1264 height 59
click at [556, 25] on header "رفيق ! 0 الطلبات معالجة مكتمل إرجاع المنتجات العملاء المتواجدون الان 444 عملاء …" at bounding box center [632, 29] width 1264 height 59
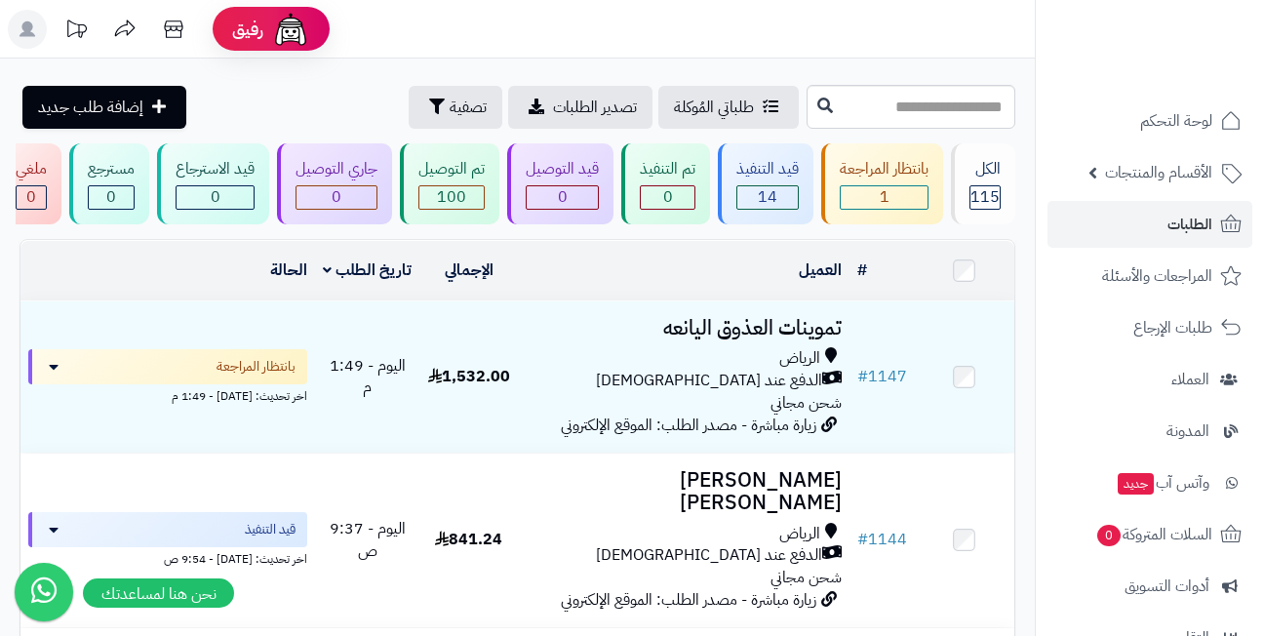
click at [556, 25] on header "رفيق ! 0 الطلبات معالجة مكتمل إرجاع المنتجات العملاء المتواجدون الان 444 عملاء …" at bounding box center [632, 29] width 1264 height 59
click at [546, 27] on header "رفيق ! 0 الطلبات معالجة مكتمل إرجاع المنتجات العملاء المتواجدون الان 444 عملاء …" at bounding box center [632, 29] width 1264 height 59
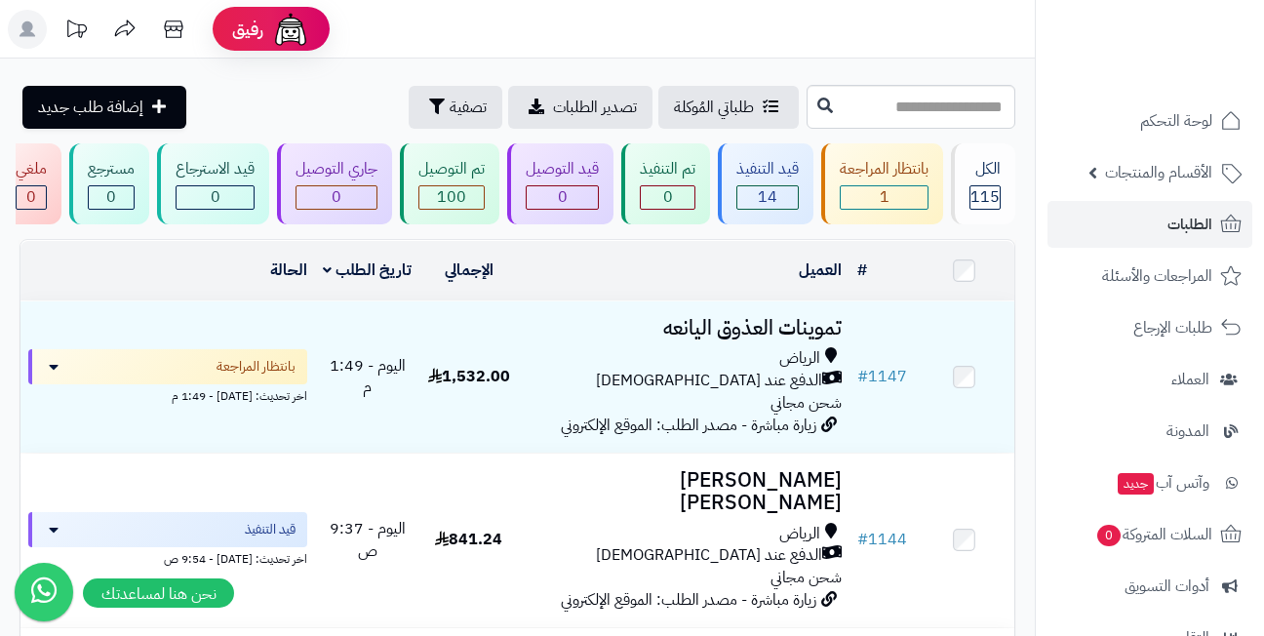
click at [546, 27] on header "رفيق ! 0 الطلبات معالجة مكتمل إرجاع المنتجات العملاء المتواجدون الان 444 عملاء …" at bounding box center [632, 29] width 1264 height 59
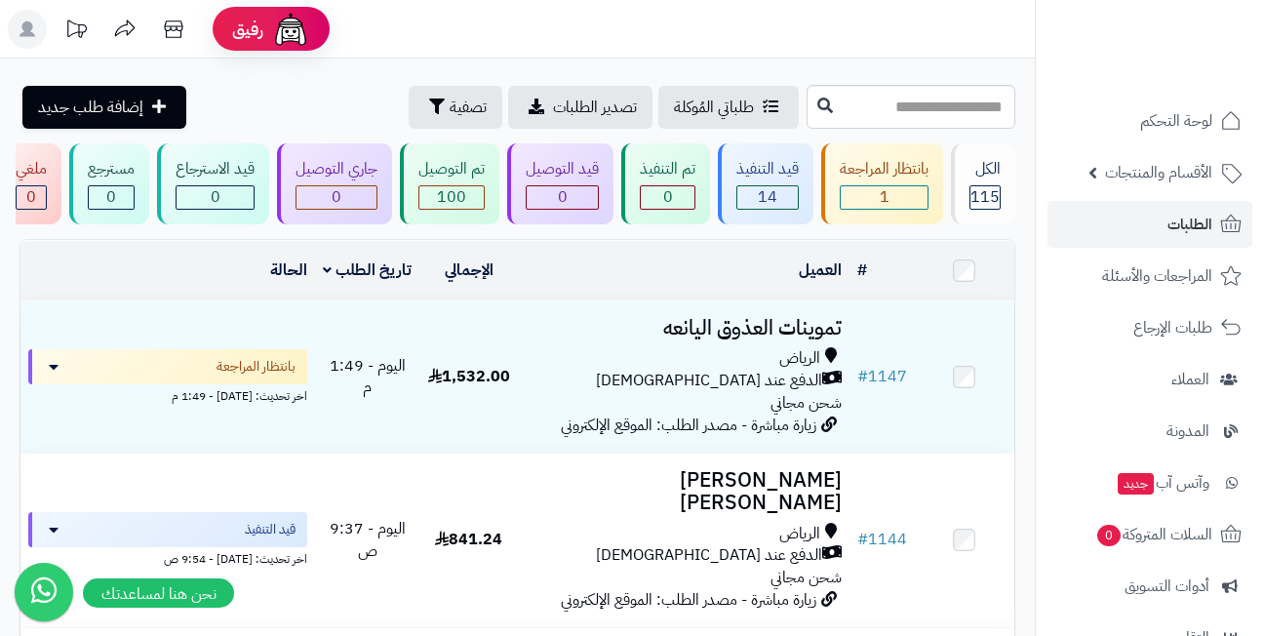
click at [546, 27] on header "رفيق ! 0 الطلبات معالجة مكتمل إرجاع المنتجات العملاء المتواجدون الان 444 عملاء …" at bounding box center [632, 29] width 1264 height 59
click at [671, 29] on header "رفيق ! 0 الطلبات معالجة مكتمل إرجاع المنتجات العملاء المتواجدون الان 444 عملاء …" at bounding box center [632, 29] width 1264 height 59
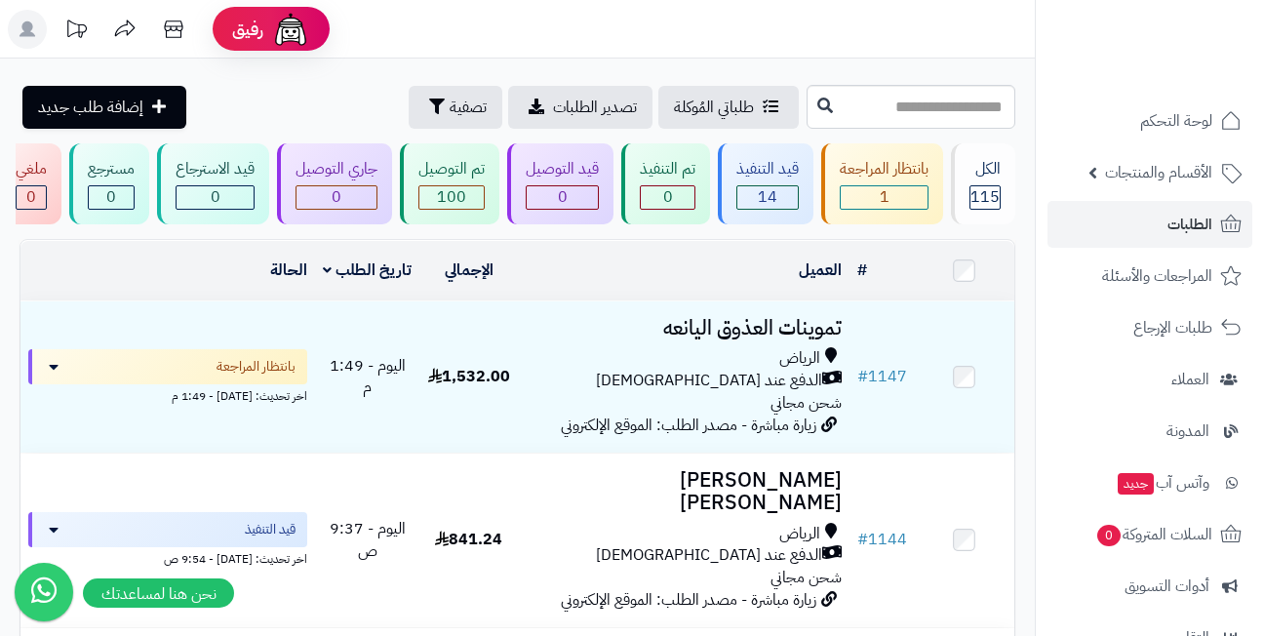
click at [671, 29] on header "رفيق ! 0 الطلبات معالجة مكتمل إرجاع المنتجات العملاء المتواجدون الان 444 عملاء …" at bounding box center [632, 29] width 1264 height 59
drag, startPoint x: 671, startPoint y: 29, endPoint x: 577, endPoint y: 19, distance: 95.2
click at [577, 19] on header "رفيق ! 0 الطلبات معالجة مكتمل إرجاع المنتجات العملاء المتواجدون الان 444 عملاء …" at bounding box center [632, 29] width 1264 height 59
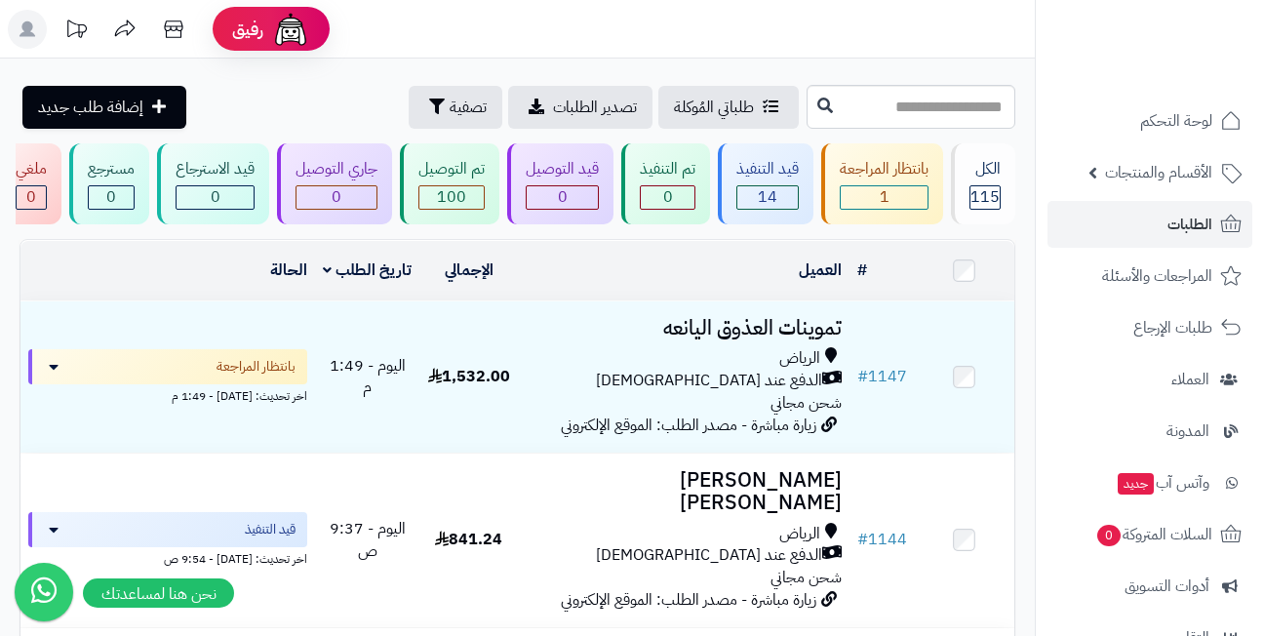
click at [580, 24] on header "رفيق ! 0 الطلبات معالجة مكتمل إرجاع المنتجات العملاء المتواجدون الان 444 عملاء …" at bounding box center [632, 29] width 1264 height 59
click at [588, 20] on header "رفيق ! 0 الطلبات معالجة مكتمل إرجاع المنتجات العملاء المتواجدون الان 444 عملاء …" at bounding box center [632, 29] width 1264 height 59
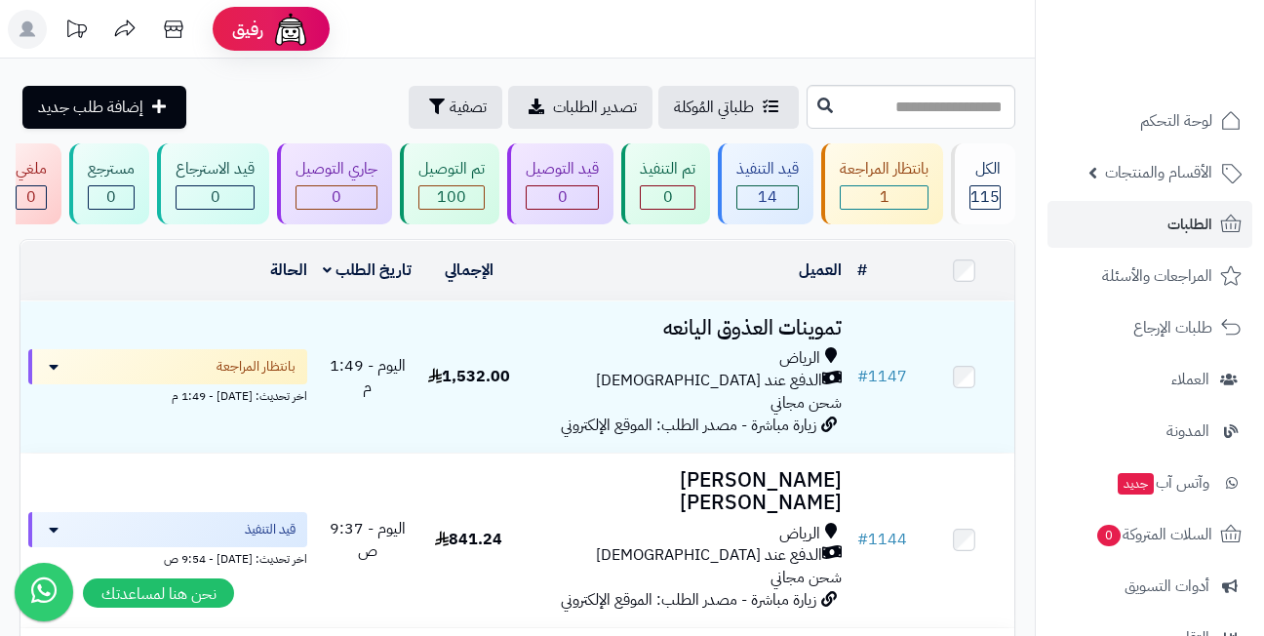
click at [588, 20] on header "رفيق ! 0 الطلبات معالجة مكتمل إرجاع المنتجات العملاء المتواجدون الان 444 عملاء …" at bounding box center [632, 29] width 1264 height 59
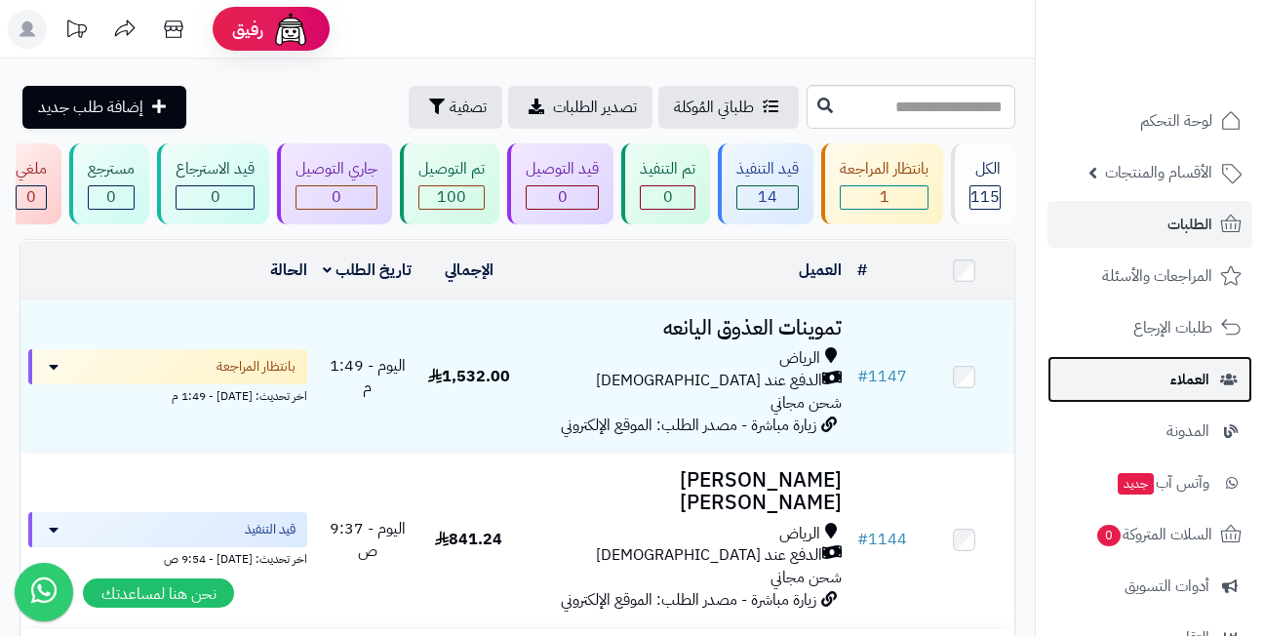
click at [1145, 379] on link "العملاء" at bounding box center [1150, 379] width 205 height 47
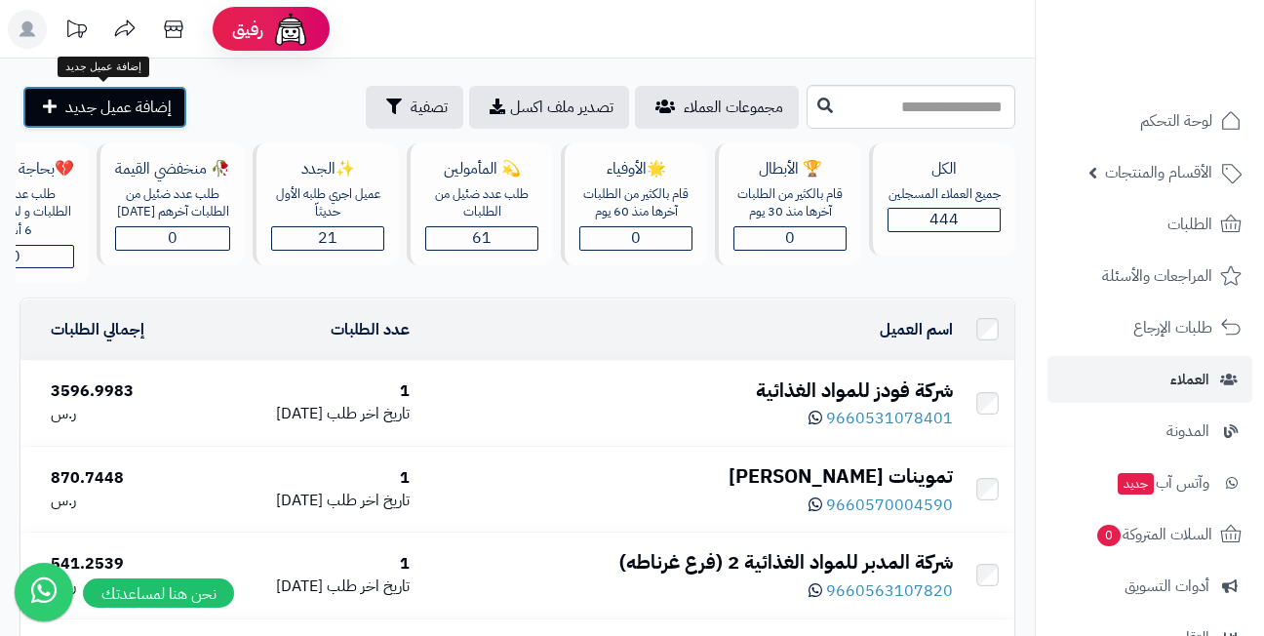
click at [140, 102] on span "إضافة عميل جديد" at bounding box center [118, 107] width 106 height 23
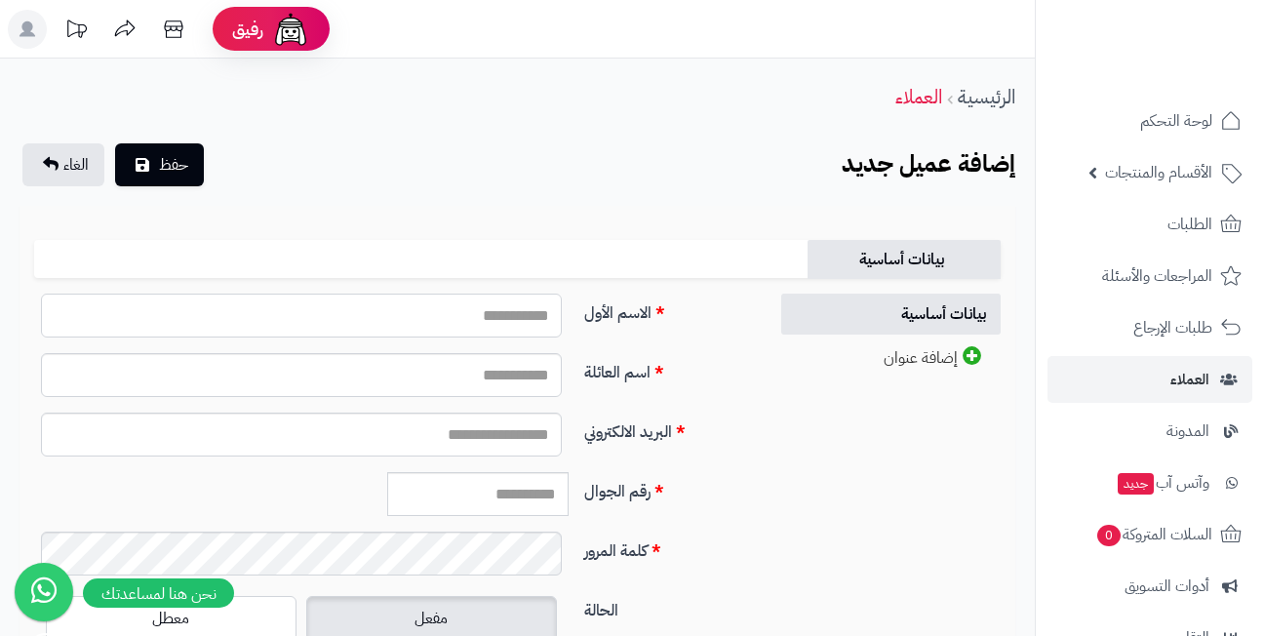
click at [511, 315] on input "الاسم الأول" at bounding box center [301, 316] width 521 height 44
type input "*"
type input "**********"
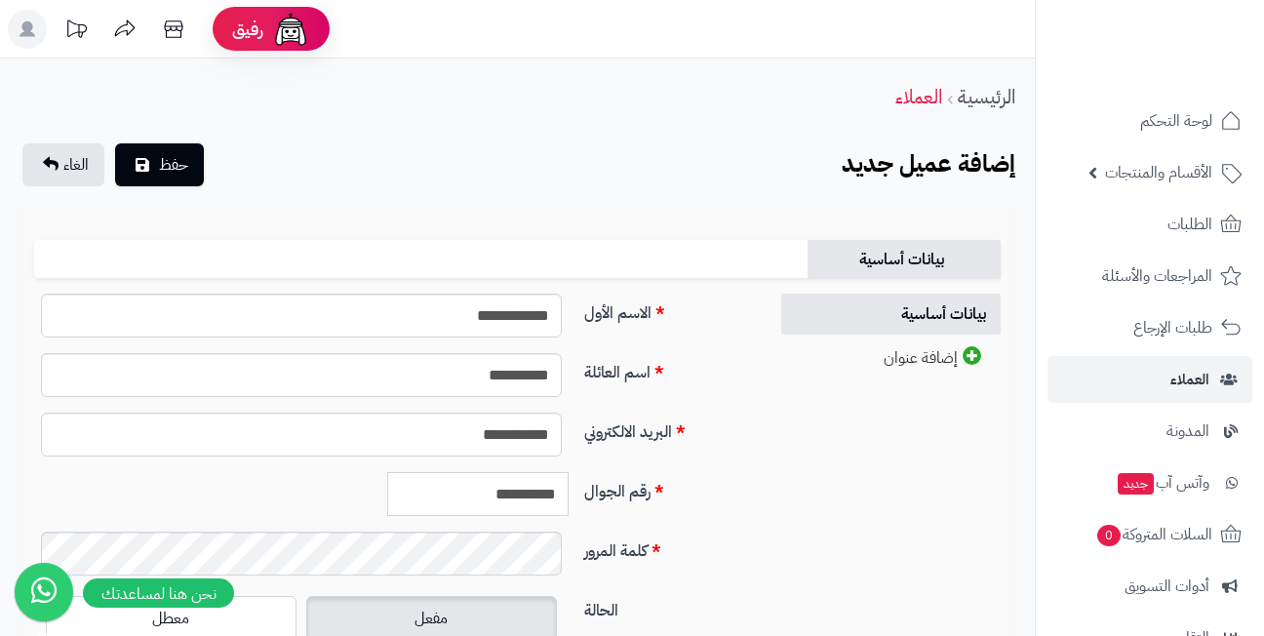
type input "**********"
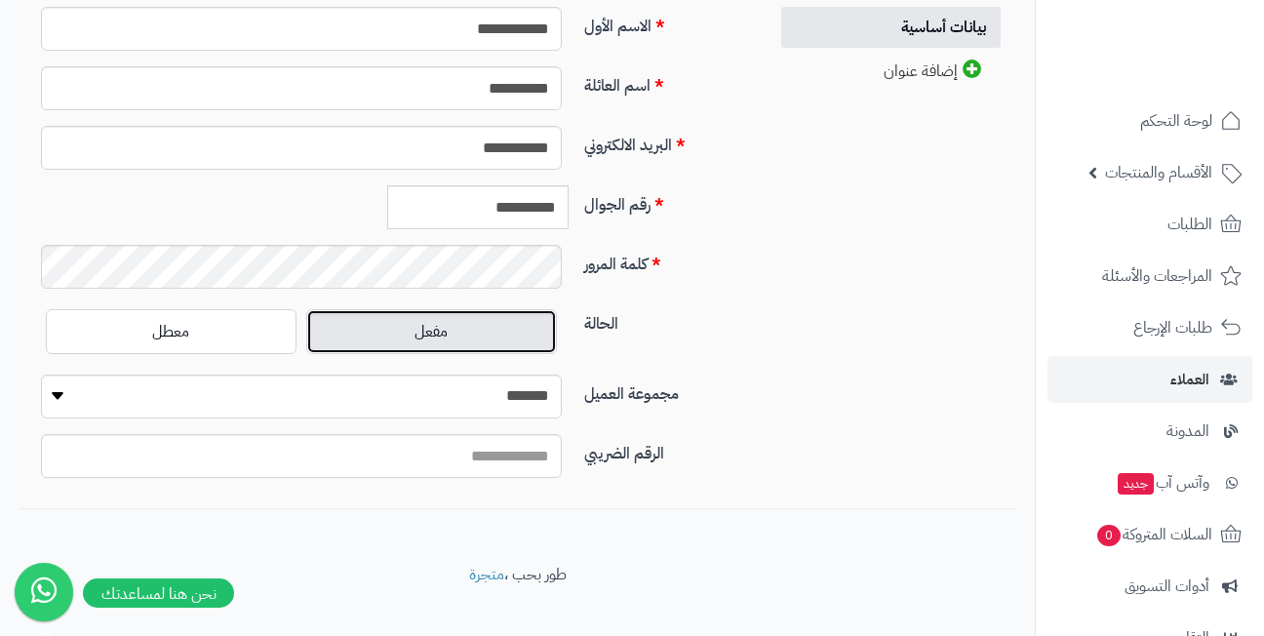
scroll to position [293, 0]
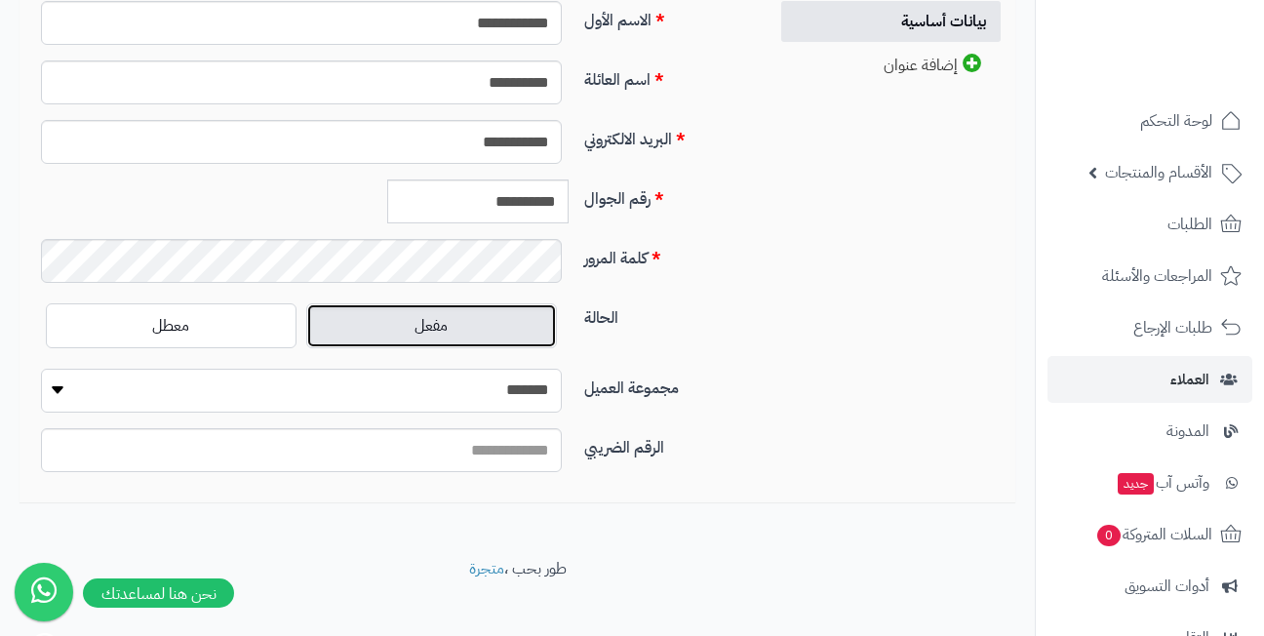
click at [536, 388] on select "**********" at bounding box center [301, 391] width 521 height 44
select select "*"
click at [41, 369] on select "**********" at bounding box center [301, 391] width 521 height 44
click at [515, 457] on input "الرقم الضريبي" at bounding box center [301, 450] width 521 height 44
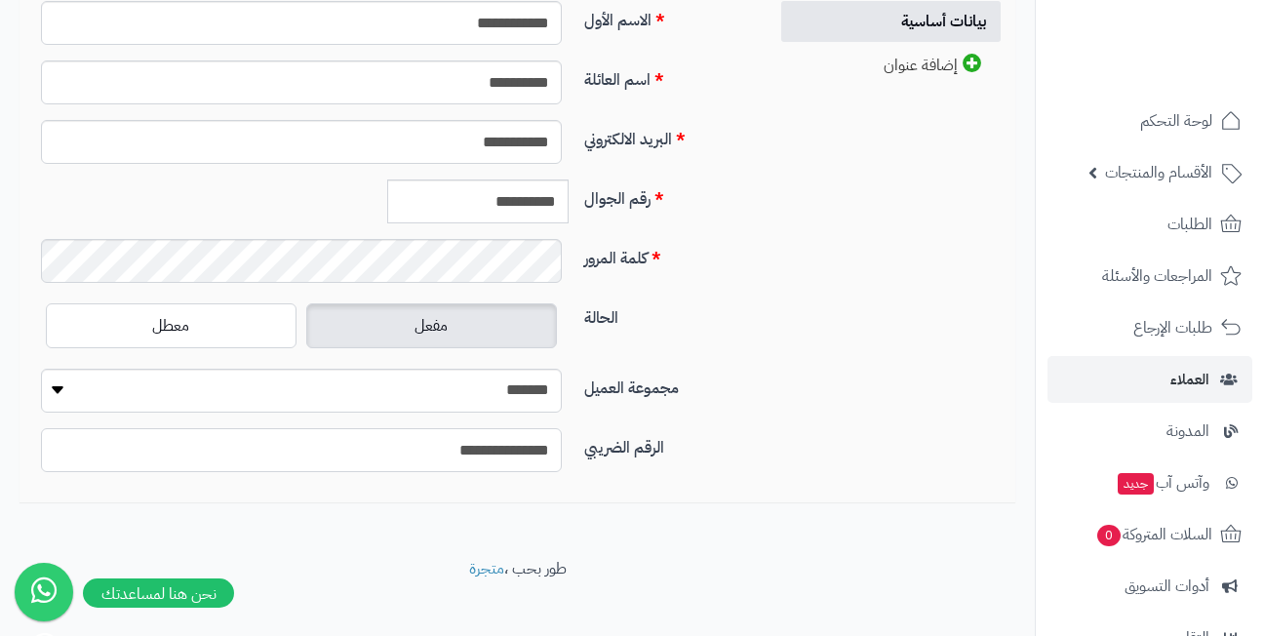
click at [515, 457] on input "**********" at bounding box center [301, 450] width 521 height 44
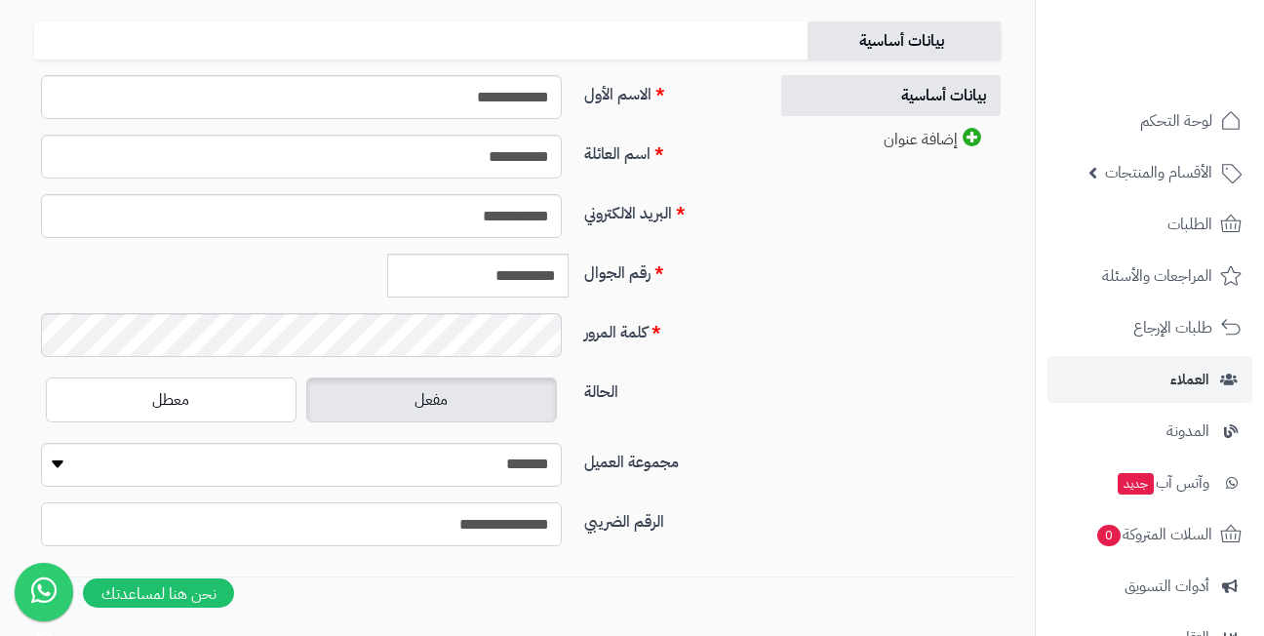
scroll to position [98, 0]
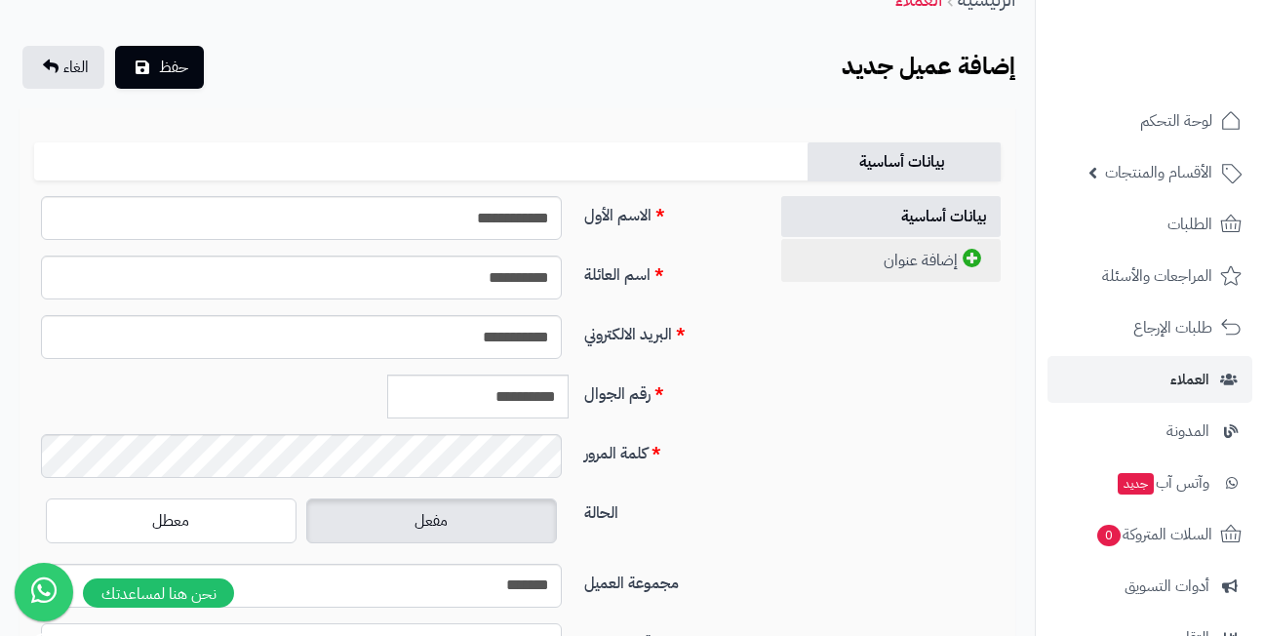
type input "**********"
click at [880, 263] on link "إضافة عنوان" at bounding box center [891, 260] width 220 height 43
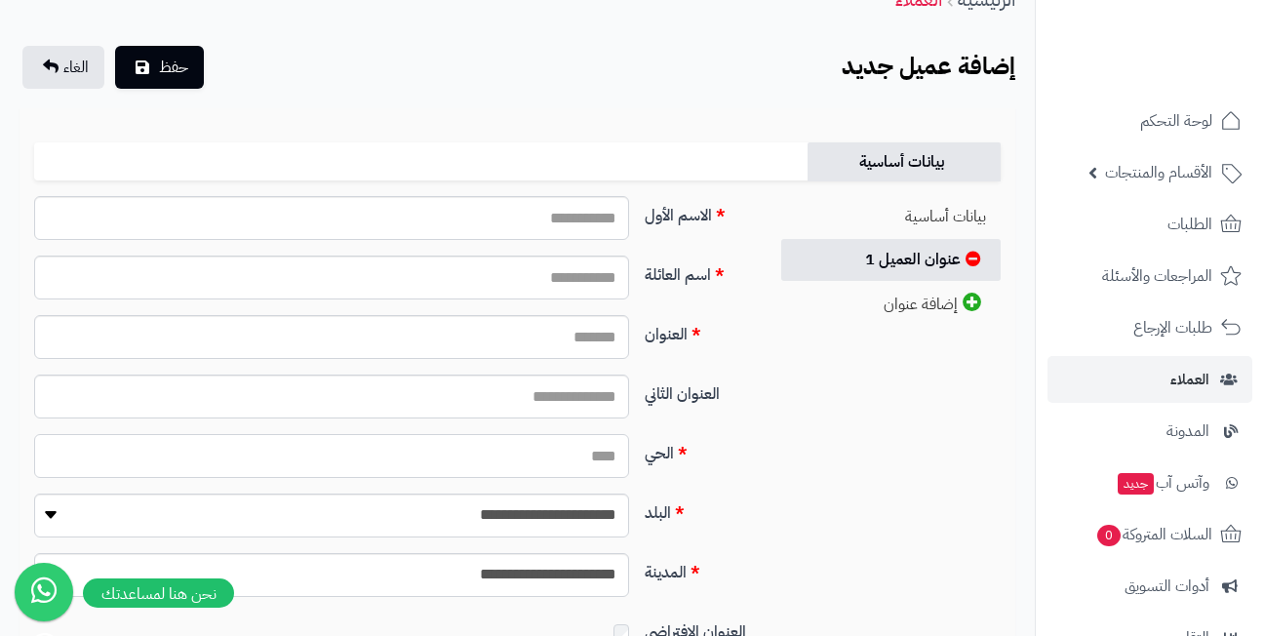
click at [566, 452] on input "الحي" at bounding box center [331, 456] width 595 height 44
type input "*"
paste input "**********"
type input "**********"
click at [542, 205] on input "الاسم الأول" at bounding box center [331, 218] width 595 height 44
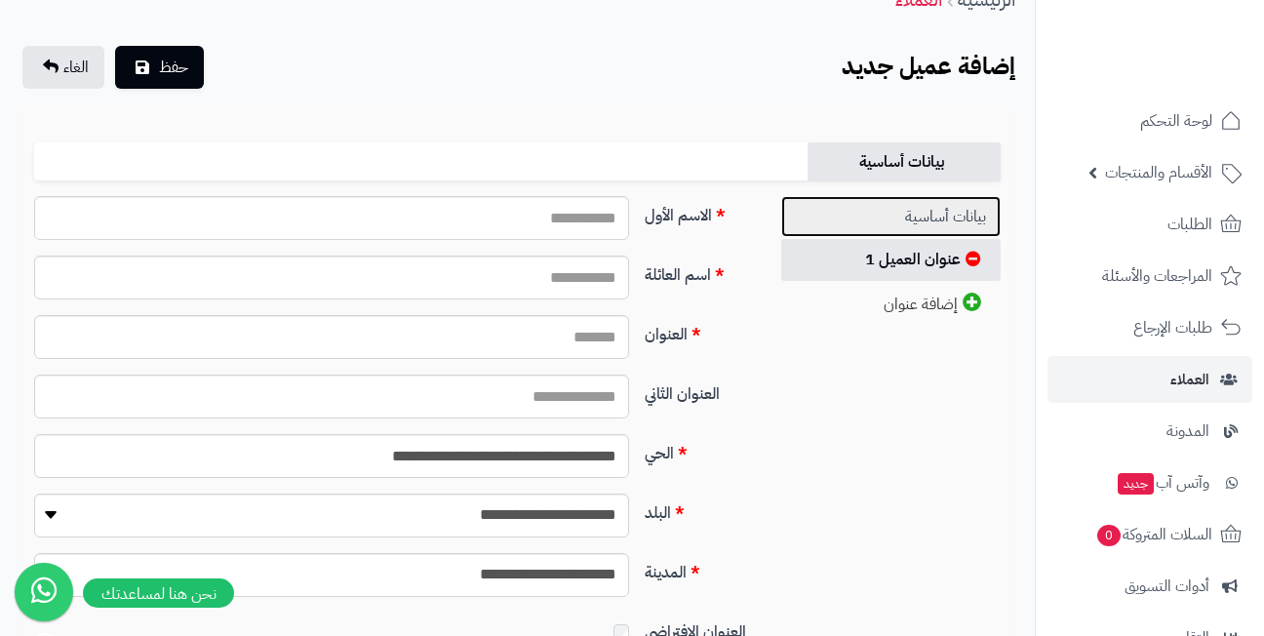
click at [910, 211] on link "بيانات أساسية" at bounding box center [891, 217] width 220 height 42
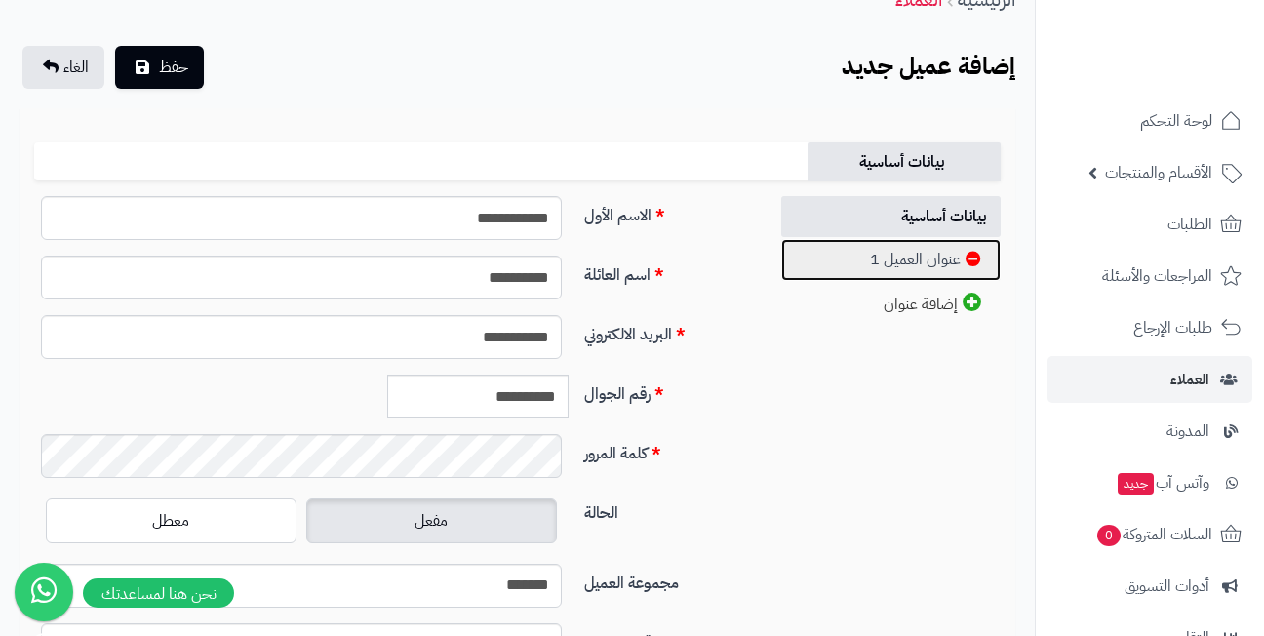
click at [870, 259] on link "عنوان العميل 1" at bounding box center [891, 260] width 220 height 42
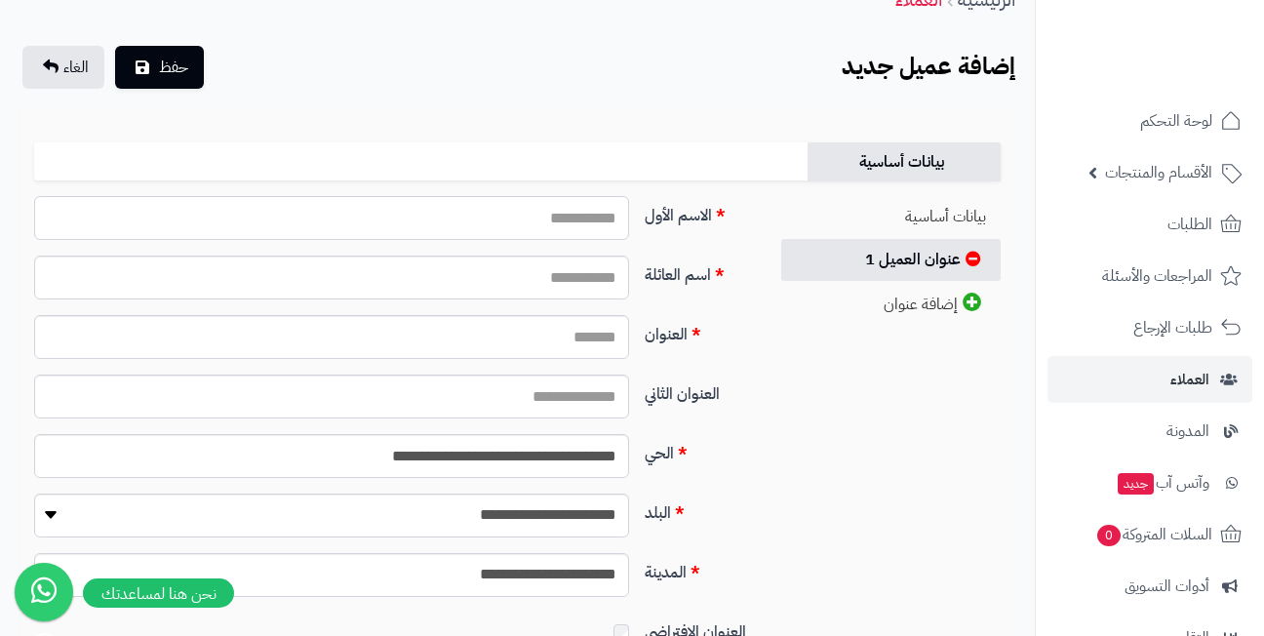
click at [598, 220] on input "الاسم الأول" at bounding box center [331, 218] width 595 height 44
type input "**********"
paste input "**********"
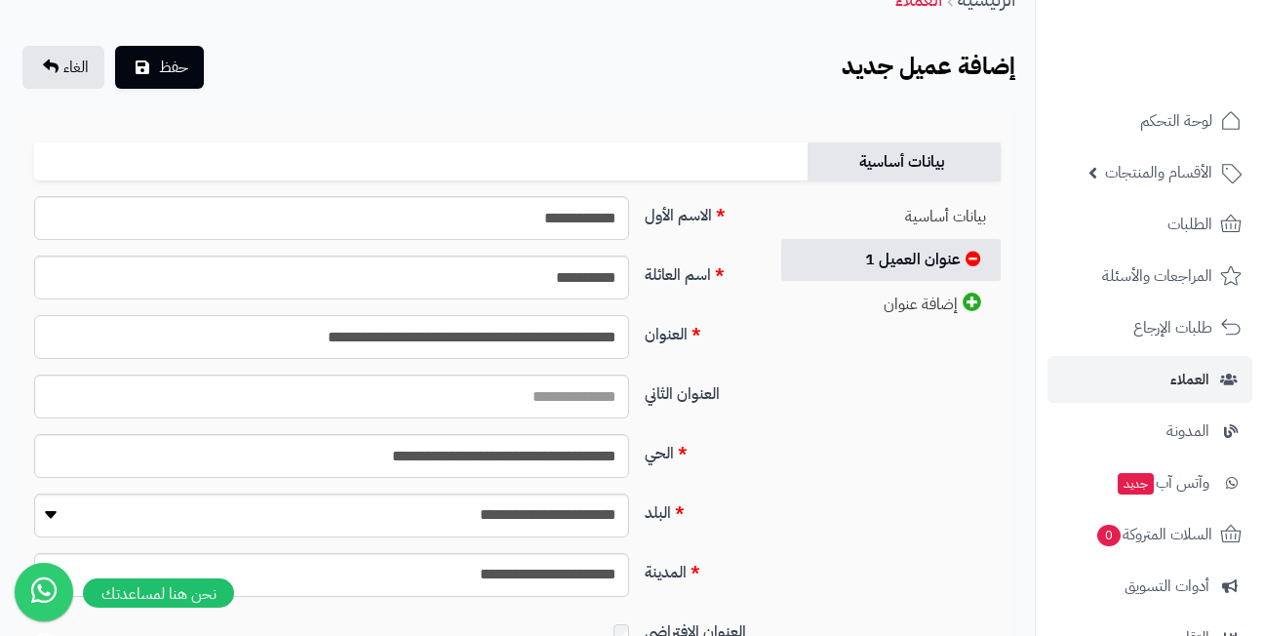
type input "**********"
click at [580, 512] on select "**********" at bounding box center [331, 516] width 595 height 44
click at [34, 494] on select "**********" at bounding box center [331, 516] width 595 height 44
click at [580, 512] on select "**********" at bounding box center [331, 516] width 595 height 44
select select "***"
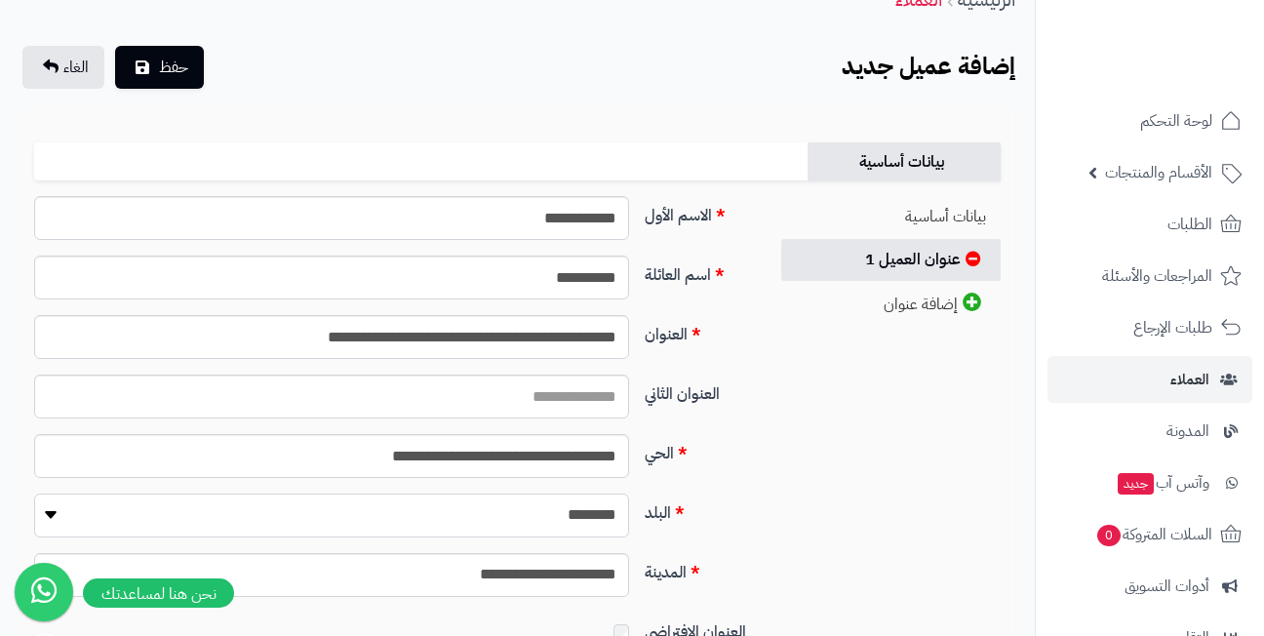
click at [34, 494] on select "**********" at bounding box center [331, 516] width 595 height 44
select select "***"
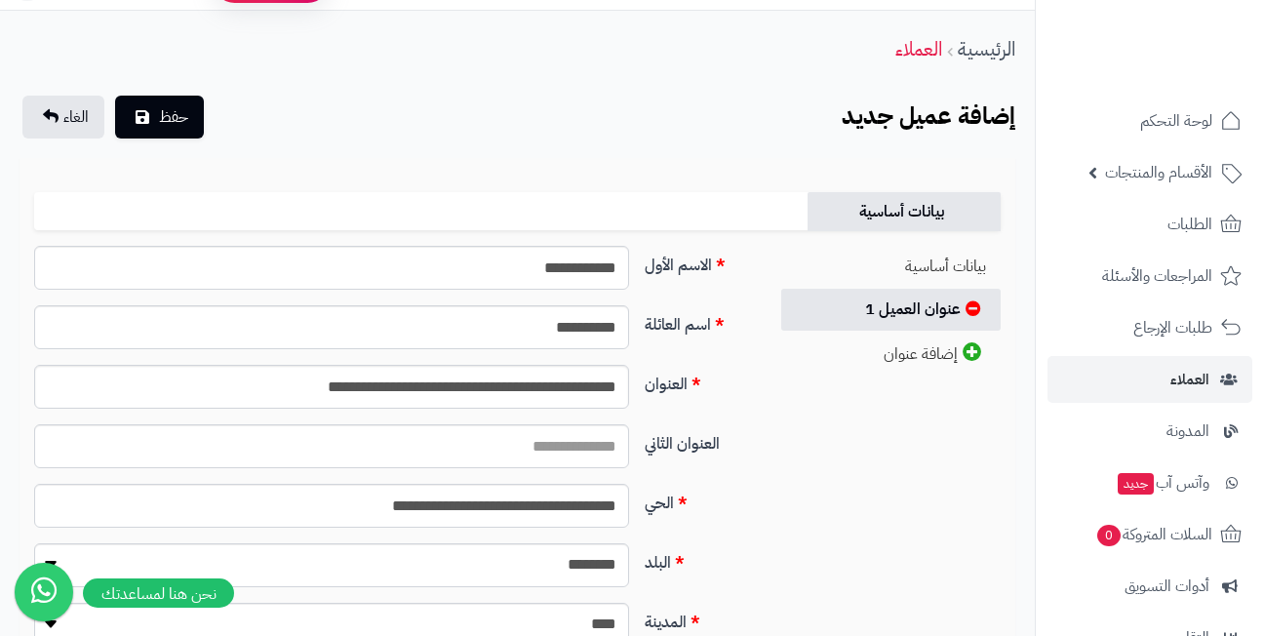
scroll to position [0, 0]
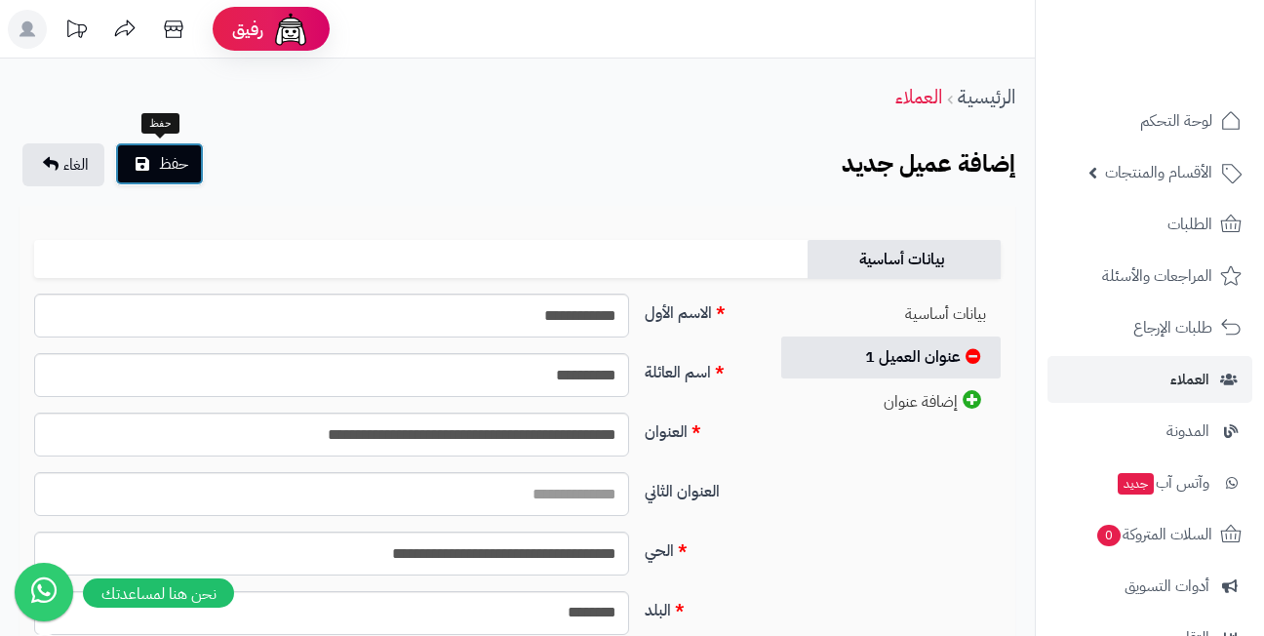
click at [171, 165] on span "حفظ" at bounding box center [173, 163] width 29 height 23
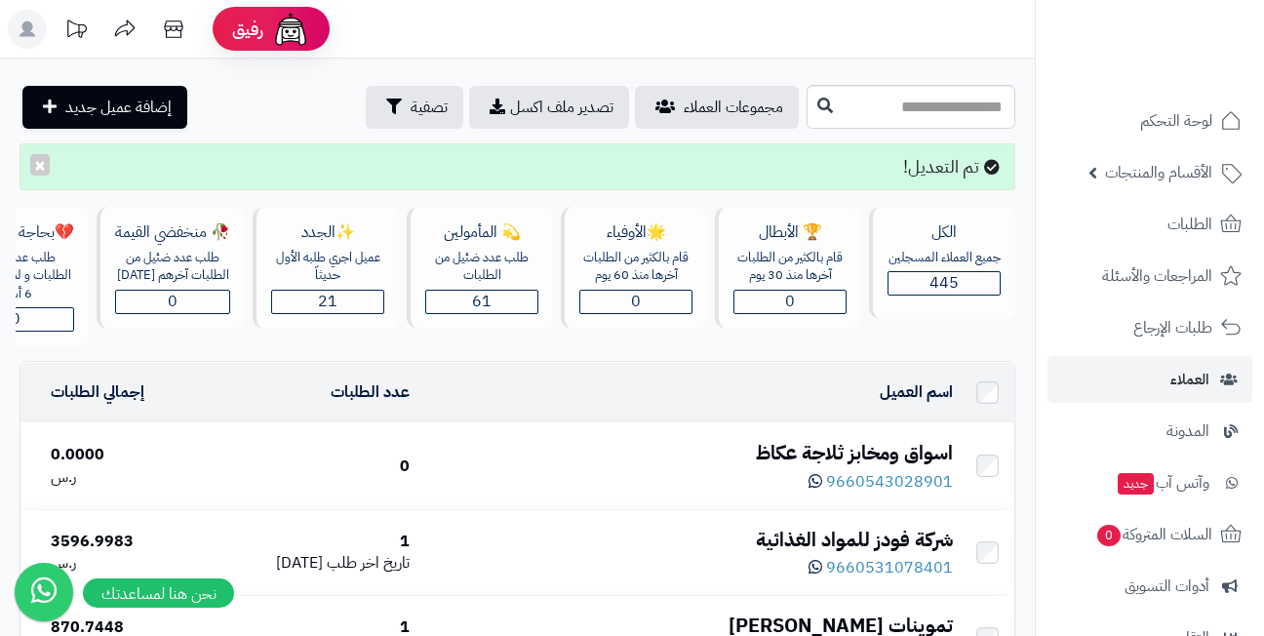
click at [821, 460] on div "اسواق ومخابز ثلاجة عكاظ" at bounding box center [689, 453] width 528 height 28
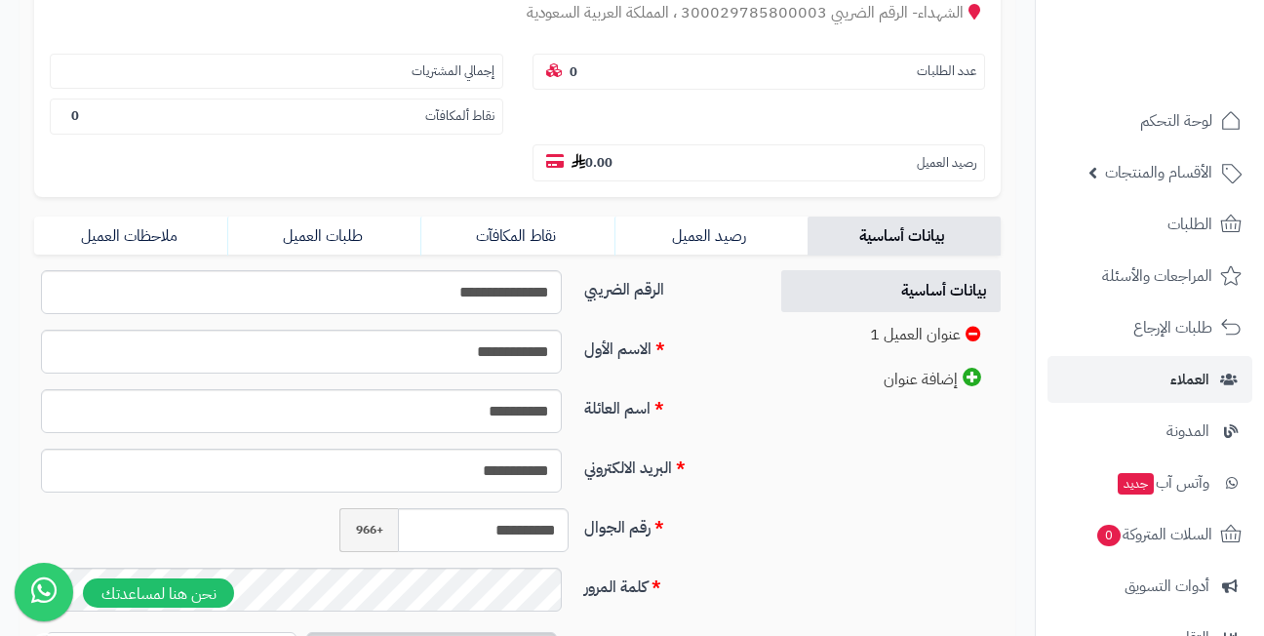
scroll to position [293, 0]
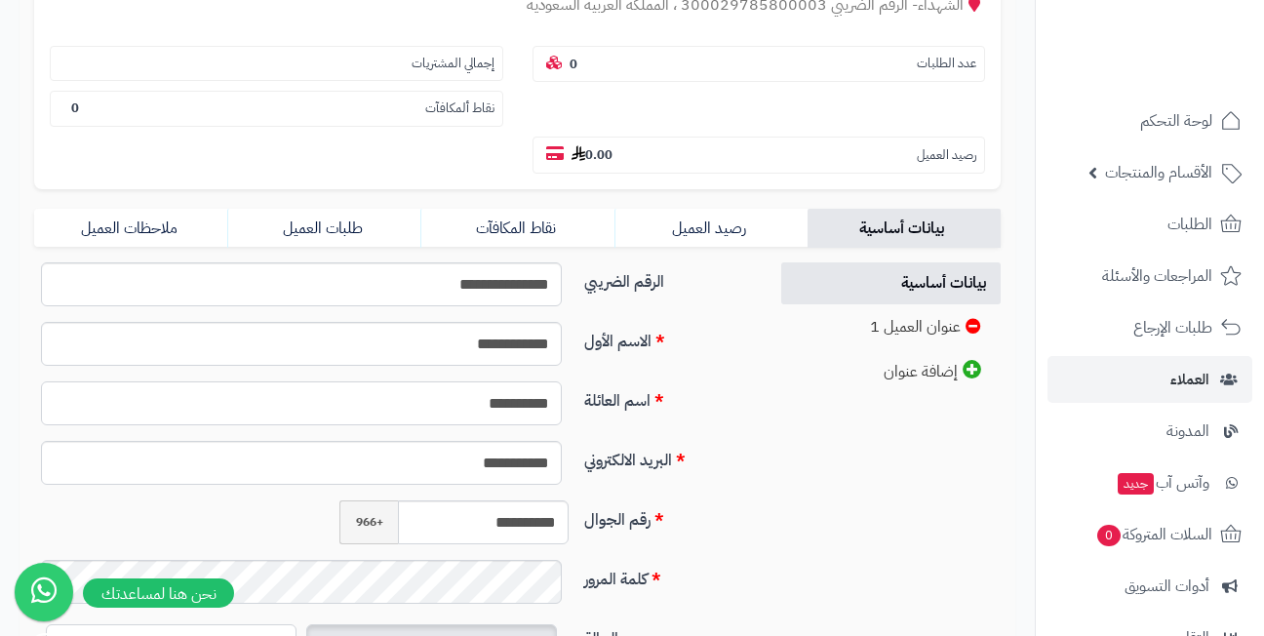
drag, startPoint x: 515, startPoint y: 405, endPoint x: 584, endPoint y: 405, distance: 69.3
click at [584, 405] on div "**********" at bounding box center [393, 411] width 734 height 60
type input "****"
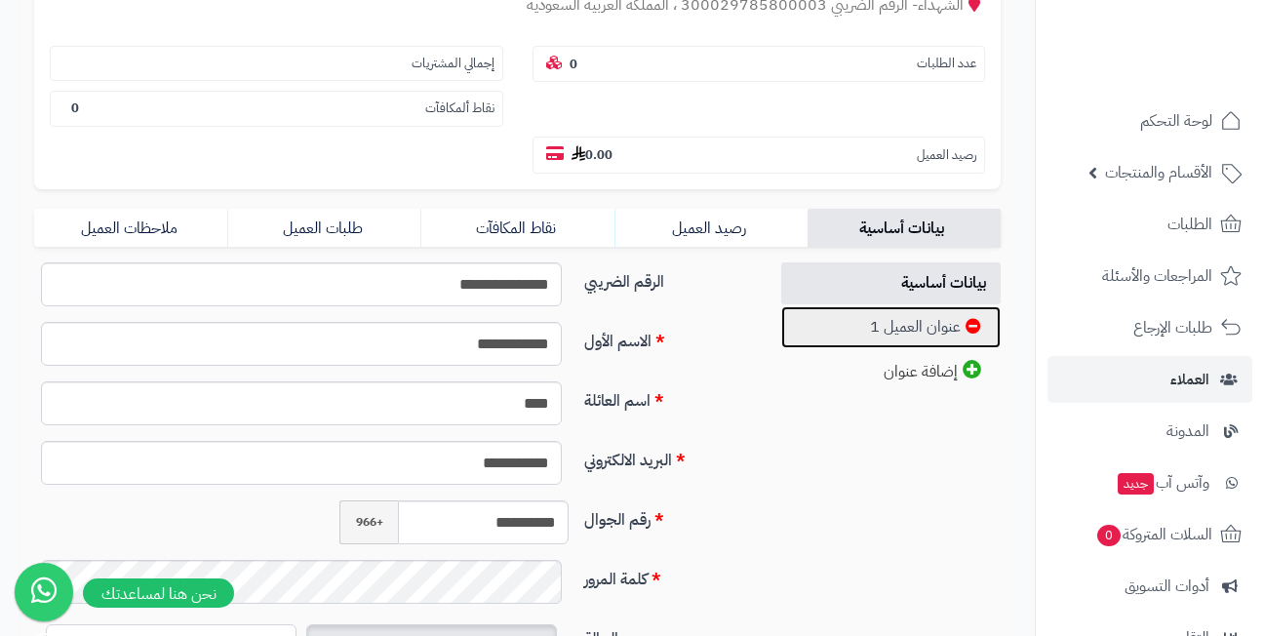
click at [865, 330] on link "عنوان العميل 1" at bounding box center [891, 327] width 220 height 42
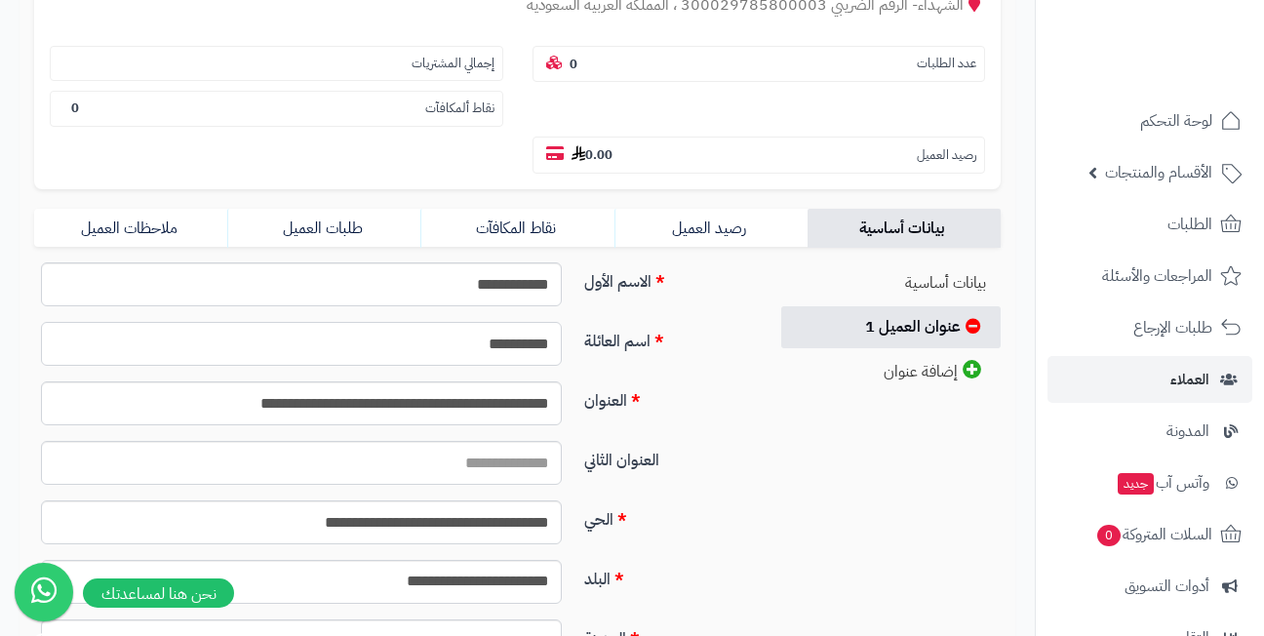
drag, startPoint x: 514, startPoint y: 342, endPoint x: 565, endPoint y: 340, distance: 50.8
click at [565, 340] on div "**********" at bounding box center [301, 344] width 550 height 44
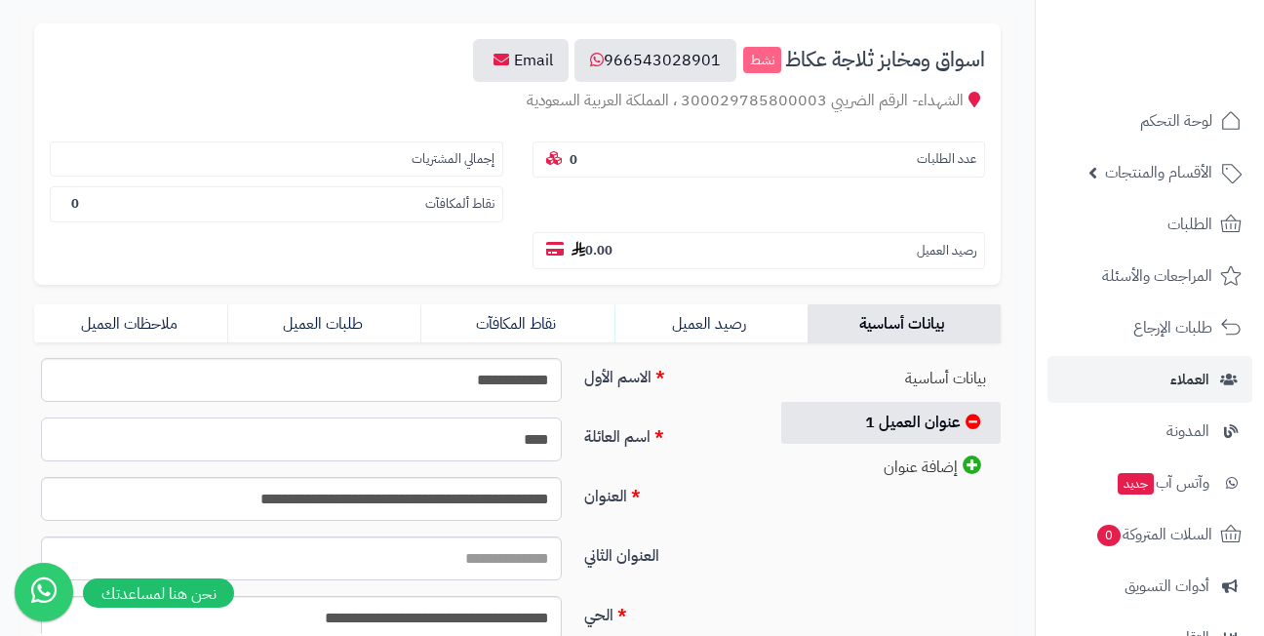
scroll to position [0, 0]
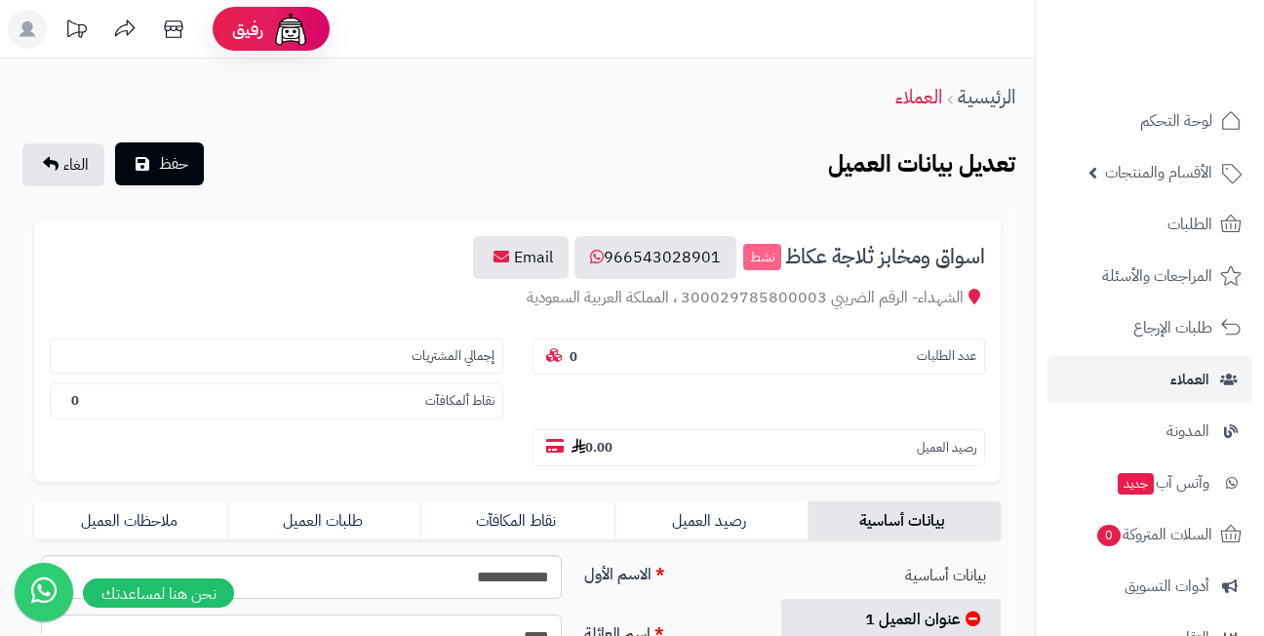
type input "****"
click at [156, 169] on button "حفظ" at bounding box center [159, 163] width 89 height 43
